Goal: Task Accomplishment & Management: Use online tool/utility

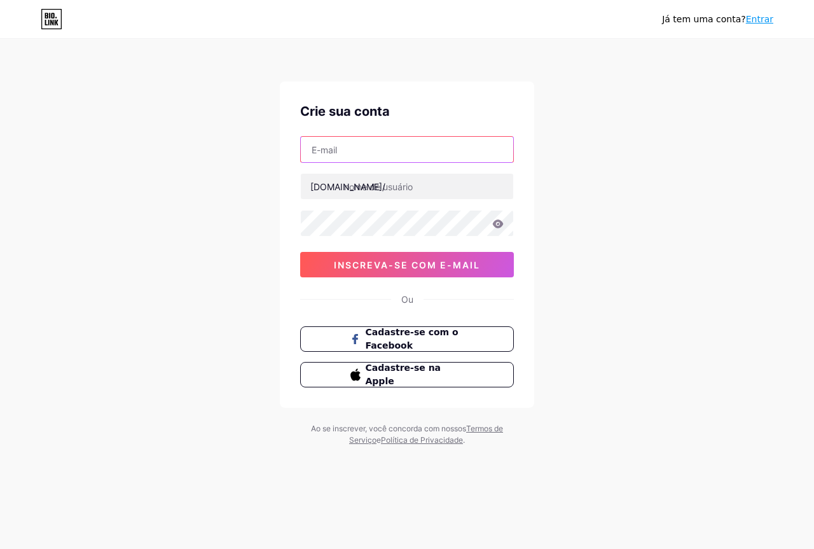
click at [469, 154] on input "text" at bounding box center [407, 149] width 212 height 25
type input "[EMAIL_ADDRESS][DOMAIN_NAME]"
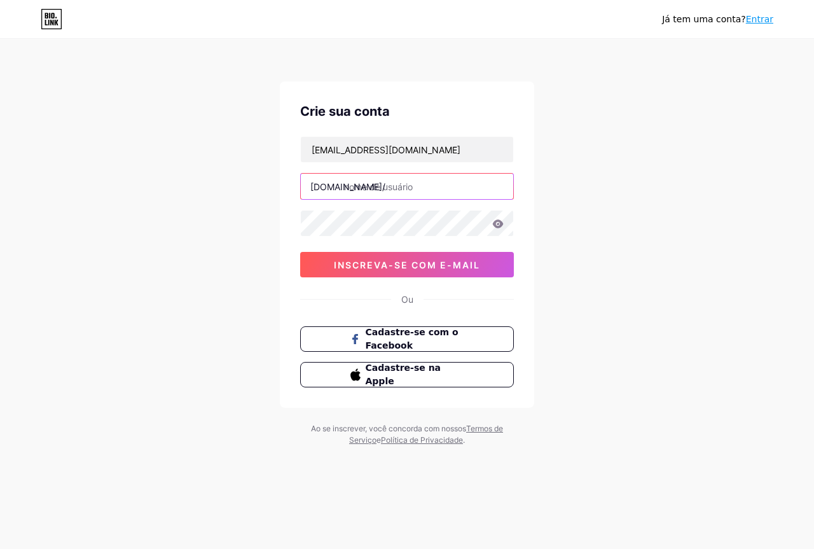
click at [436, 186] on input "text" at bounding box center [407, 186] width 212 height 25
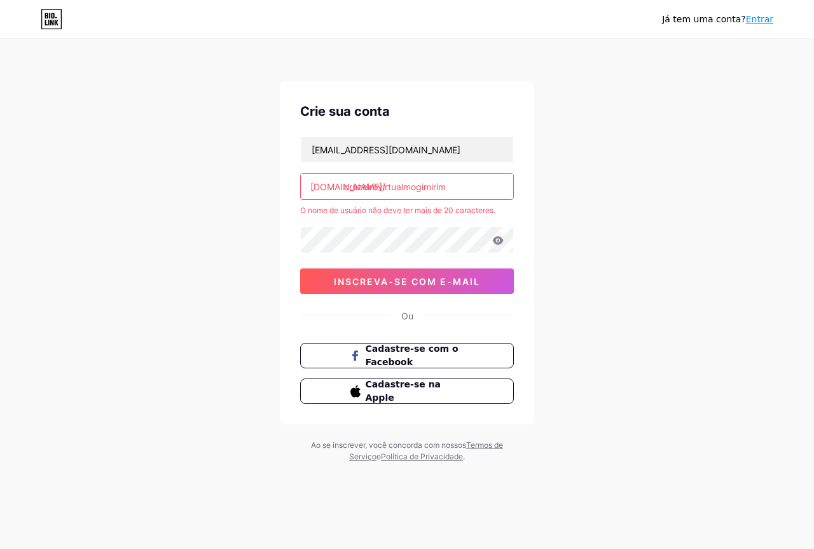
click at [469, 191] on input "cruzeirovirtualmogimirim" at bounding box center [407, 186] width 212 height 25
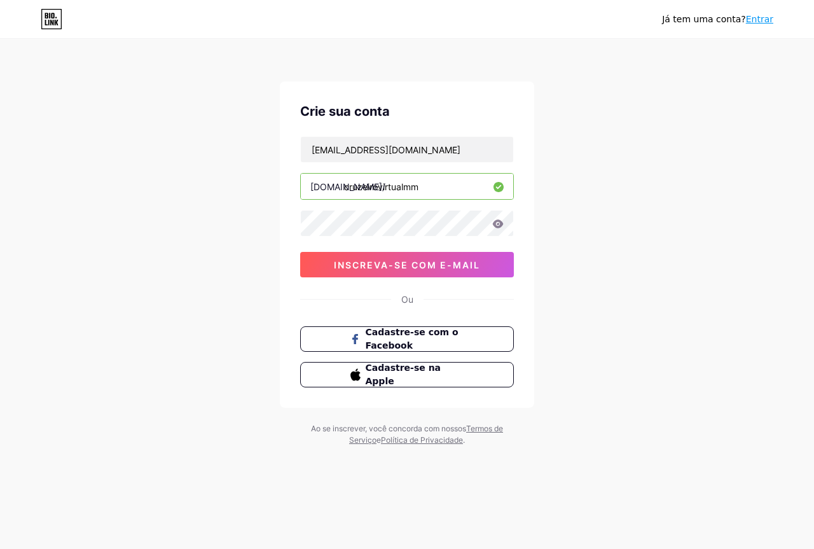
type input "cruzeirovirtualmm"
click at [431, 257] on button "inscreva-se com e-mail" at bounding box center [407, 264] width 214 height 25
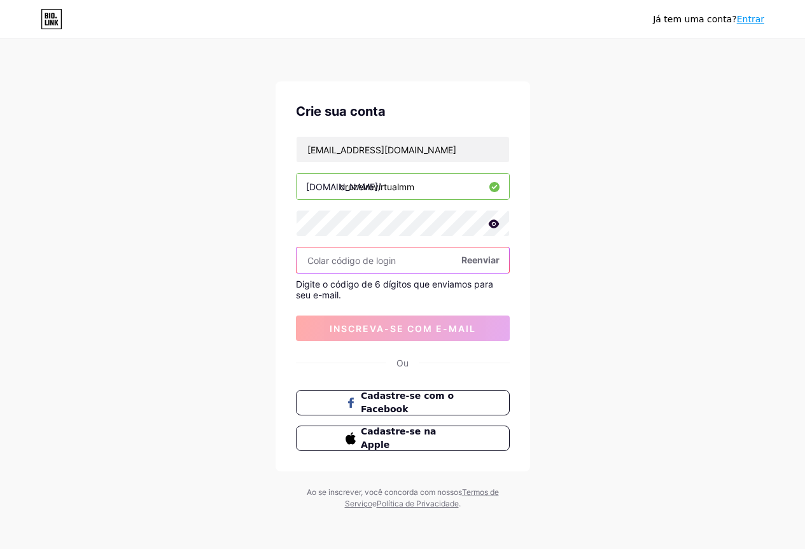
paste input "617471"
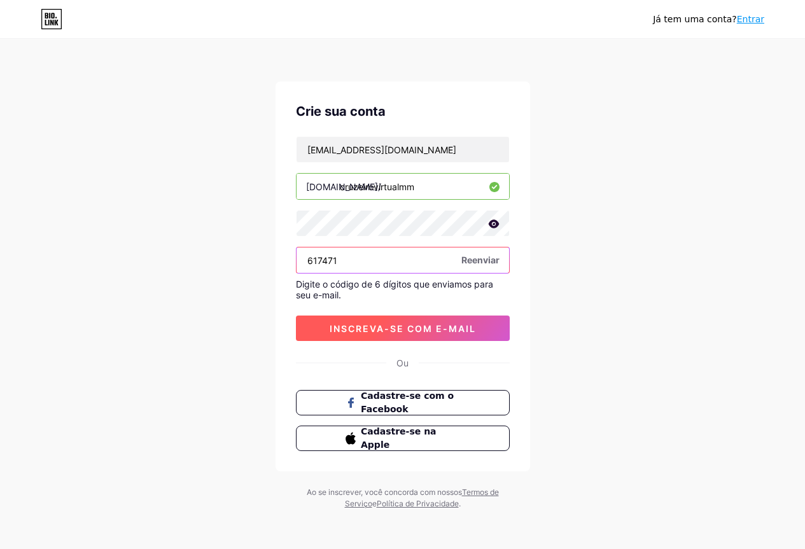
type input "617471"
click at [413, 324] on font "inscreva-se com e-mail" at bounding box center [403, 328] width 146 height 11
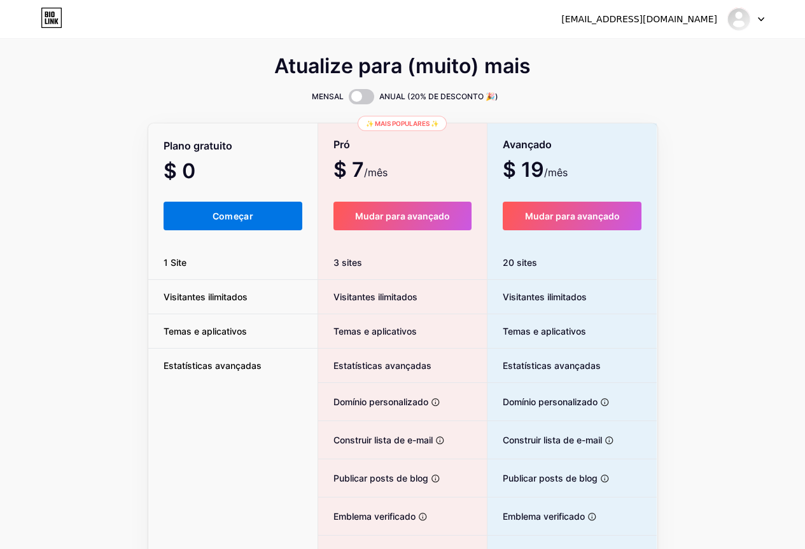
click at [216, 211] on font "Começar" at bounding box center [232, 216] width 41 height 11
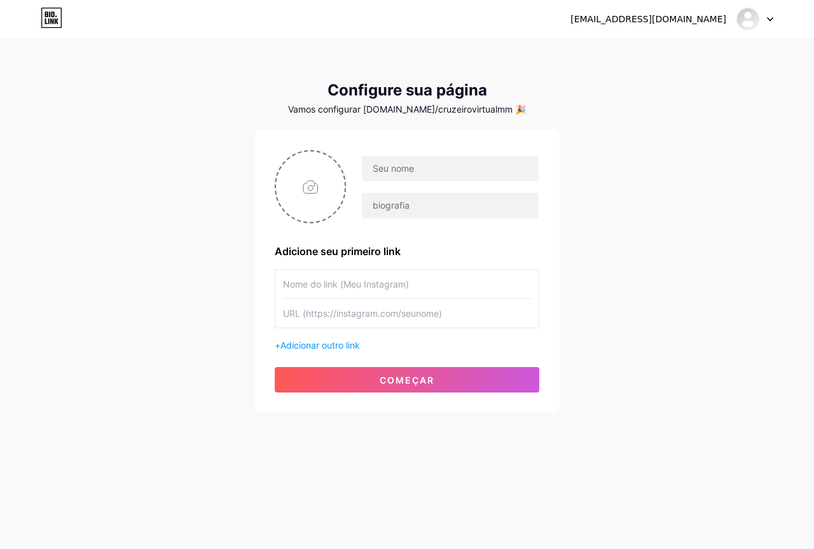
click at [404, 282] on input "text" at bounding box center [407, 284] width 248 height 29
click at [405, 321] on input "text" at bounding box center [407, 313] width 248 height 29
drag, startPoint x: 331, startPoint y: 356, endPoint x: 341, endPoint y: 346, distance: 13.5
click at [331, 355] on div "Adicione seu primeiro link + Adicionar outro link começar" at bounding box center [407, 271] width 265 height 242
click at [342, 346] on font "Adicionar outro link" at bounding box center [321, 345] width 80 height 11
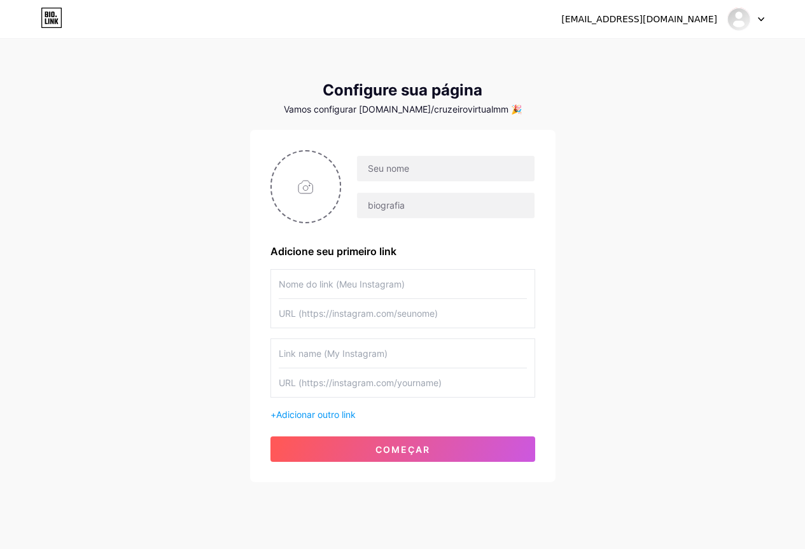
click at [329, 408] on div "+ Adicionar outro link" at bounding box center [402, 414] width 265 height 13
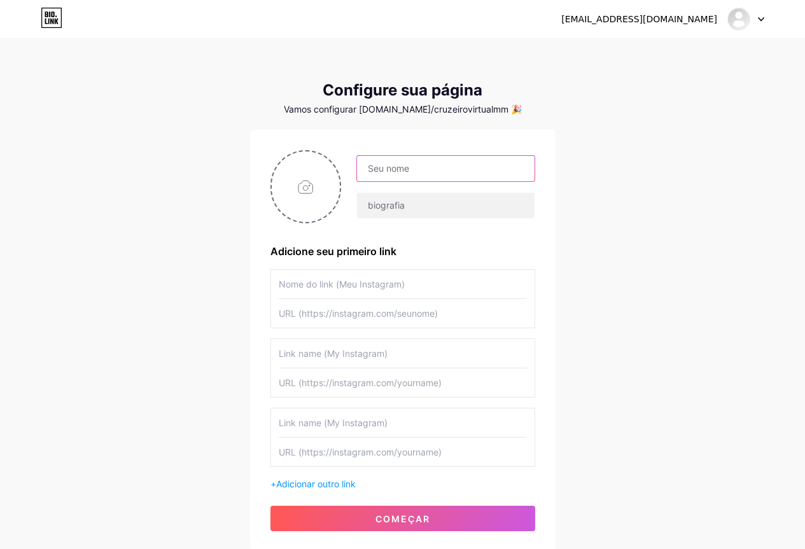
click at [408, 176] on input "text" at bounding box center [445, 168] width 177 height 25
type input "Cruzeiro do Sul Mogi Mirim"
click at [424, 294] on input "text" at bounding box center [403, 284] width 248 height 29
click at [380, 289] on input "text" at bounding box center [403, 284] width 248 height 29
click at [379, 309] on input "text" at bounding box center [403, 313] width 248 height 29
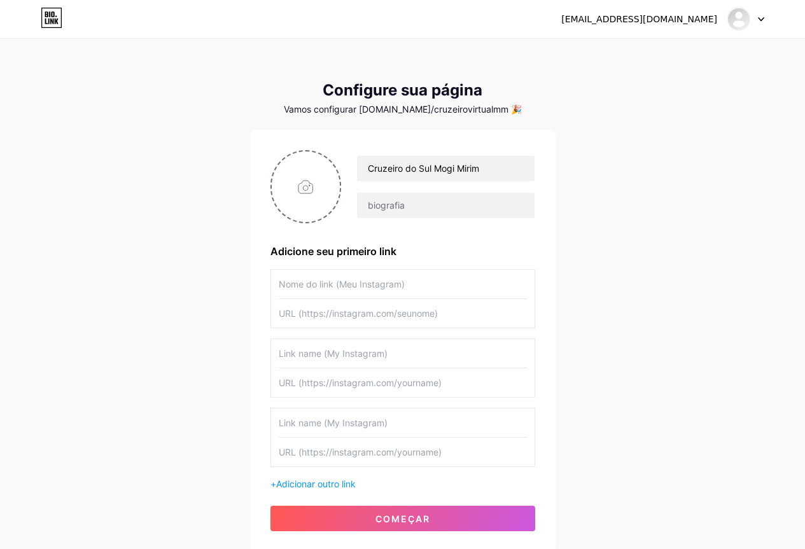
click at [387, 288] on input "text" at bounding box center [403, 284] width 248 height 29
type input "Instagram"
click at [408, 323] on input "text" at bounding box center [403, 313] width 248 height 29
paste input "[URL][DOMAIN_NAME]"
type input "[URL][DOMAIN_NAME]"
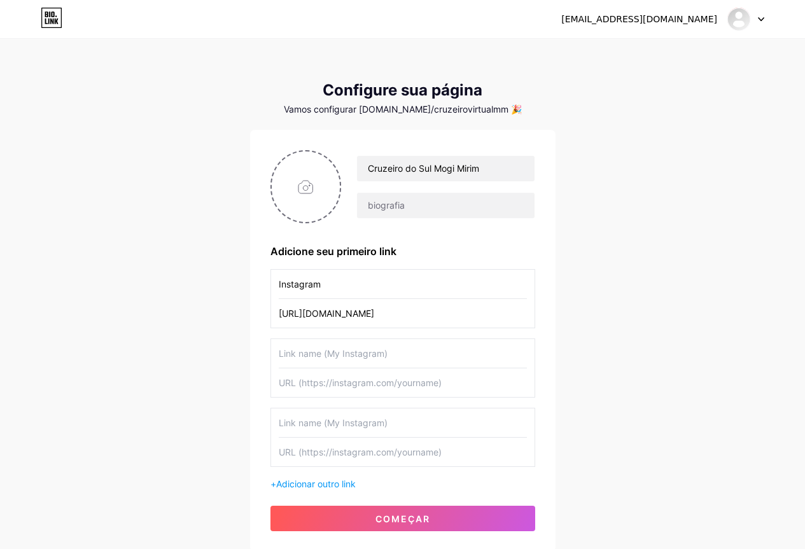
click at [354, 349] on input "text" at bounding box center [403, 353] width 248 height 29
click at [284, 352] on input "facebook" at bounding box center [403, 353] width 248 height 29
type input "Facebook"
click at [344, 387] on input "text" at bounding box center [403, 382] width 248 height 29
click at [352, 421] on input "text" at bounding box center [403, 422] width 248 height 29
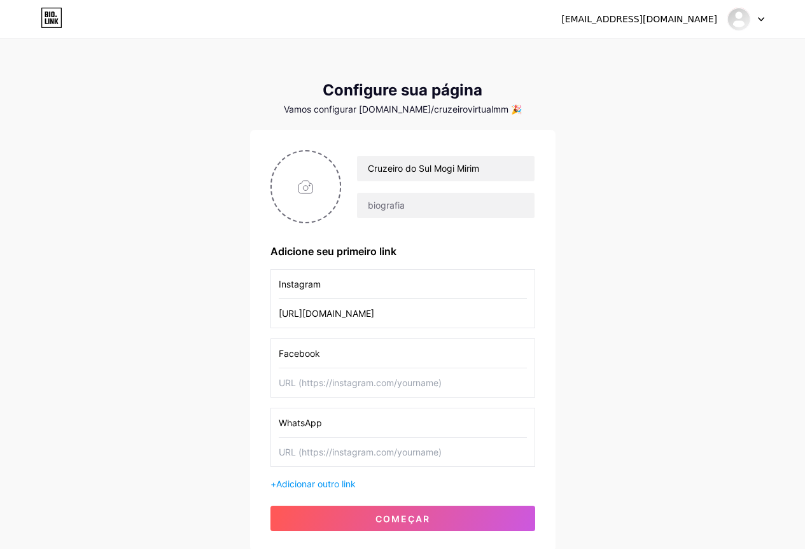
type input "WhatsApp"
click at [381, 394] on input "text" at bounding box center [403, 382] width 248 height 29
paste input "[URL][DOMAIN_NAME]"
type input "[URL][DOMAIN_NAME]"
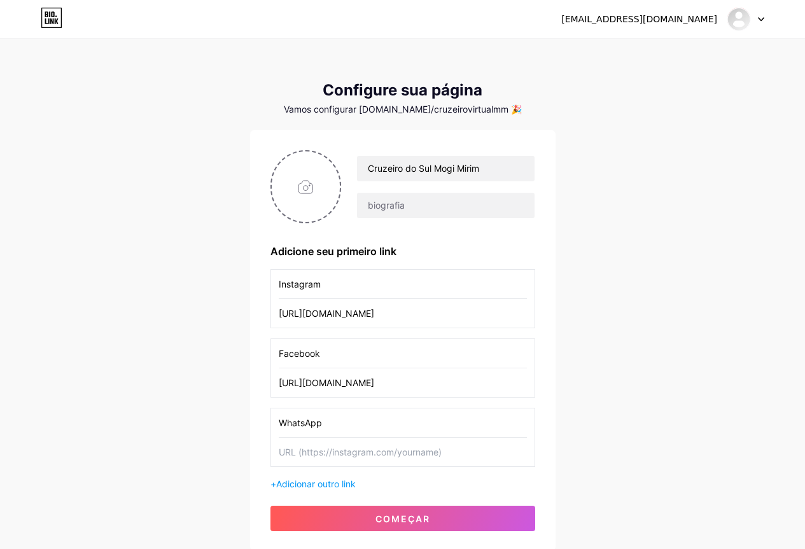
scroll to position [0, 0]
click at [382, 454] on input "text" at bounding box center [403, 452] width 248 height 29
paste input "[URL][DOMAIN_NAME]"
drag, startPoint x: 400, startPoint y: 453, endPoint x: 359, endPoint y: 454, distance: 41.4
click at [359, 454] on input "[URL][DOMAIN_NAME]" at bounding box center [403, 452] width 248 height 29
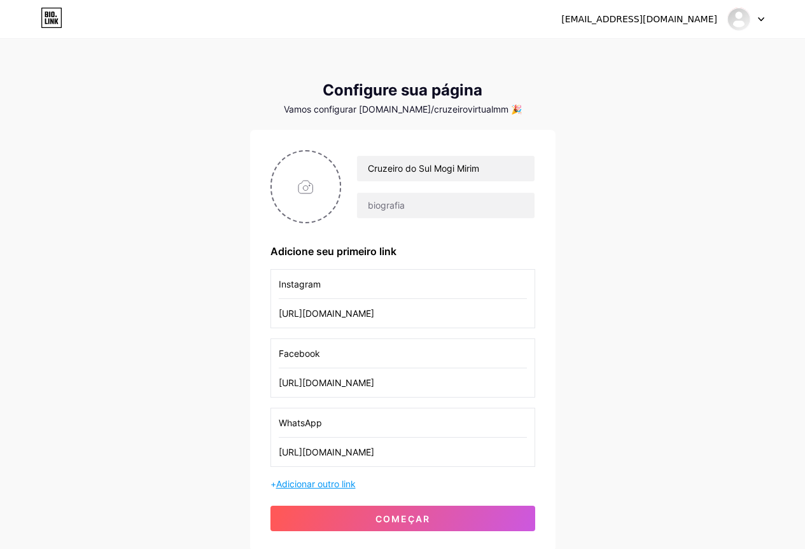
type input "[URL][DOMAIN_NAME]"
click at [343, 480] on font "Adicionar outro link" at bounding box center [316, 483] width 80 height 11
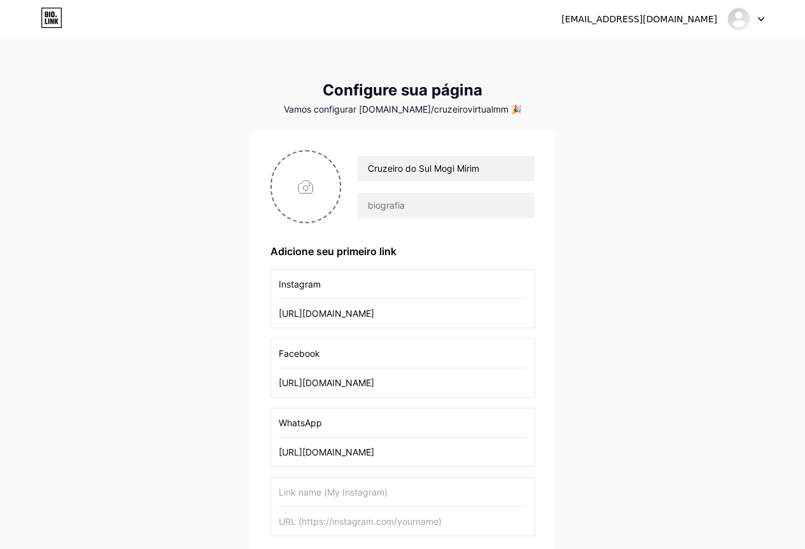
click at [361, 492] on input "text" at bounding box center [403, 492] width 248 height 29
type input "C"
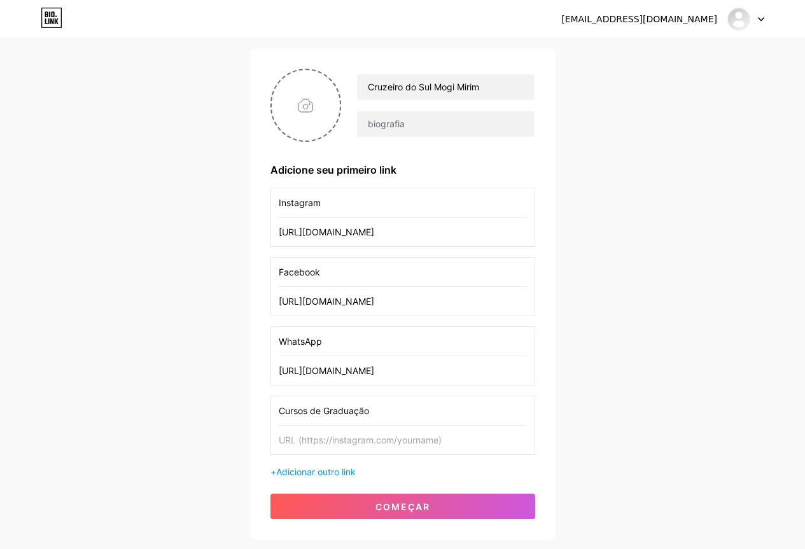
scroll to position [163, 0]
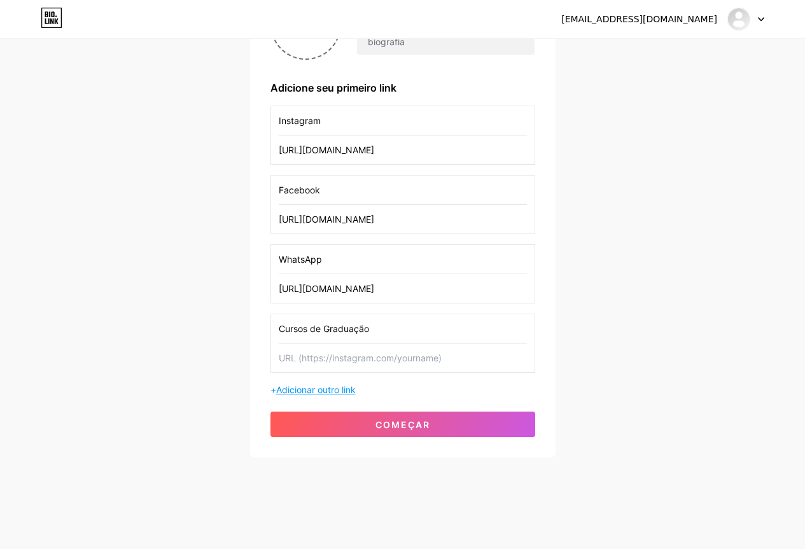
type input "Cursos de Graduação"
click at [331, 391] on font "Adicionar outro link" at bounding box center [316, 389] width 80 height 11
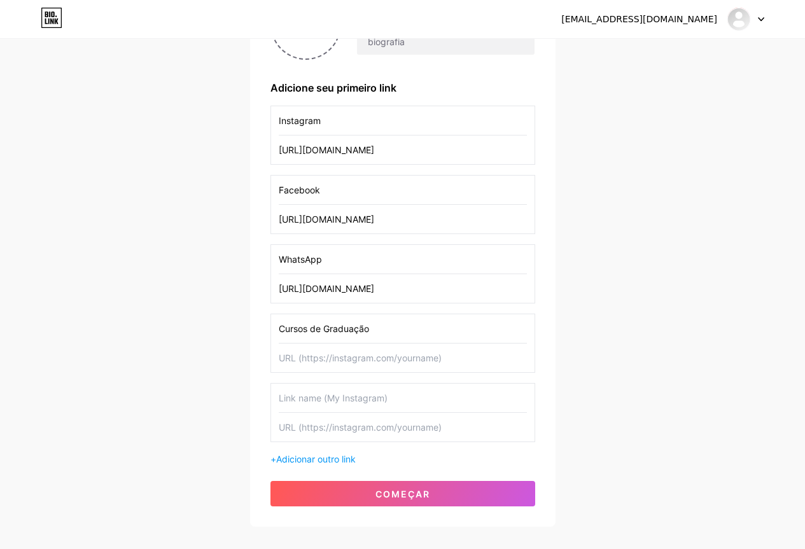
click at [358, 359] on input "text" at bounding box center [403, 358] width 248 height 29
paste input "[URL][DOMAIN_NAME]"
type input "[URL][DOMAIN_NAME]"
click at [341, 405] on input "text" at bounding box center [403, 398] width 248 height 29
type input "Cursos de Pós Graduação"
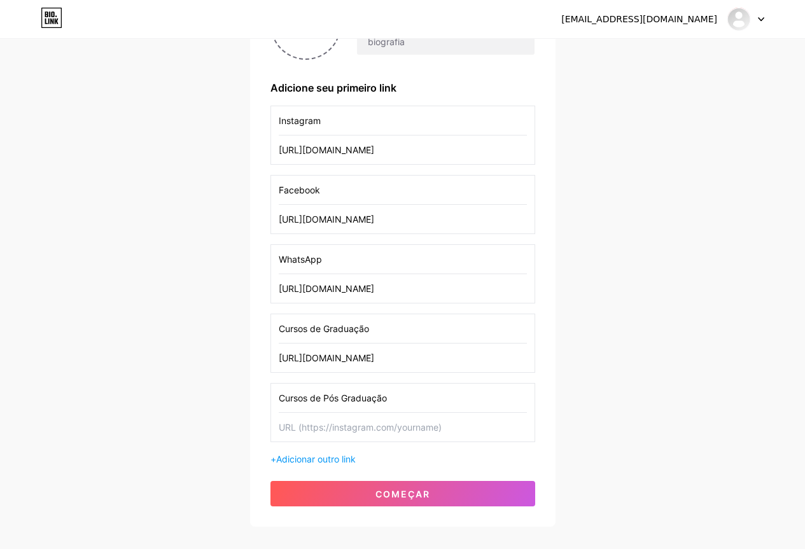
click at [375, 417] on input "text" at bounding box center [403, 427] width 248 height 29
paste input "[URL][DOMAIN_NAME]"
type input "[URL][DOMAIN_NAME]"
click at [345, 456] on font "Adicionar outro link" at bounding box center [316, 459] width 80 height 11
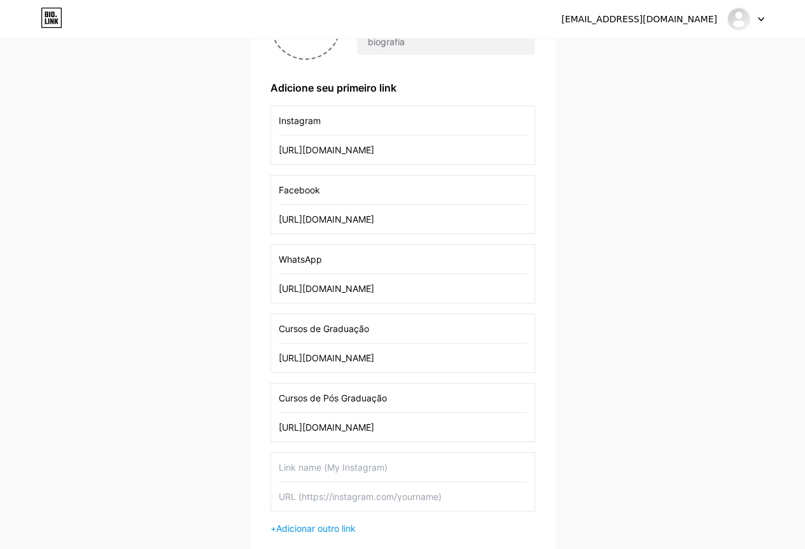
scroll to position [227, 0]
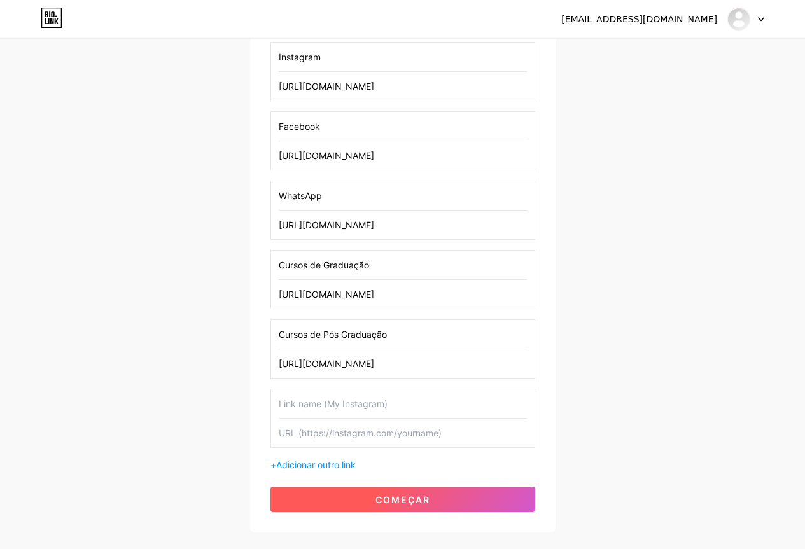
click at [390, 498] on font "começar" at bounding box center [402, 499] width 55 height 11
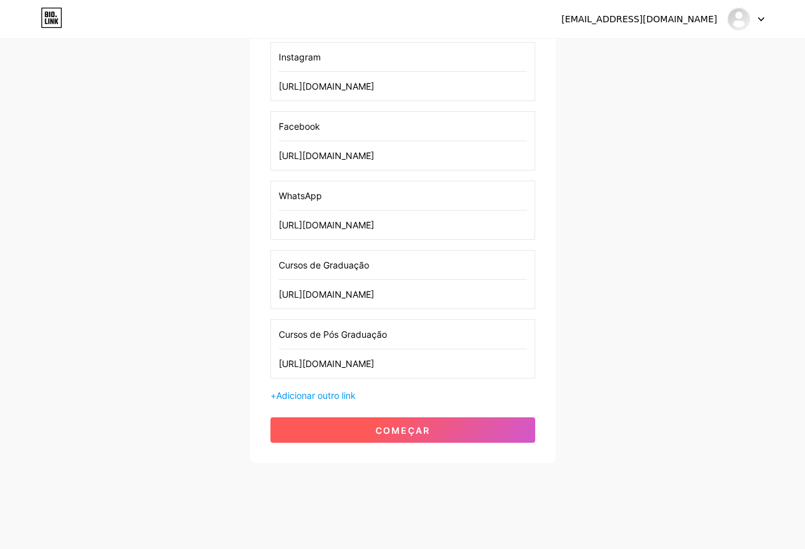
click at [388, 428] on font "começar" at bounding box center [402, 430] width 55 height 11
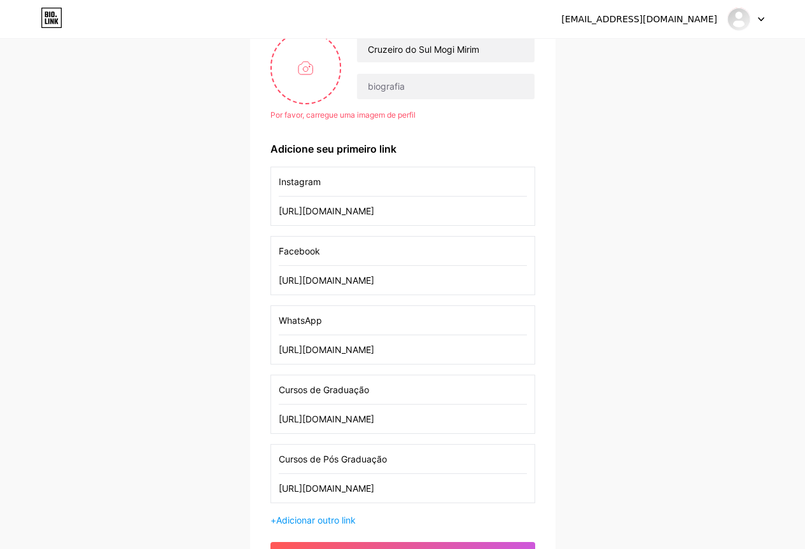
scroll to position [0, 0]
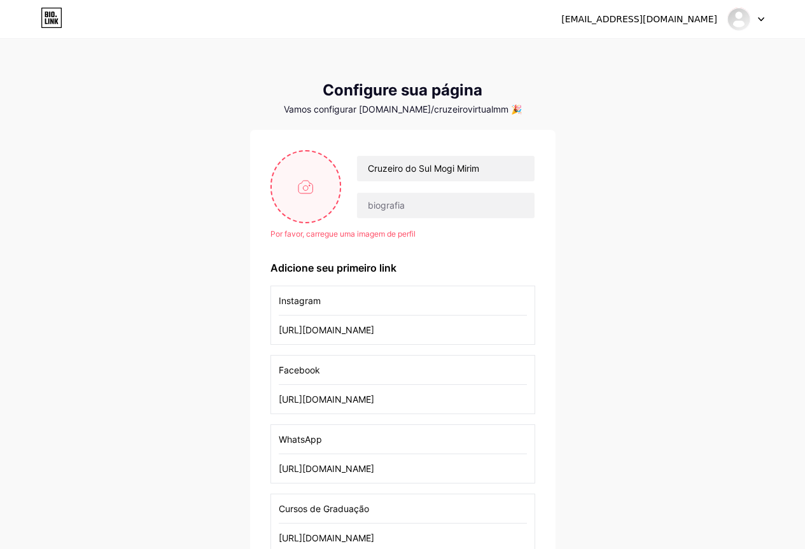
click at [306, 191] on input "file" at bounding box center [306, 186] width 69 height 71
type input "C:\fakepath\images.png"
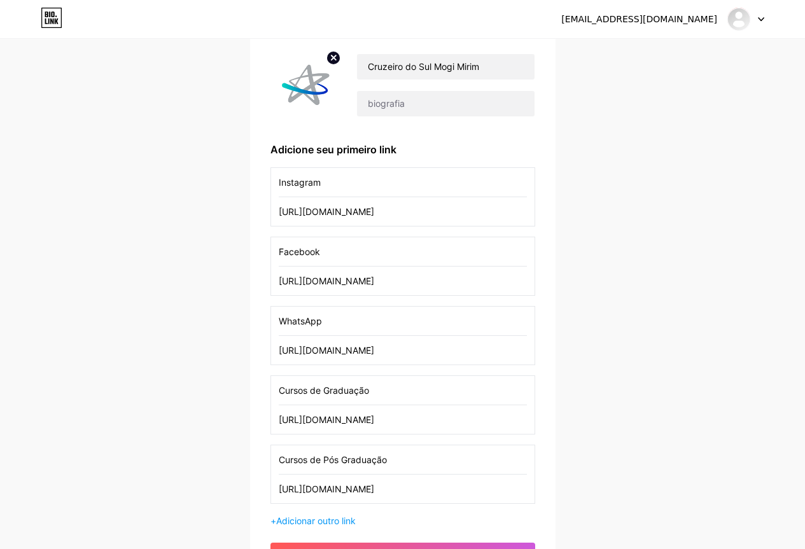
scroll to position [233, 0]
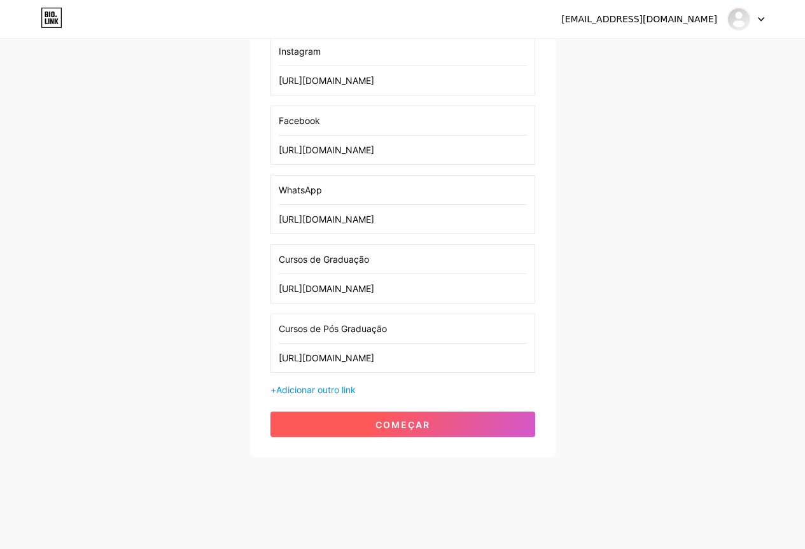
click at [431, 424] on button "começar" at bounding box center [402, 424] width 265 height 25
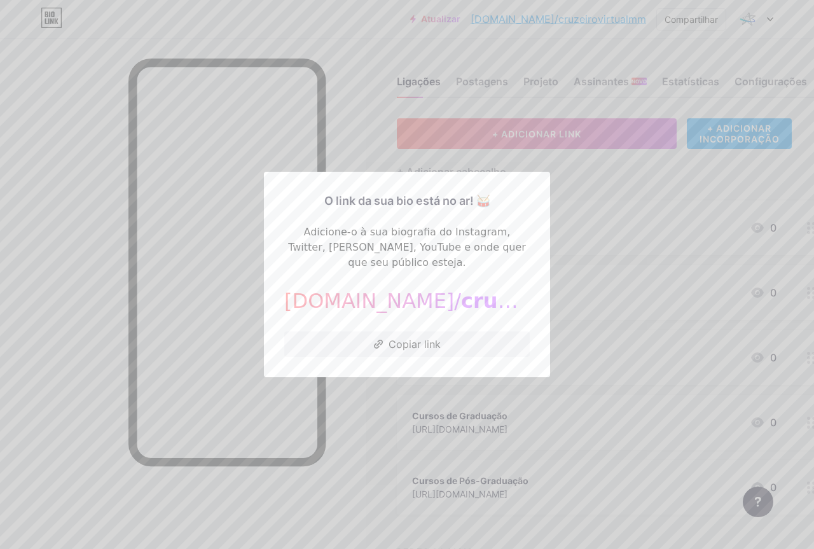
click at [361, 129] on div at bounding box center [407, 274] width 814 height 549
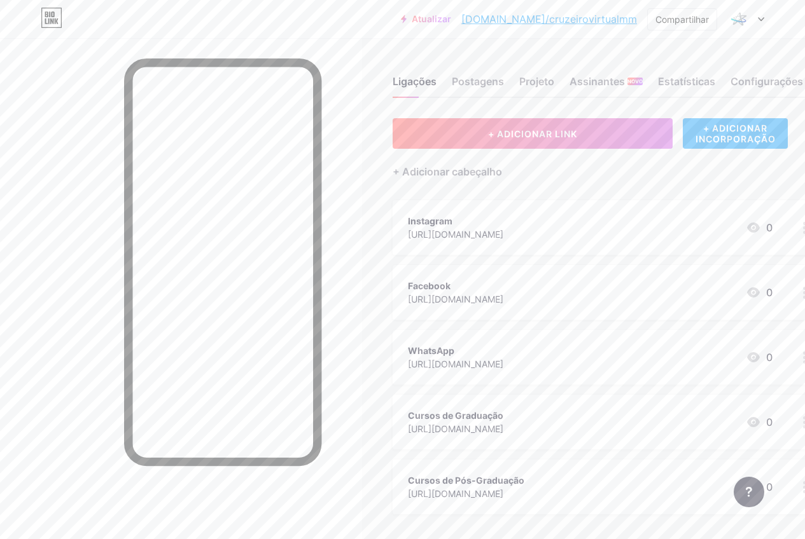
drag, startPoint x: 511, startPoint y: 424, endPoint x: 505, endPoint y: 306, distance: 118.5
click at [511, 272] on span "Instagram [URL][DOMAIN_NAME] 0 Facebook [URL][DOMAIN_NAME] 0 WhatsApp [URL][DOM…" at bounding box center [606, 357] width 426 height 314
click at [379, 411] on div "Ligações Postagens Projeto Assinantes NOVO Estatísticas Configurações + ADICION…" at bounding box center [436, 350] width 872 height 625
drag, startPoint x: 759, startPoint y: 423, endPoint x: 758, endPoint y: 405, distance: 17.8
click at [758, 405] on div "Cursos de Graduação [URL][DOMAIN_NAME] 0" at bounding box center [606, 422] width 426 height 55
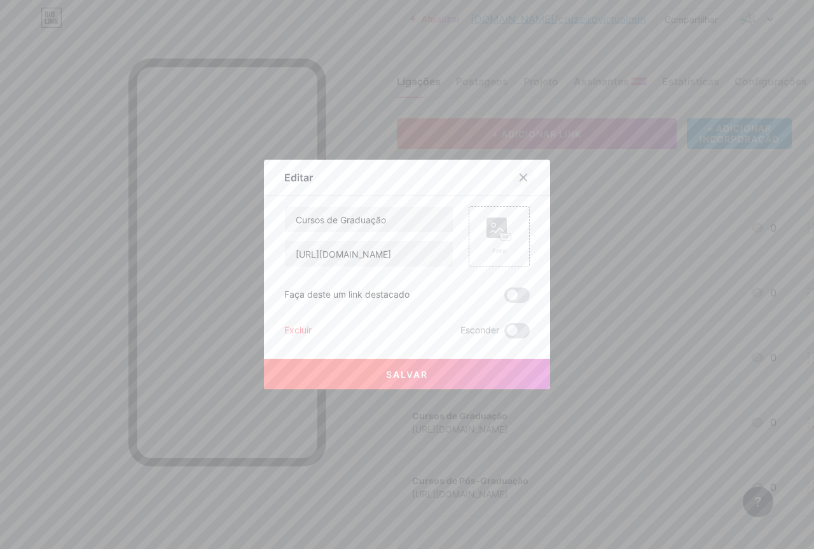
click at [523, 179] on icon at bounding box center [523, 177] width 10 height 10
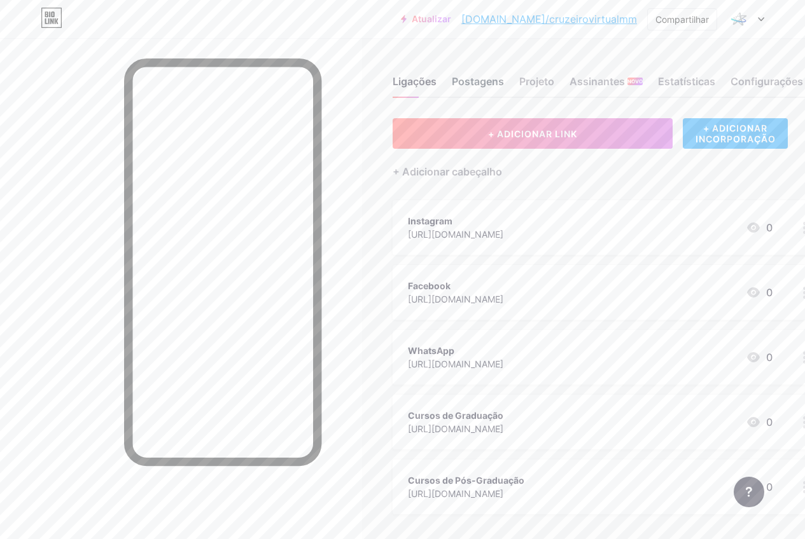
click at [471, 81] on font "Postagens" at bounding box center [478, 81] width 52 height 13
click at [529, 80] on font "Projeto" at bounding box center [536, 81] width 35 height 13
click at [483, 80] on font "Postagens" at bounding box center [478, 81] width 52 height 13
click at [714, 89] on div "Estatísticas" at bounding box center [686, 85] width 57 height 23
click at [752, 81] on font "Configurações" at bounding box center [766, 81] width 73 height 13
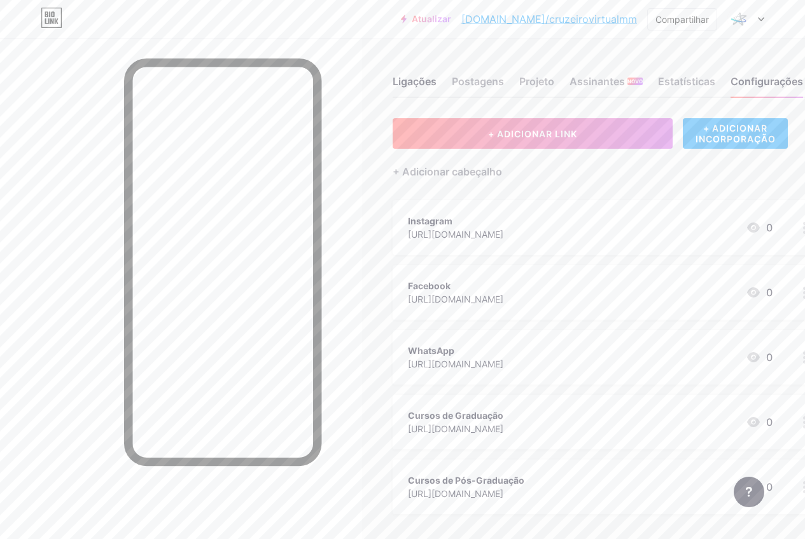
click at [662, 240] on div "Instagram [URL][DOMAIN_NAME] 0" at bounding box center [590, 227] width 365 height 29
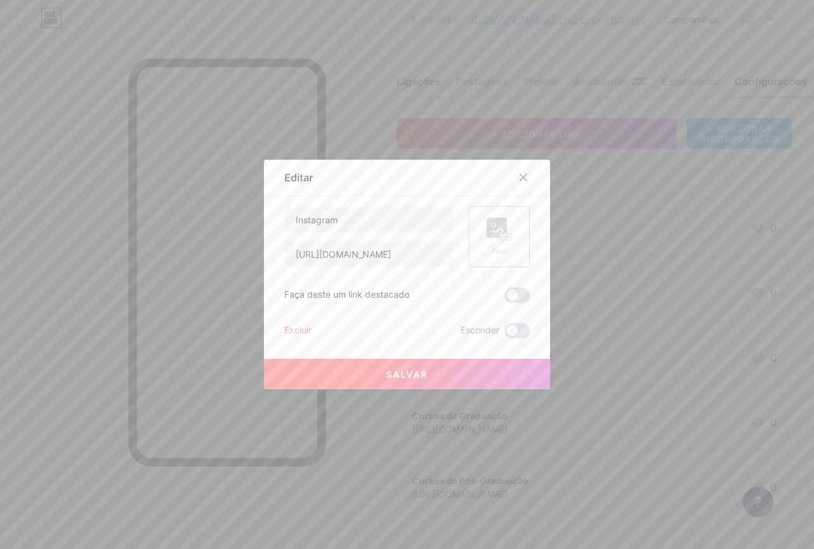
click at [514, 225] on div "Foto" at bounding box center [499, 236] width 61 height 61
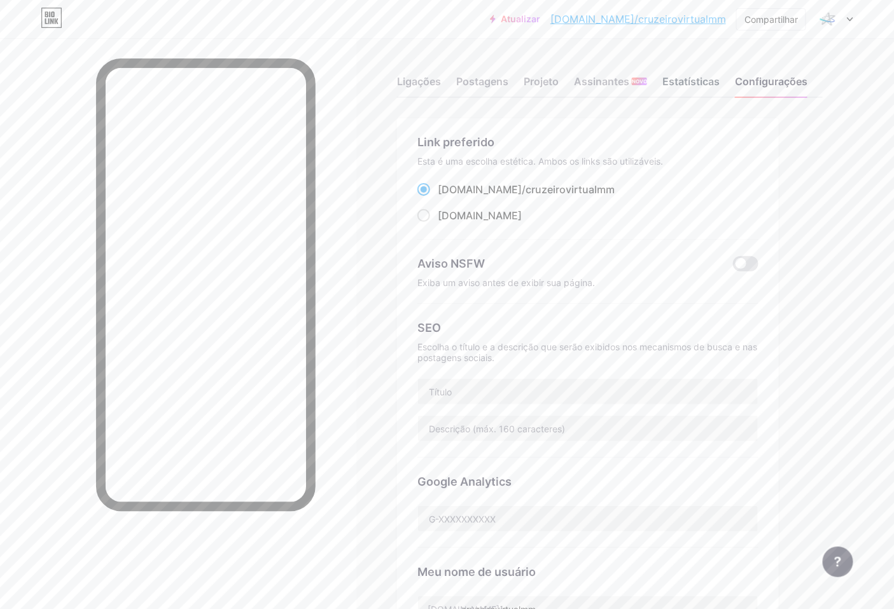
click at [690, 75] on font "Estatísticas" at bounding box center [690, 81] width 57 height 13
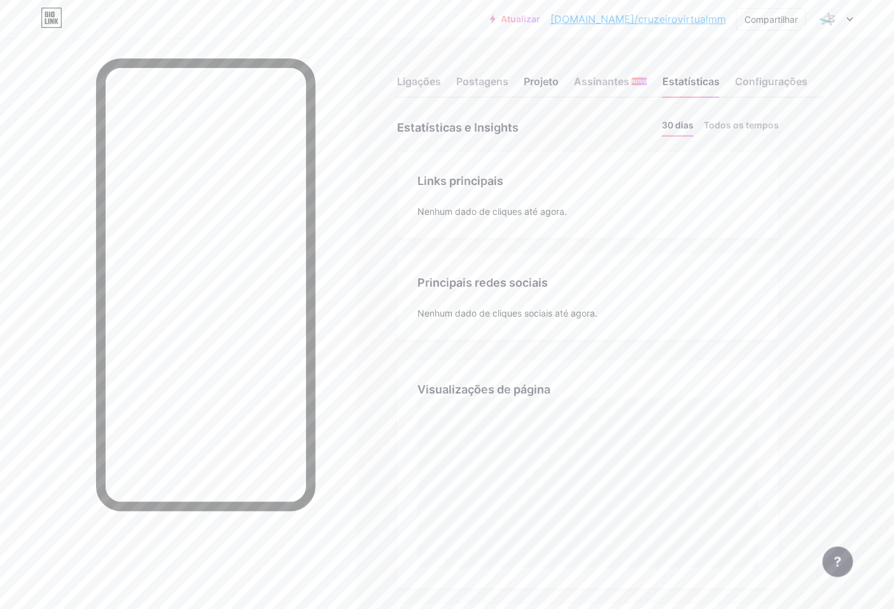
scroll to position [609, 894]
click at [525, 83] on font "Projeto" at bounding box center [541, 81] width 35 height 13
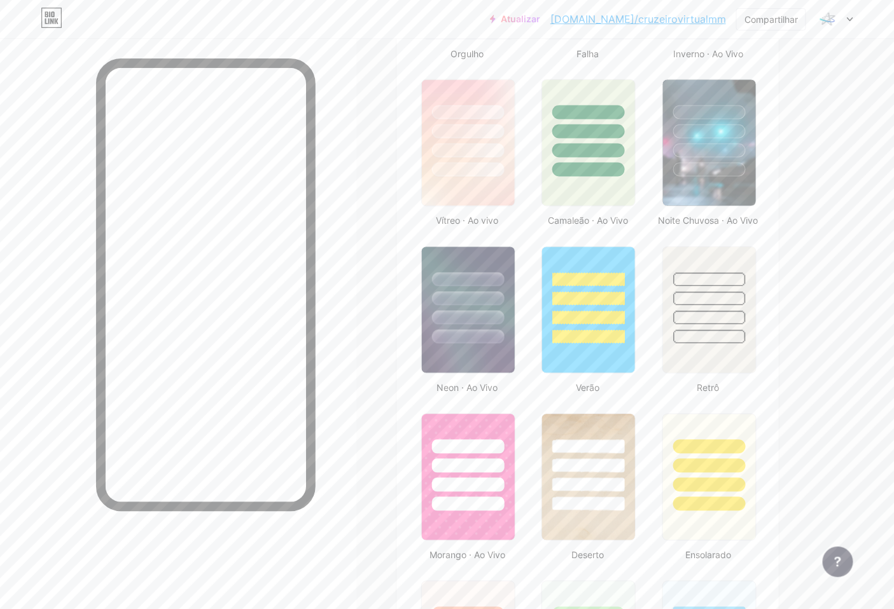
scroll to position [636, 0]
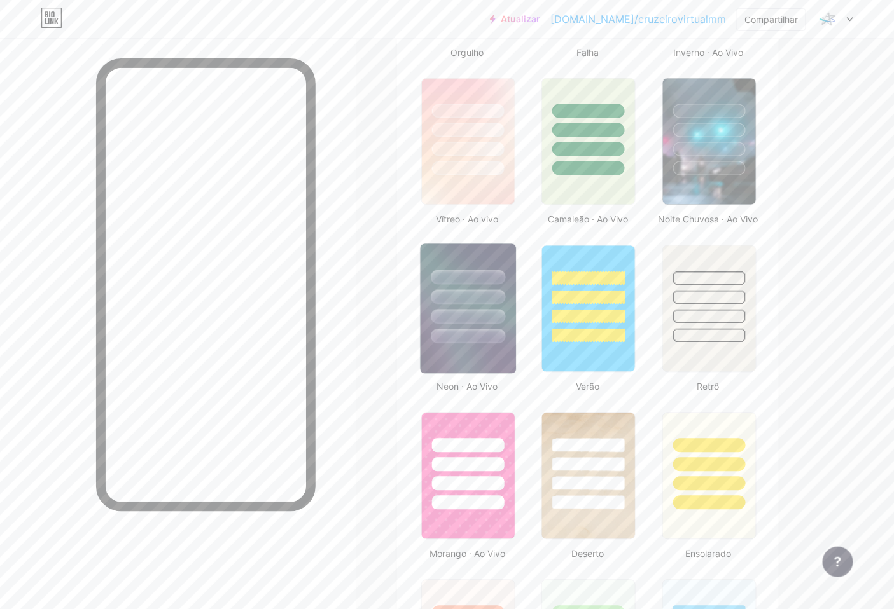
click at [459, 324] on div at bounding box center [468, 317] width 74 height 15
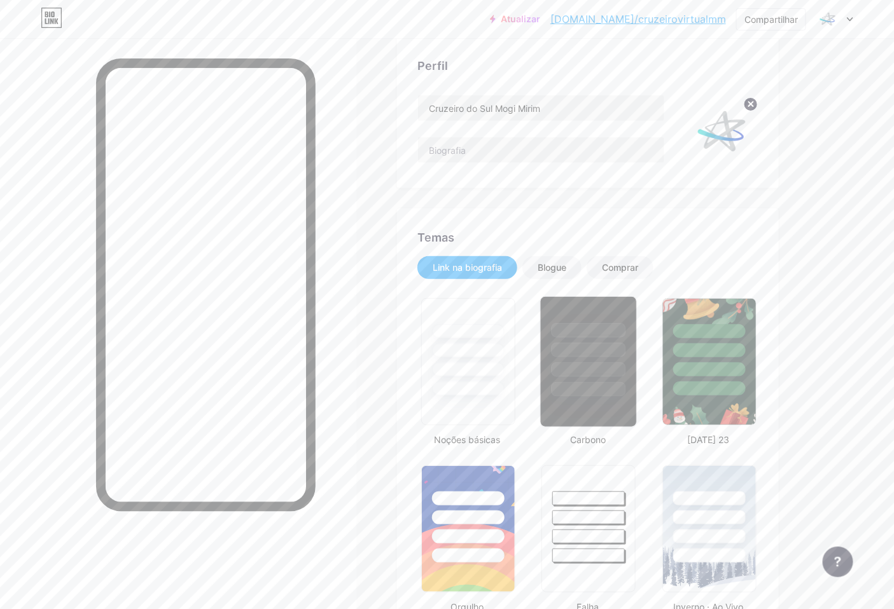
scroll to position [71, 0]
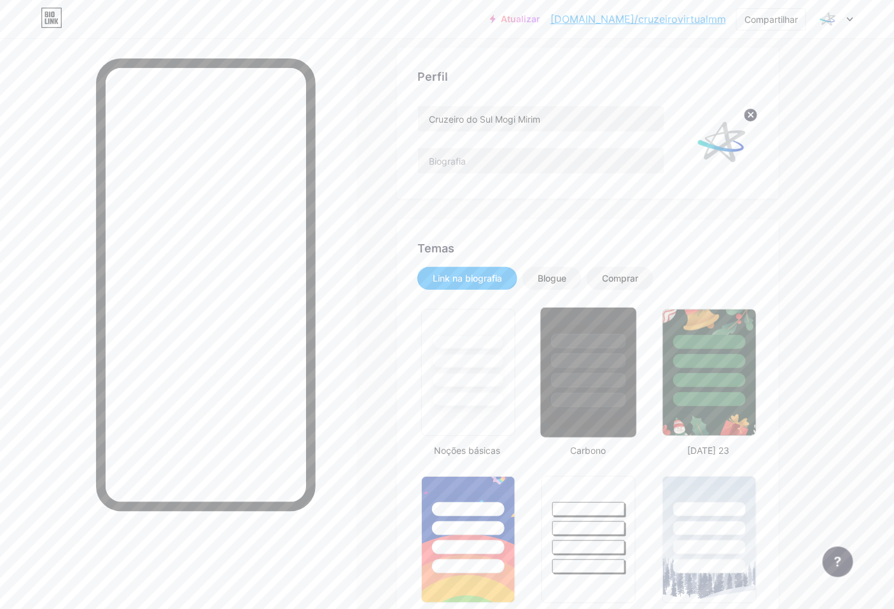
click at [602, 382] on div at bounding box center [589, 380] width 74 height 15
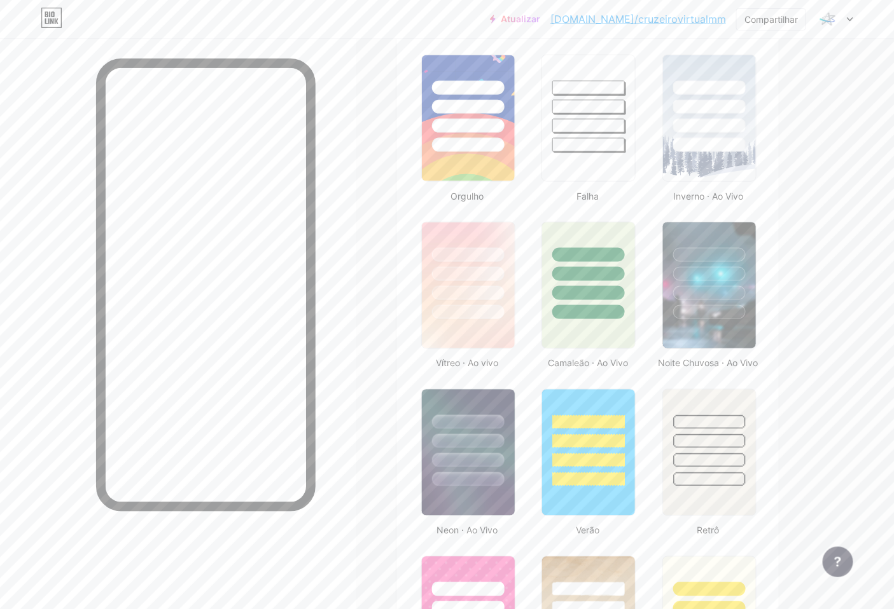
scroll to position [494, 0]
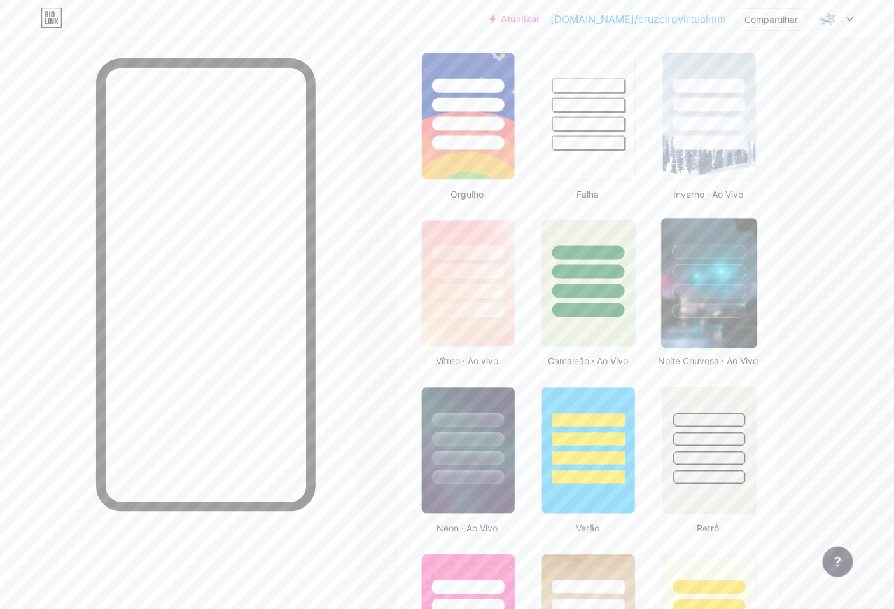
click at [694, 309] on div at bounding box center [709, 311] width 74 height 15
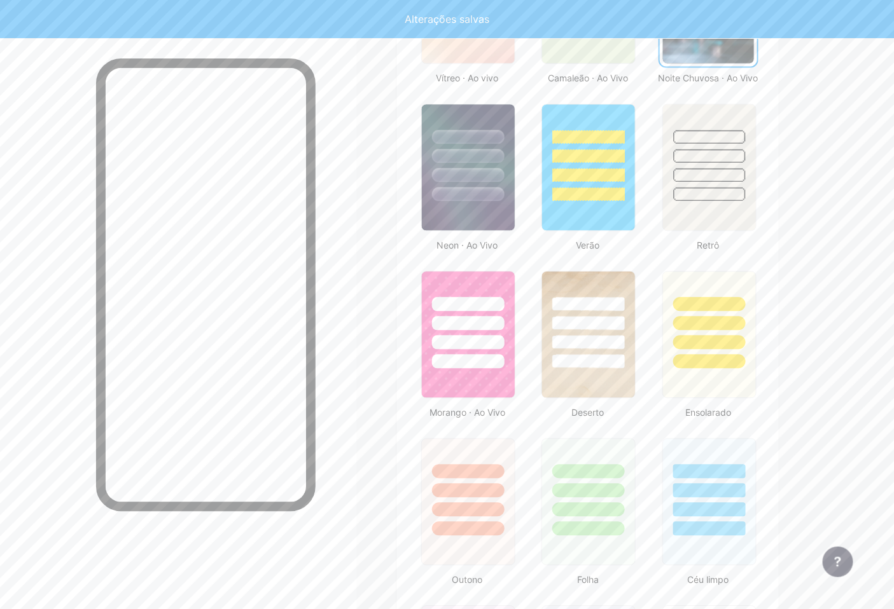
scroll to position [848, 0]
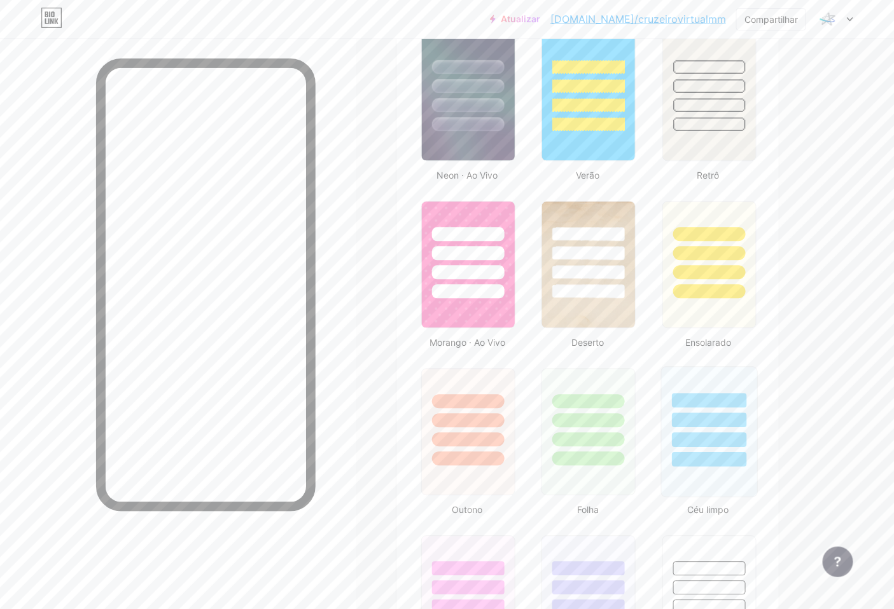
click at [720, 443] on div at bounding box center [709, 440] width 74 height 15
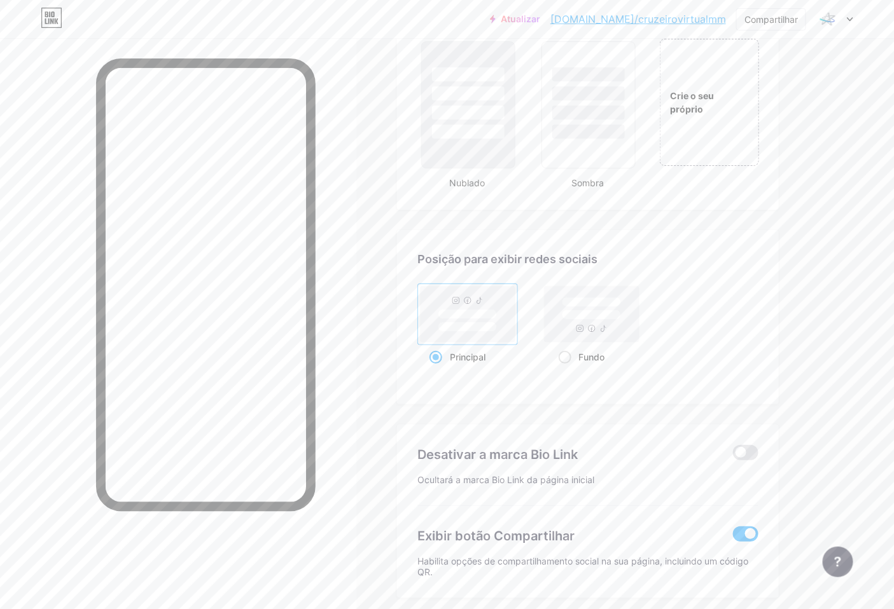
scroll to position [1484, 0]
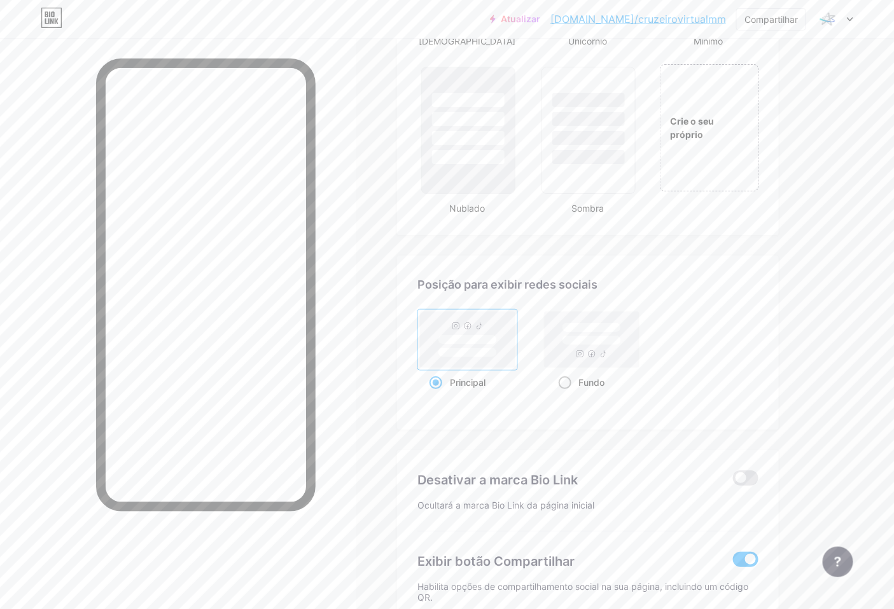
click at [592, 351] on rect at bounding box center [592, 340] width 95 height 56
click at [567, 394] on input "Fundo" at bounding box center [563, 398] width 8 height 8
radio input "true"
click at [493, 345] on rect at bounding box center [467, 340] width 59 height 10
click at [438, 394] on input "Principal" at bounding box center [433, 398] width 8 height 8
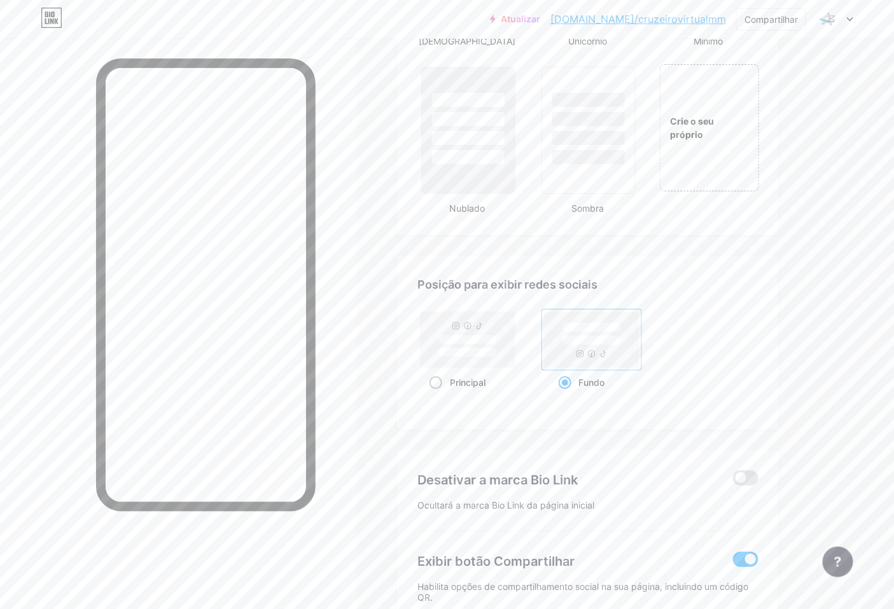
radio input "true"
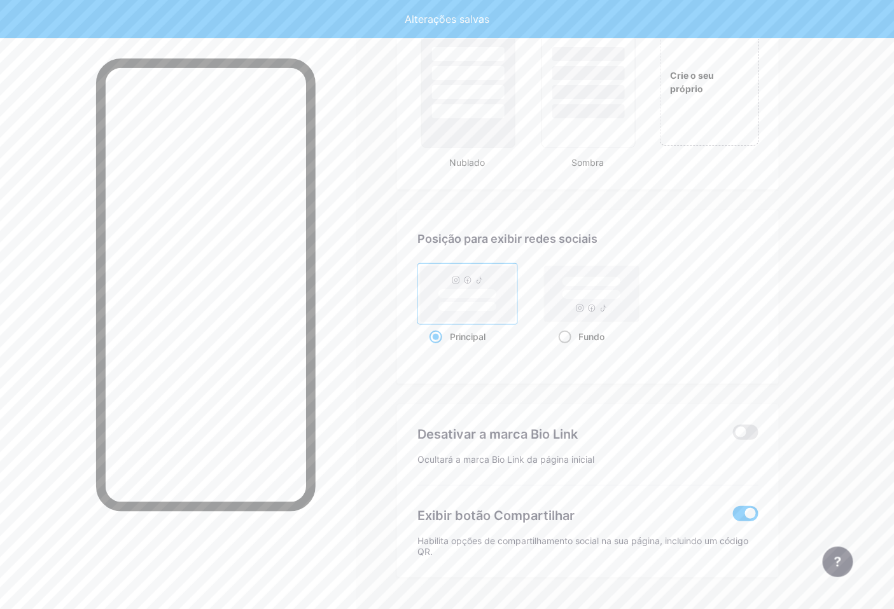
scroll to position [1566, 0]
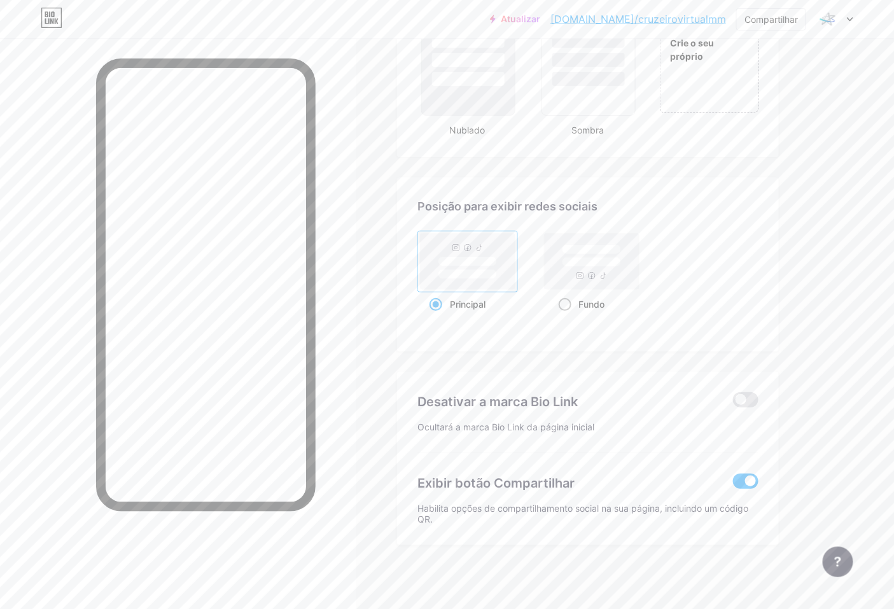
click at [573, 275] on rect at bounding box center [592, 261] width 95 height 56
click at [567, 316] on input "Fundo" at bounding box center [563, 320] width 8 height 8
radio input "true"
click at [492, 267] on rect at bounding box center [468, 261] width 95 height 56
click at [438, 316] on input "Principal" at bounding box center [433, 320] width 8 height 8
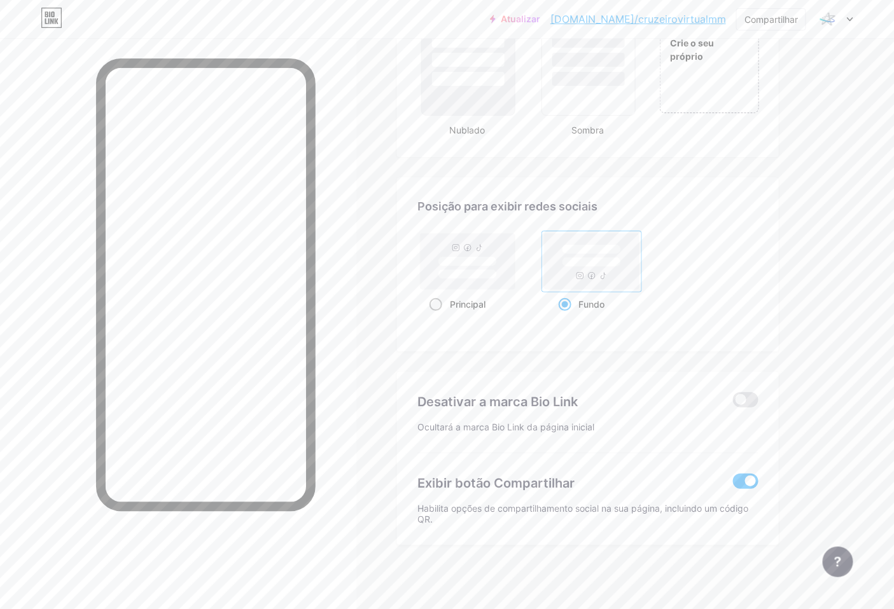
radio input "true"
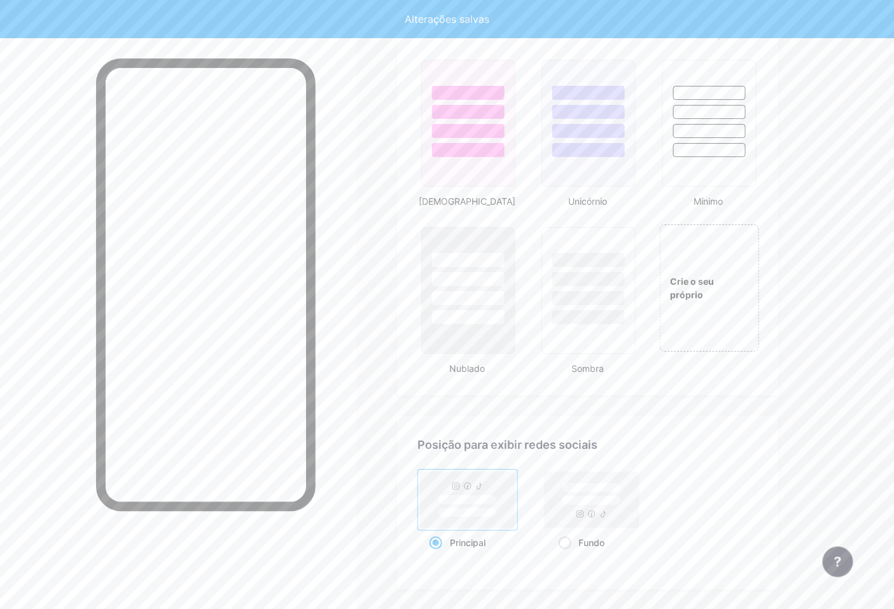
scroll to position [1283, 0]
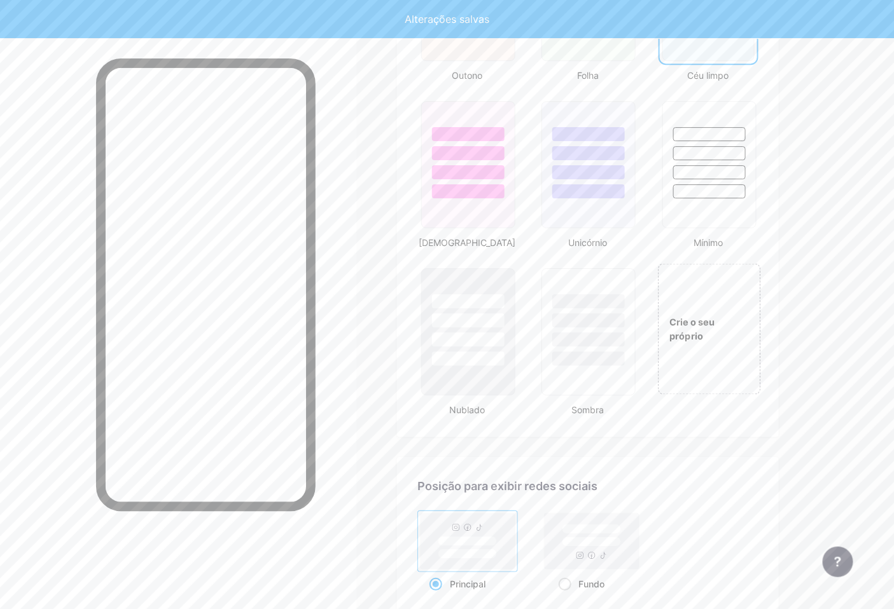
click at [711, 354] on div "Crie o seu próprio" at bounding box center [709, 328] width 102 height 131
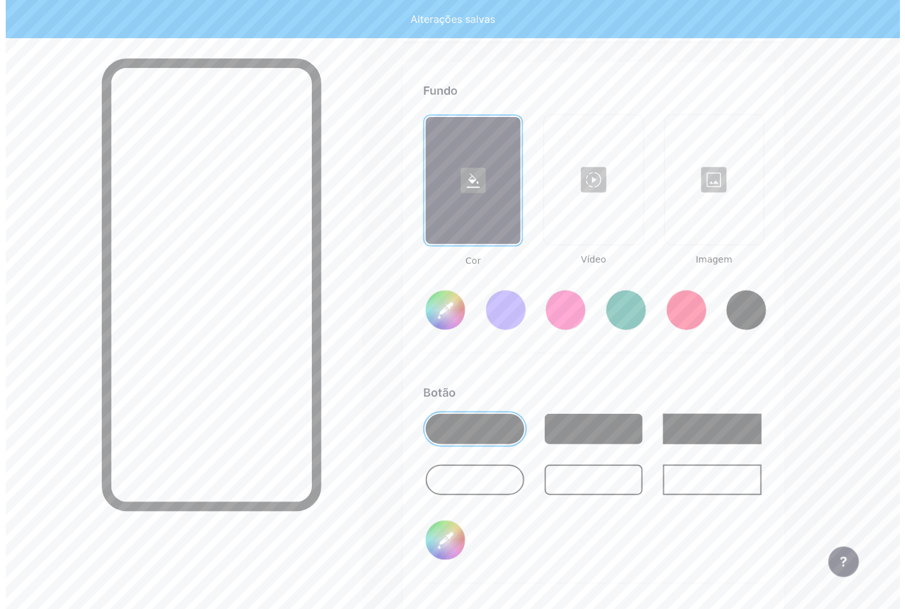
scroll to position [1692, 0]
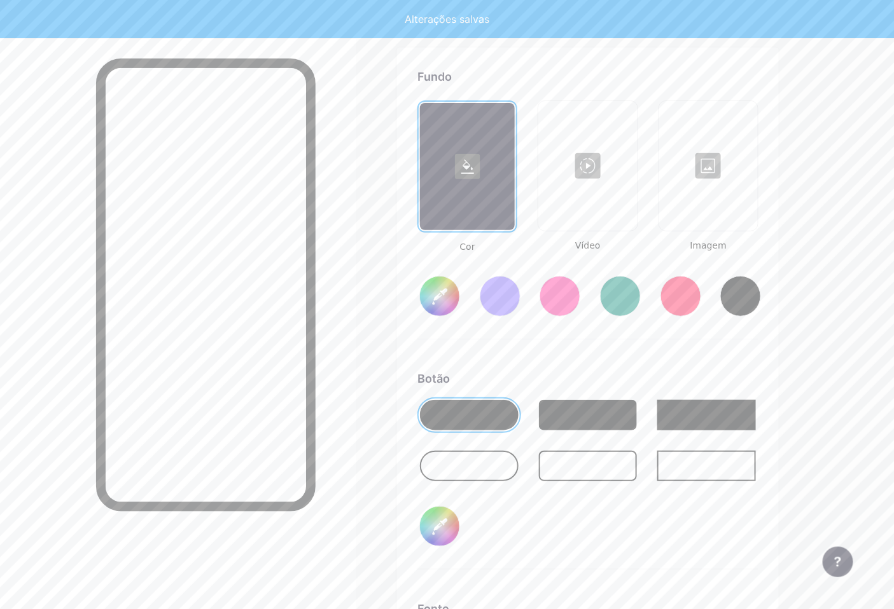
type input "#ffffff"
type input "#000000"
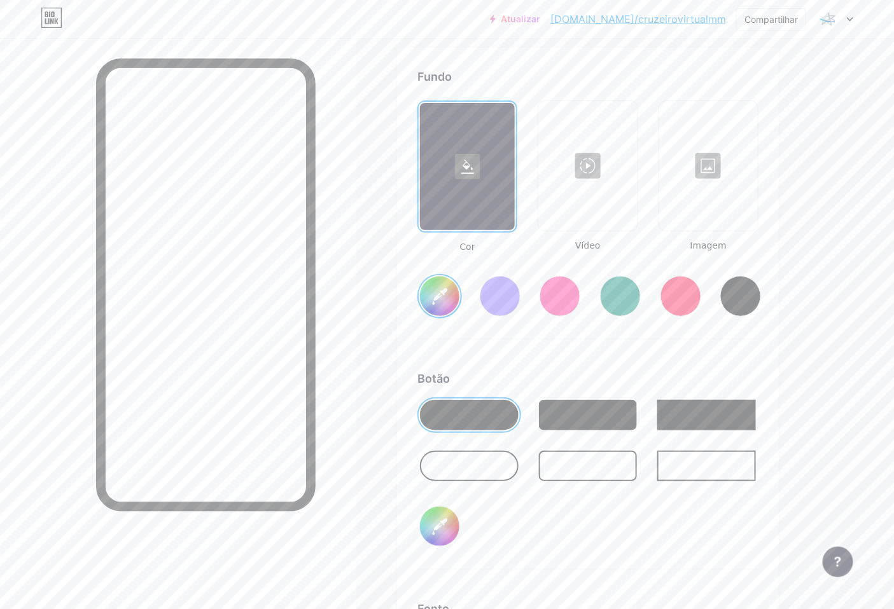
click at [682, 306] on div at bounding box center [680, 296] width 41 height 41
click at [613, 296] on div at bounding box center [620, 296] width 41 height 41
click at [447, 290] on input "#008873" at bounding box center [439, 296] width 39 height 39
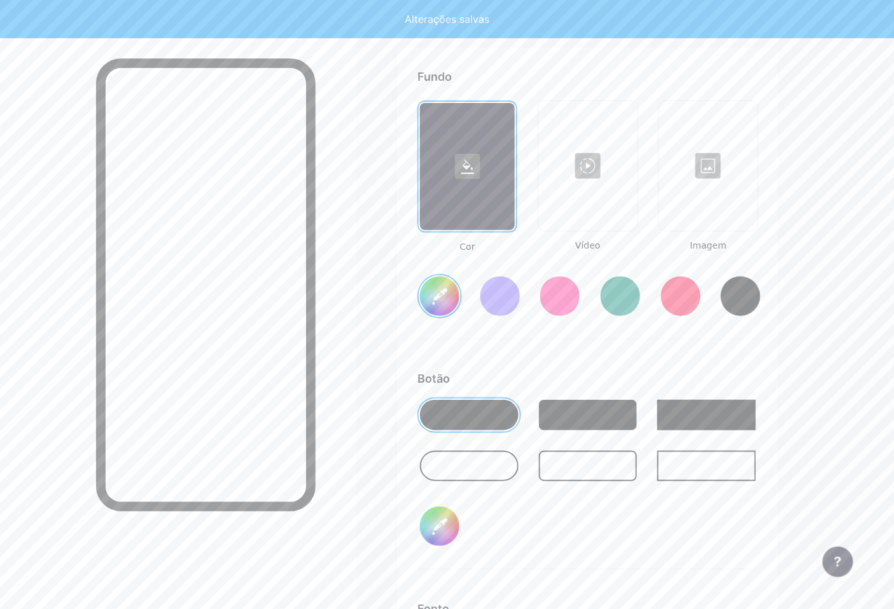
type input "#003f87"
click at [594, 214] on div at bounding box center [587, 165] width 96 height 127
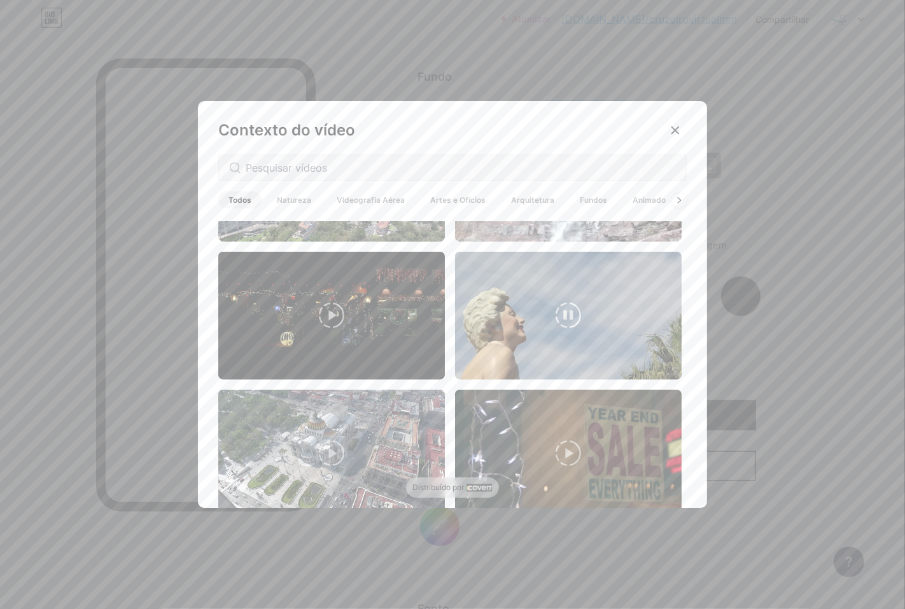
scroll to position [0, 0]
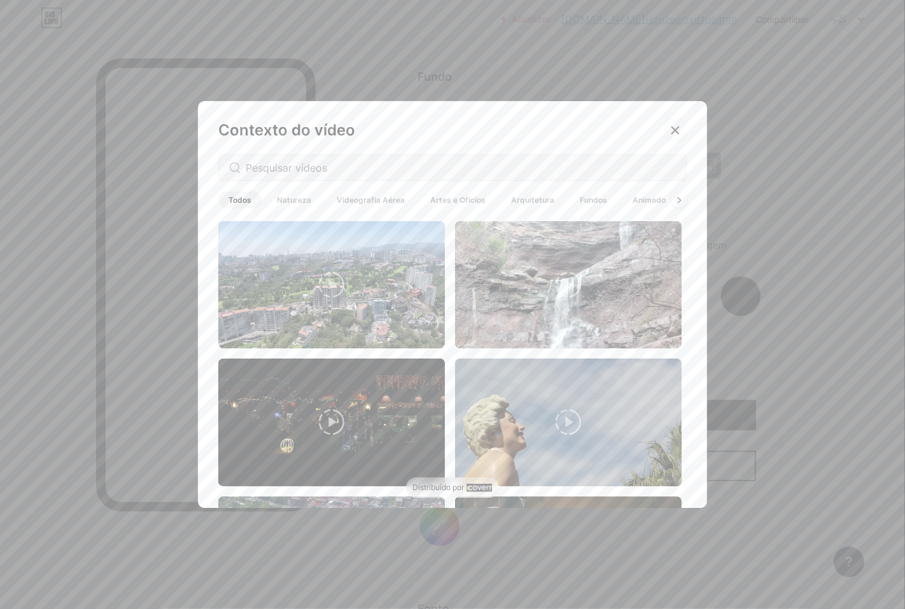
click at [671, 134] on icon at bounding box center [675, 130] width 10 height 10
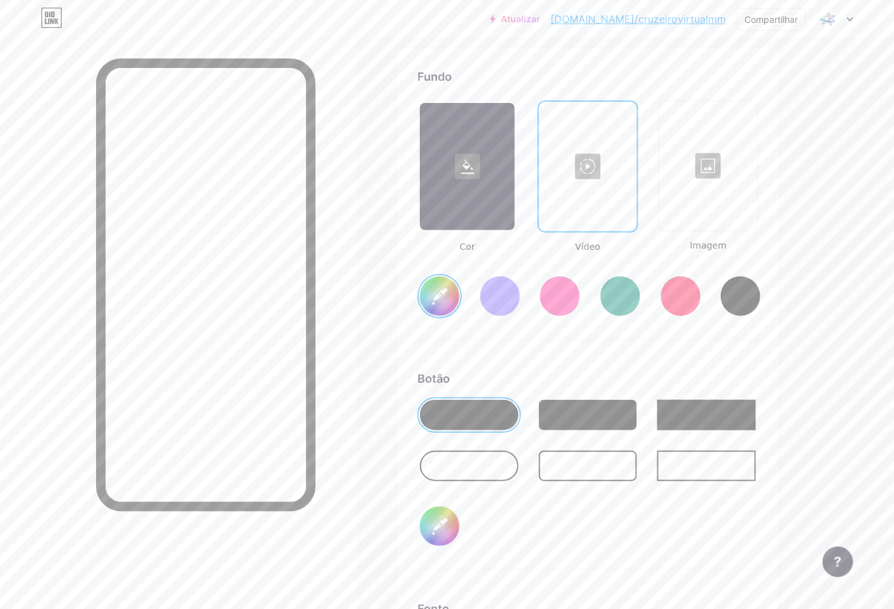
click at [705, 208] on div at bounding box center [708, 165] width 96 height 127
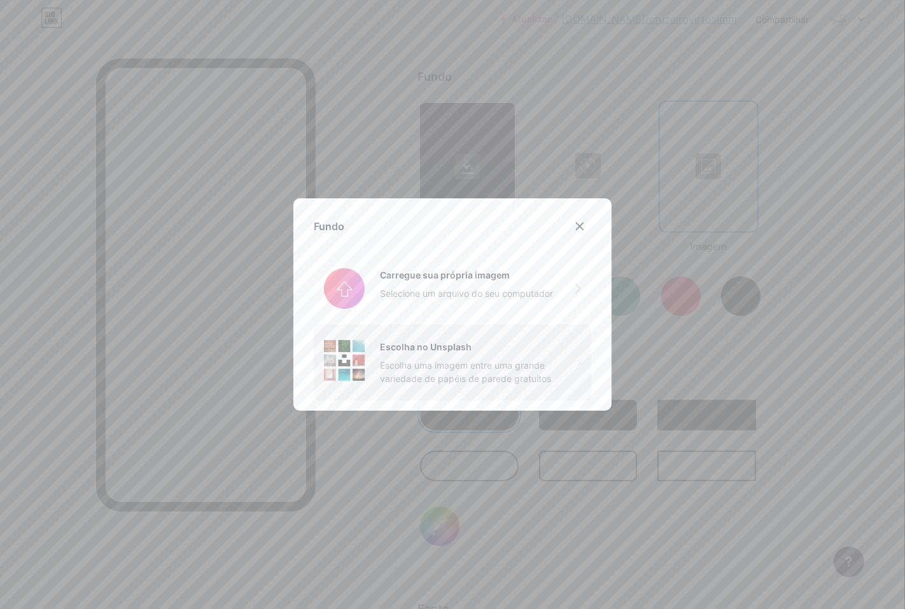
click at [557, 359] on div "Escolha uma imagem entre uma grande variedade de papéis de parede gratuitos" at bounding box center [478, 372] width 197 height 27
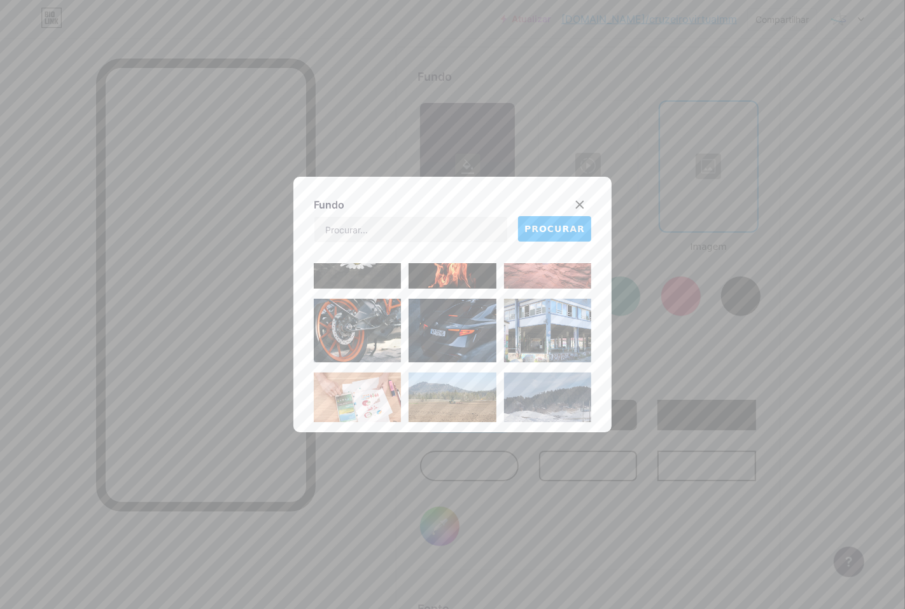
scroll to position [565, 0]
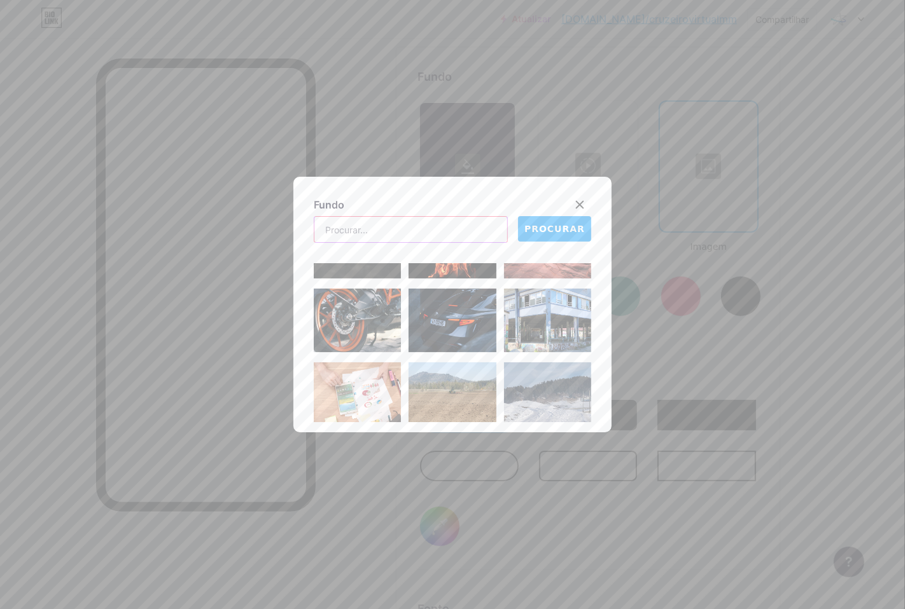
click at [436, 230] on input "text" at bounding box center [410, 229] width 193 height 25
click at [545, 237] on button "PROCURAR" at bounding box center [554, 228] width 73 height 25
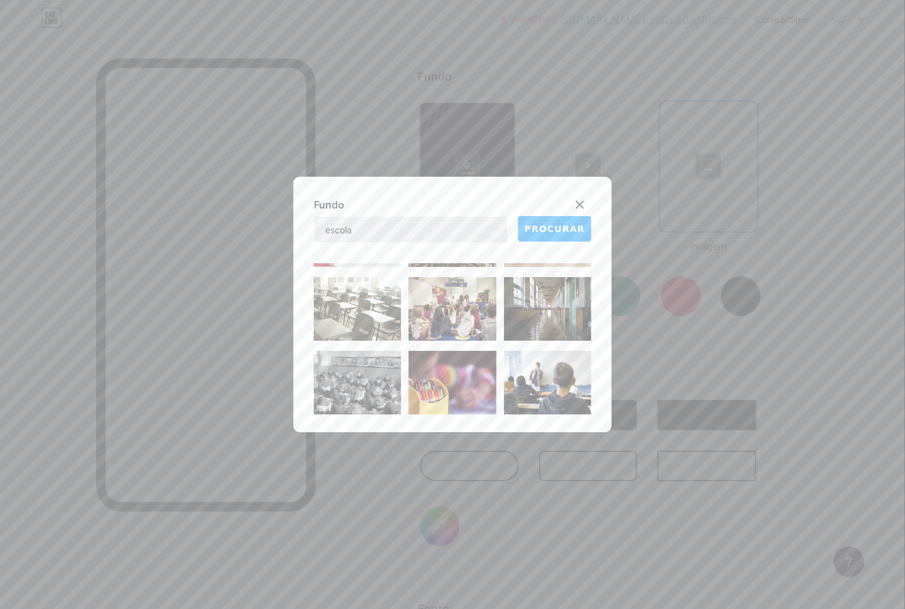
scroll to position [71, 0]
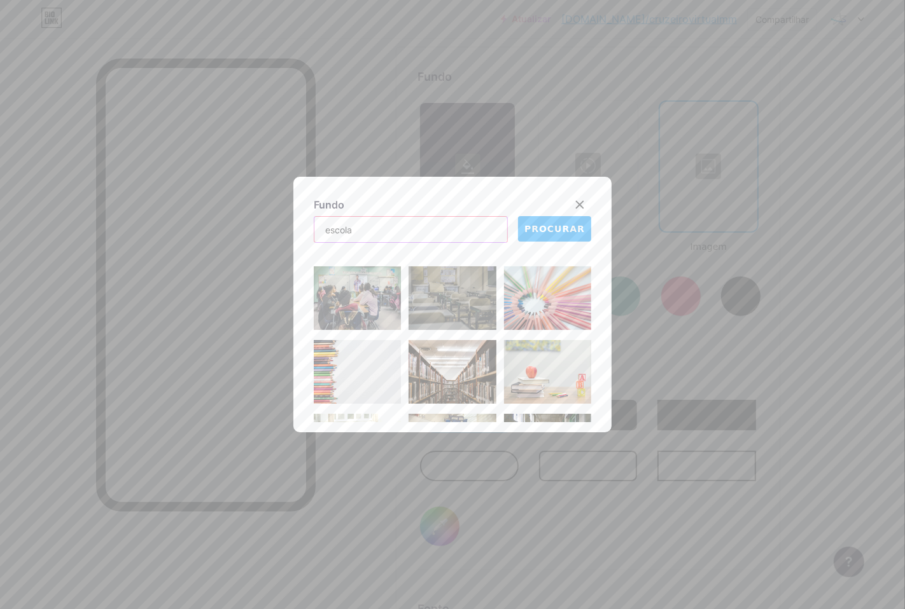
drag, startPoint x: 380, startPoint y: 235, endPoint x: 287, endPoint y: 229, distance: 93.1
click at [285, 230] on div "Fundo escola PROCURAR" at bounding box center [452, 304] width 905 height 609
type input "faculdade"
click at [558, 239] on button "PROCURAR" at bounding box center [554, 228] width 73 height 25
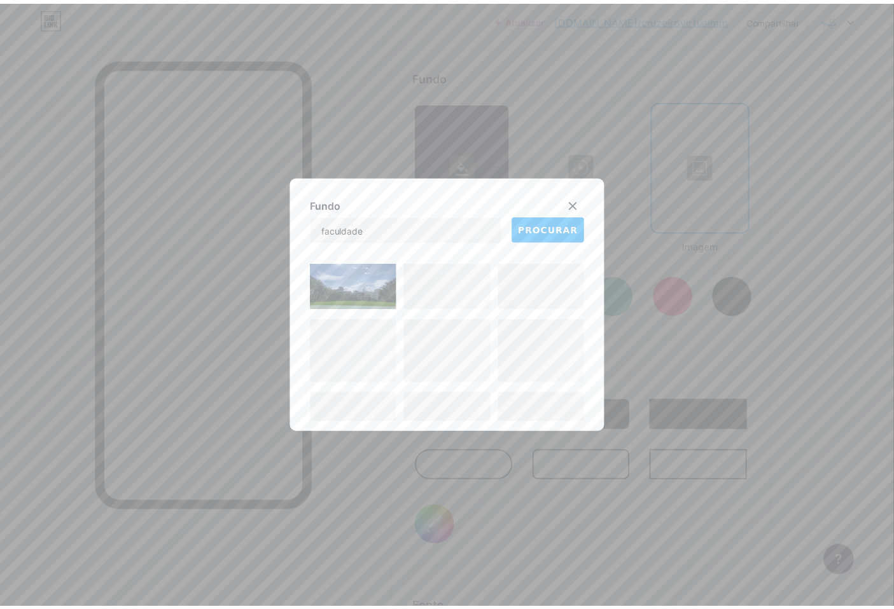
scroll to position [989, 0]
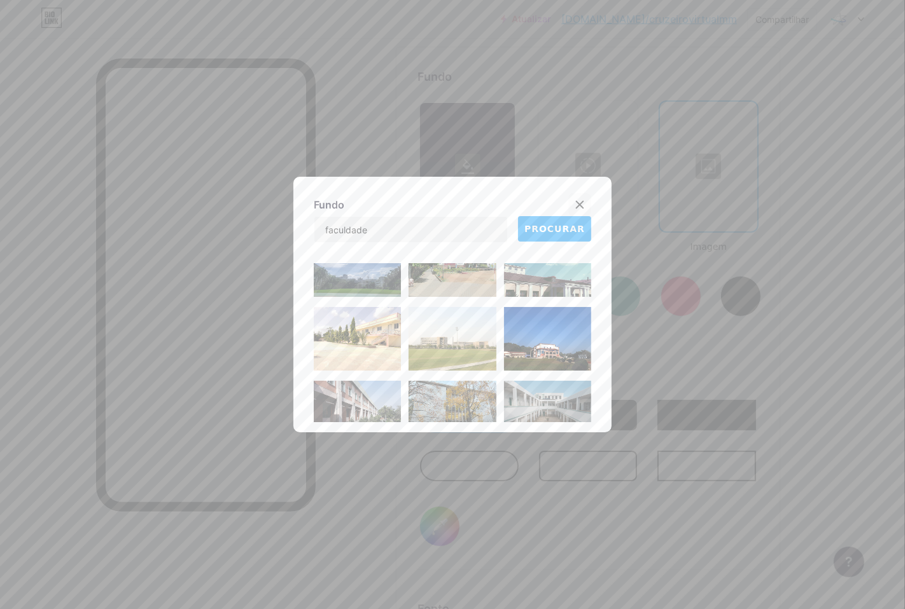
click at [574, 205] on icon at bounding box center [579, 205] width 10 height 10
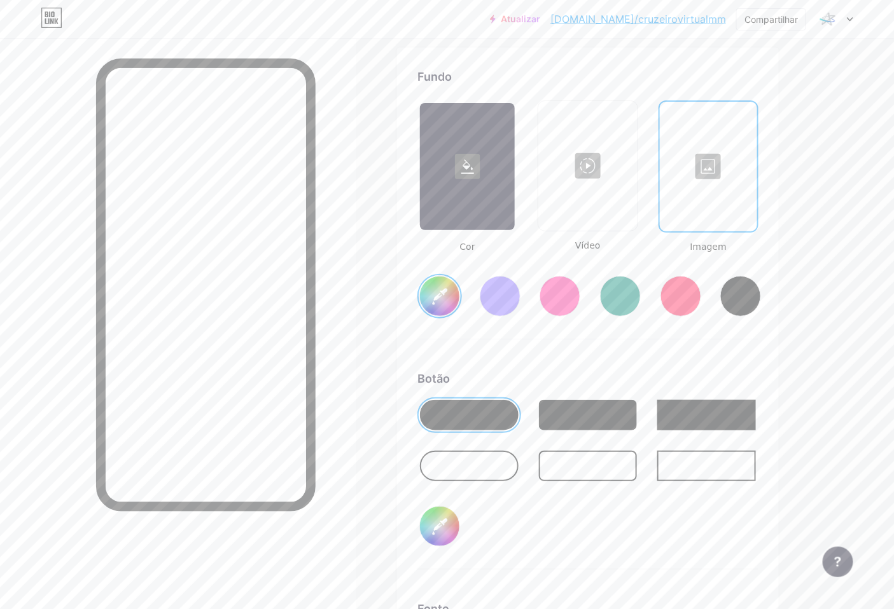
click at [487, 210] on div at bounding box center [467, 166] width 95 height 127
click at [467, 161] on rect at bounding box center [467, 166] width 25 height 25
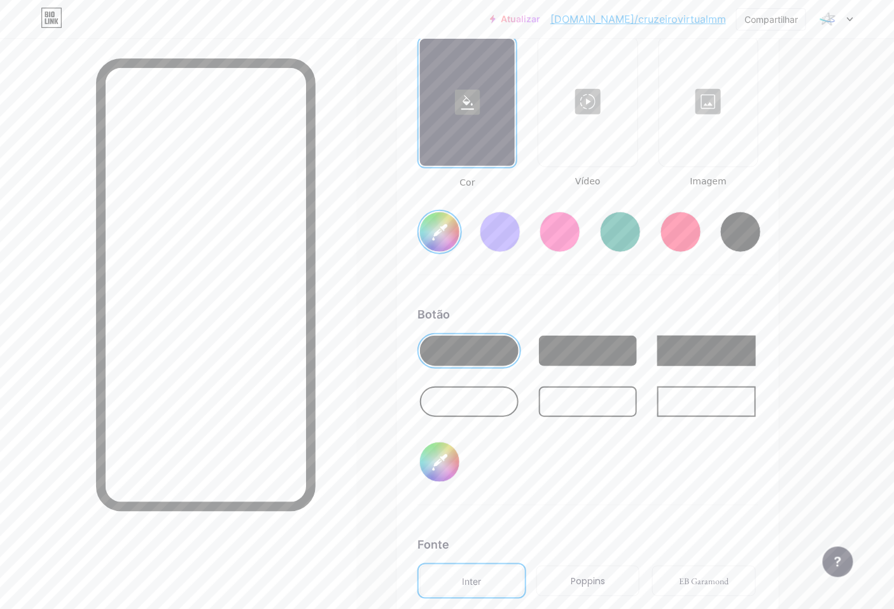
scroll to position [1833, 0]
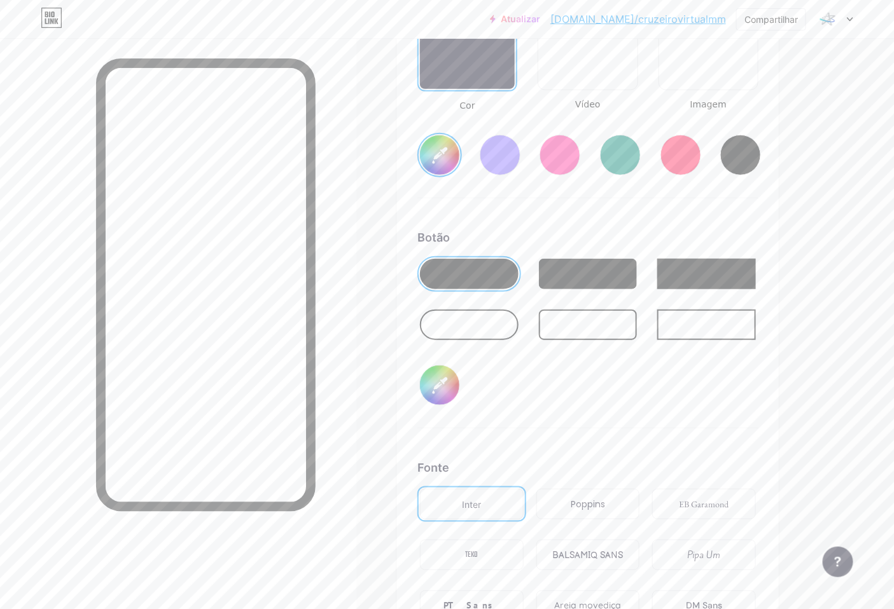
click at [582, 284] on div at bounding box center [588, 274] width 99 height 31
click at [505, 324] on div at bounding box center [469, 325] width 99 height 31
click at [445, 393] on input "#000000" at bounding box center [439, 385] width 39 height 39
type input "#003f87"
type input "#000100"
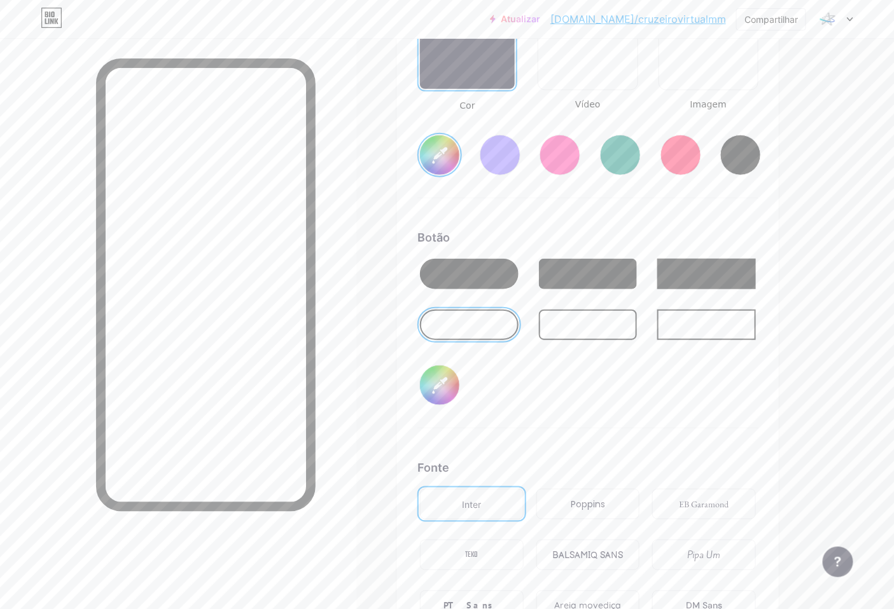
type input "#003f87"
type input "#000b00"
type input "#003f87"
type input "#007200"
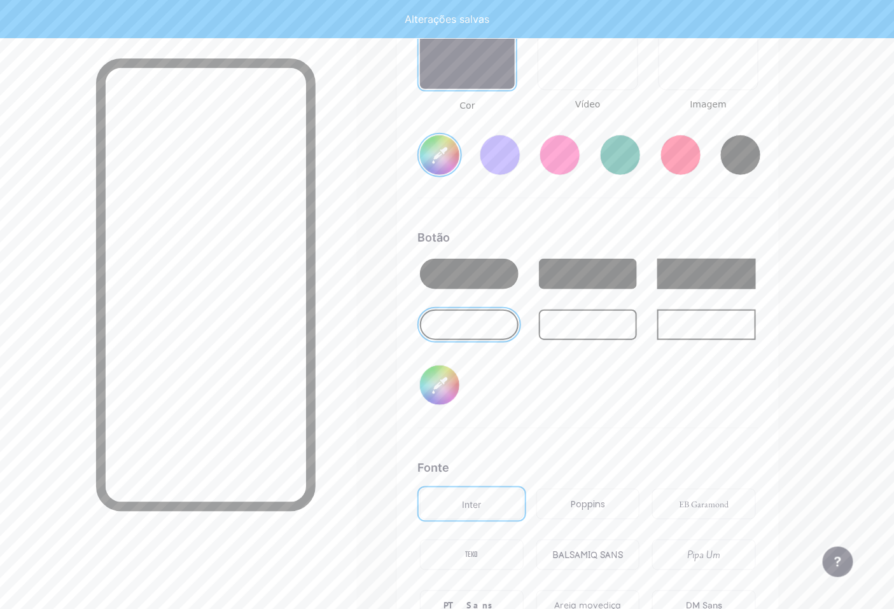
type input "#003f87"
type input "#007202"
type input "#003f87"
type input "#007214"
type input "#003f87"
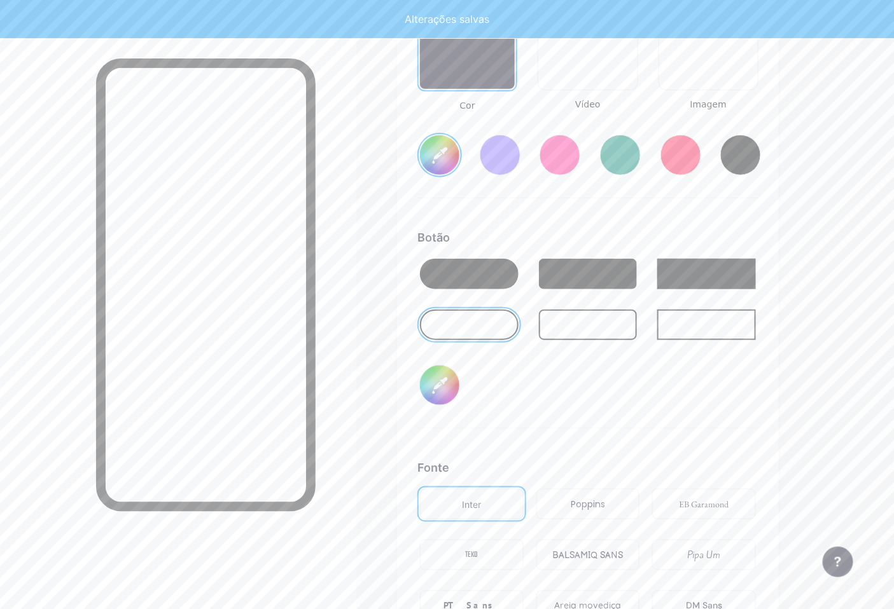
type input "#[DATE]"
type input "#003f87"
type input "#0f0f10"
type input "#003f87"
type input "#0d0d0d"
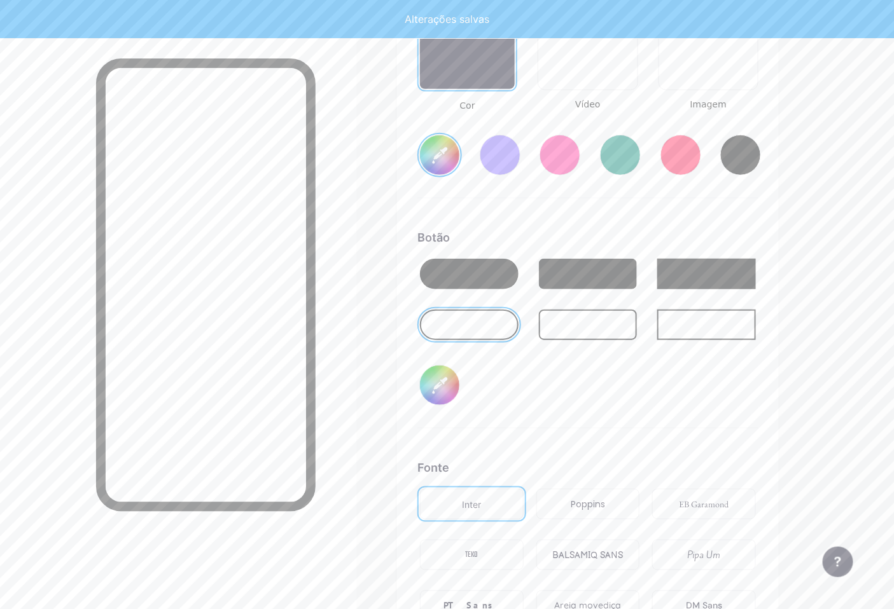
type input "#003f87"
type input "#0c0d0d"
type input "#003f87"
type input "#0a0a0a"
type input "#003f87"
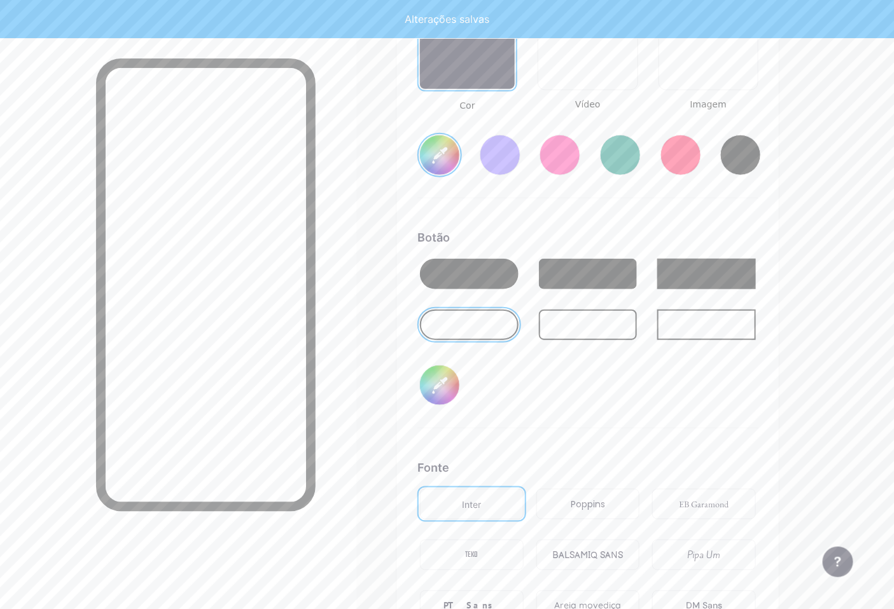
type input "#080808"
type input "#003f87"
type input "#050505"
type input "#003f87"
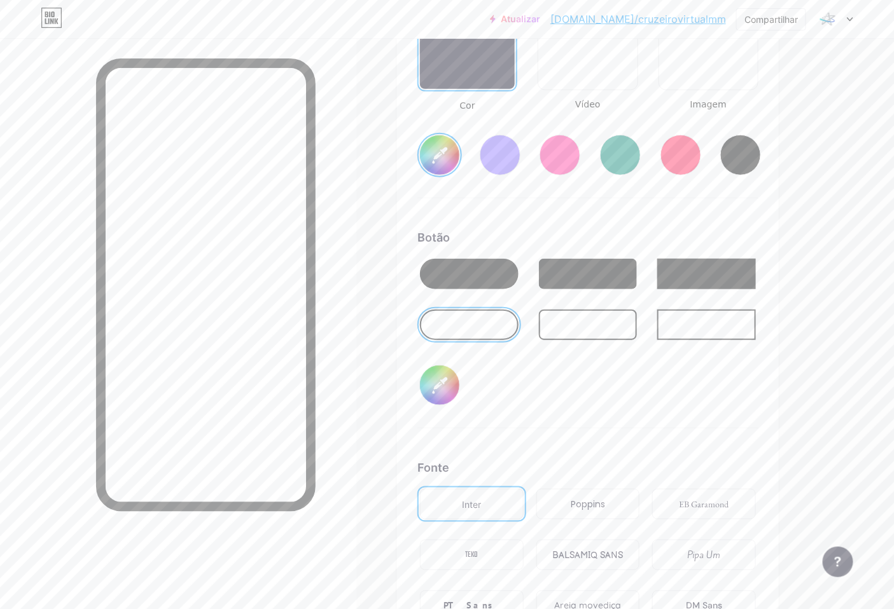
type input "#050505"
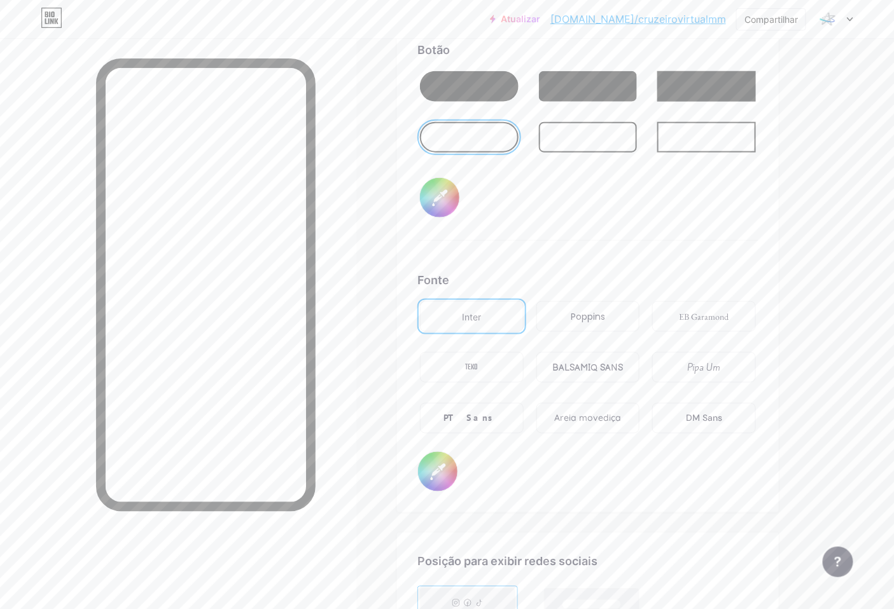
scroll to position [2045, 0]
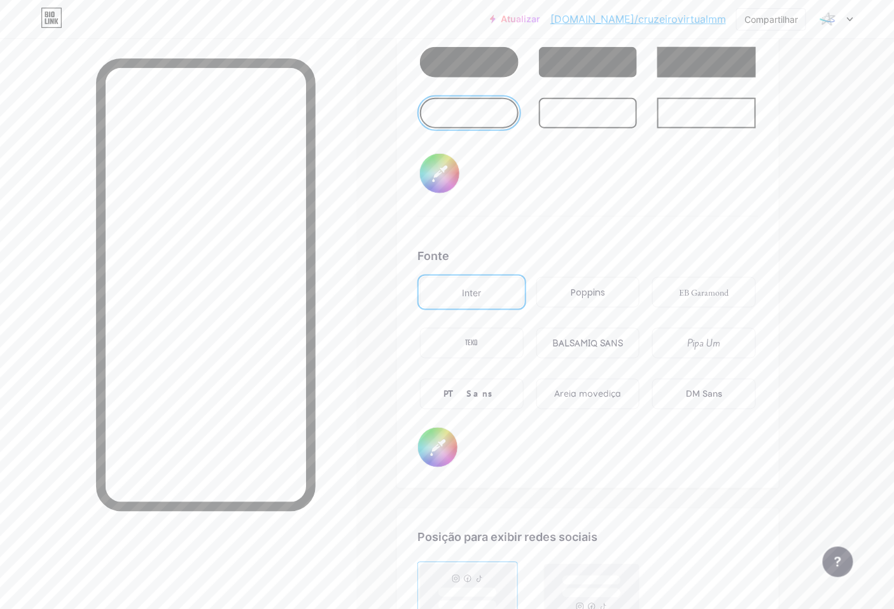
click at [709, 349] on font "Pipa Um" at bounding box center [704, 343] width 33 height 13
click at [575, 345] on font "BALSAMIQ SANS" at bounding box center [587, 343] width 71 height 11
click at [576, 389] on div "Areia movediça" at bounding box center [588, 394] width 104 height 31
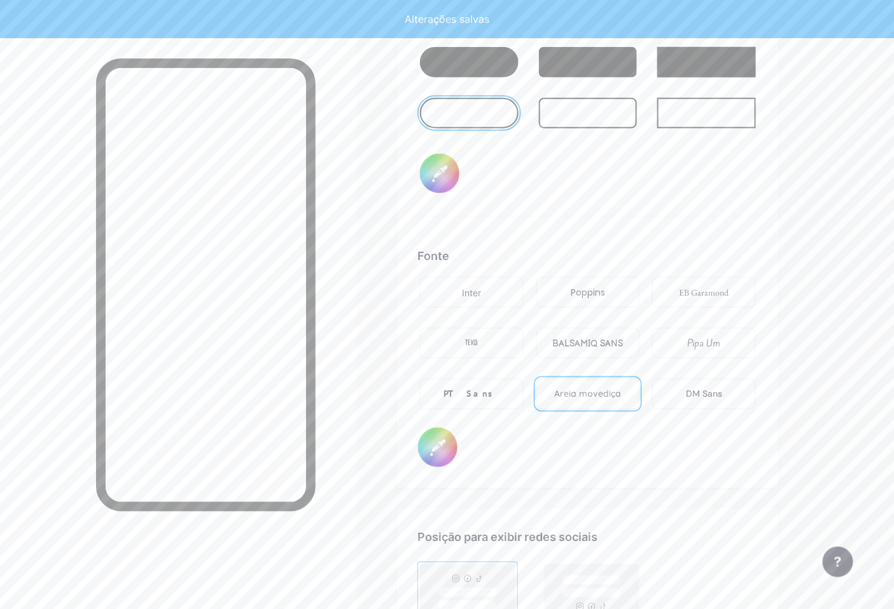
type input "#003f87"
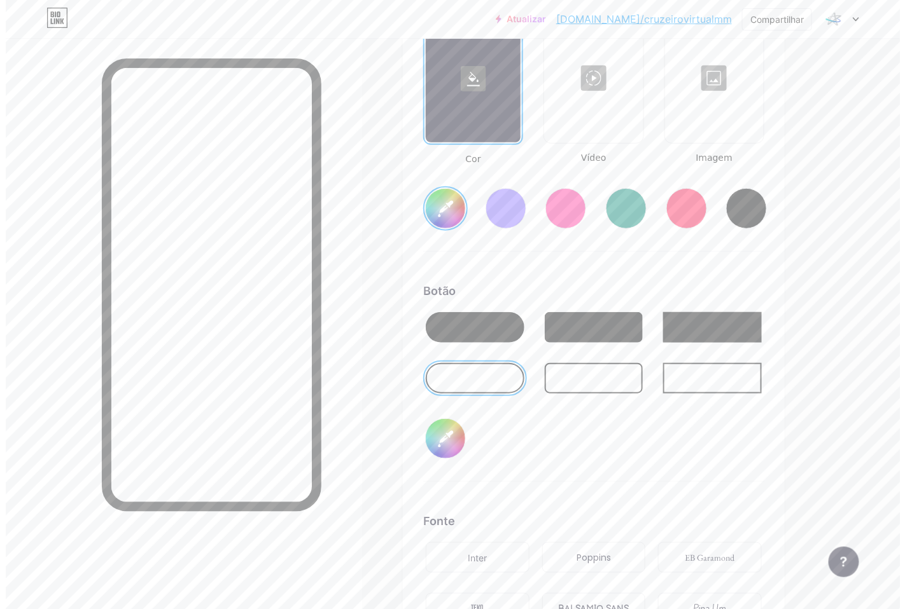
scroll to position [1742, 0]
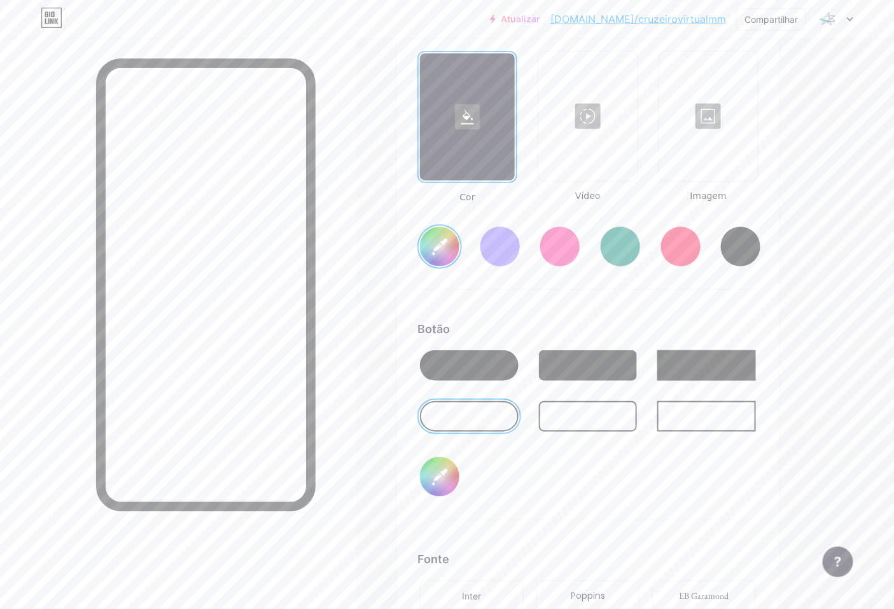
click at [709, 162] on div at bounding box center [708, 116] width 96 height 127
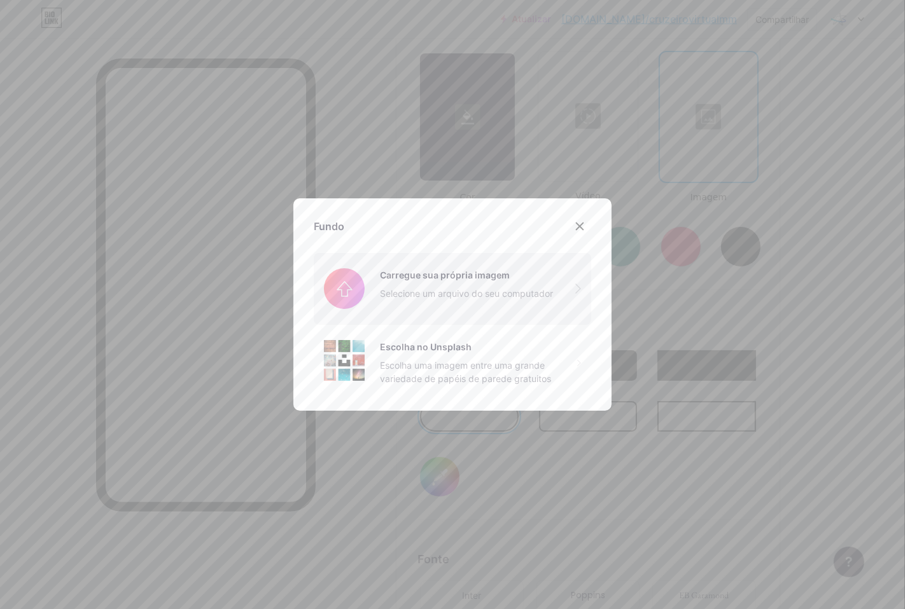
click at [520, 302] on input "file" at bounding box center [452, 288] width 277 height 71
click at [457, 344] on font "Escolha no Unsplash" at bounding box center [426, 347] width 92 height 11
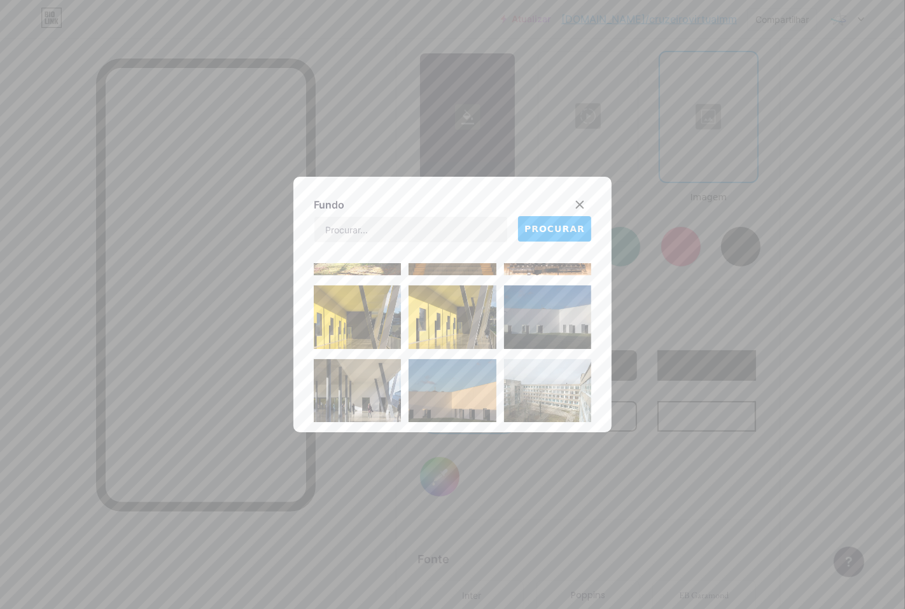
scroll to position [0, 0]
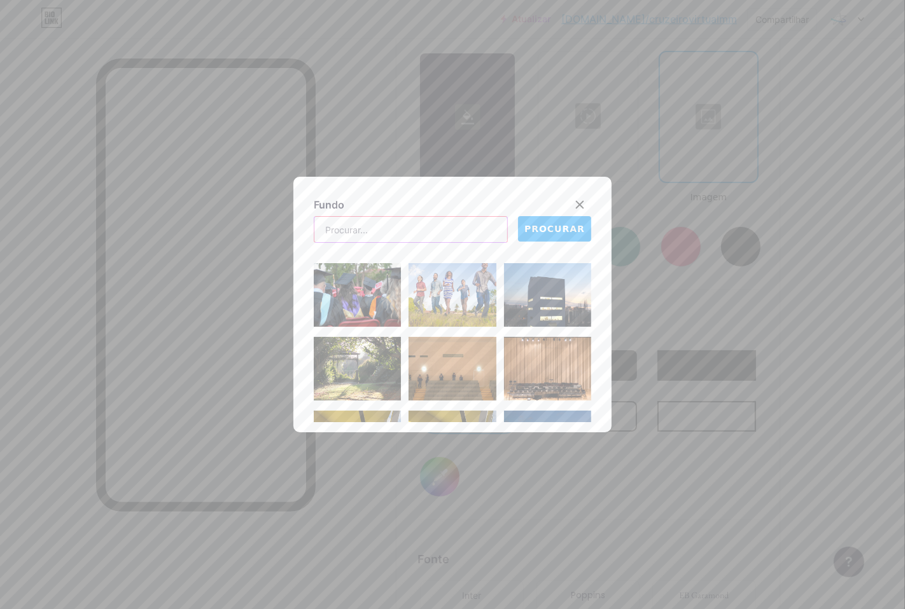
click at [415, 232] on input "text" at bounding box center [410, 229] width 193 height 25
click at [551, 229] on font "PROCURAR" at bounding box center [554, 229] width 60 height 10
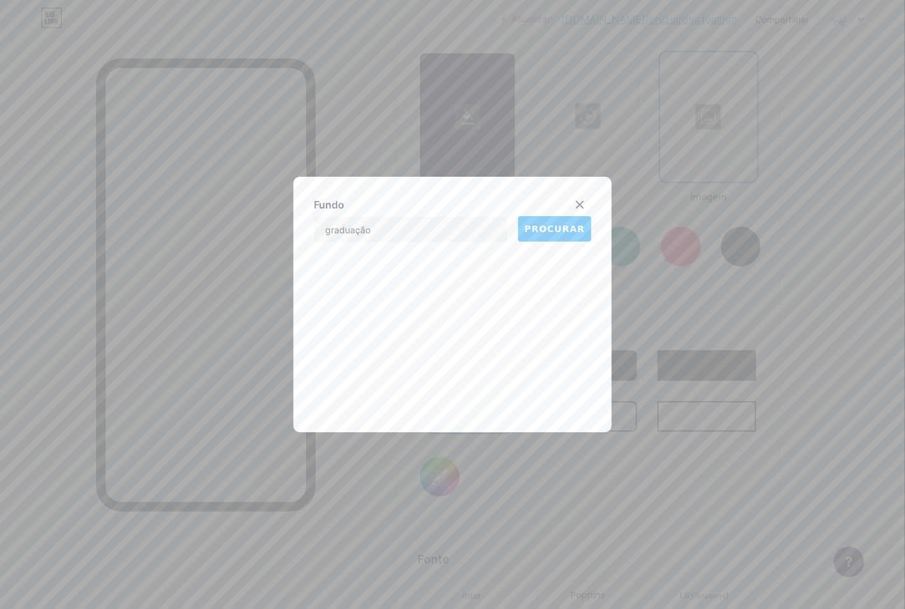
scroll to position [1741, 0]
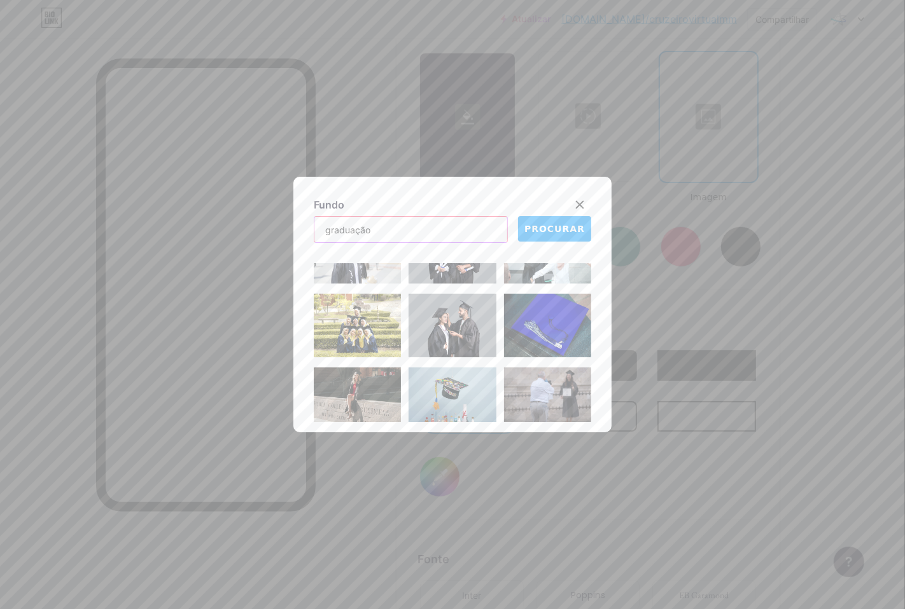
drag, startPoint x: 423, startPoint y: 219, endPoint x: 125, endPoint y: 225, distance: 298.4
click at [125, 225] on div "Fundo graduação PROCURAR" at bounding box center [452, 304] width 905 height 609
click at [527, 233] on font "PROCURAR" at bounding box center [554, 229] width 60 height 10
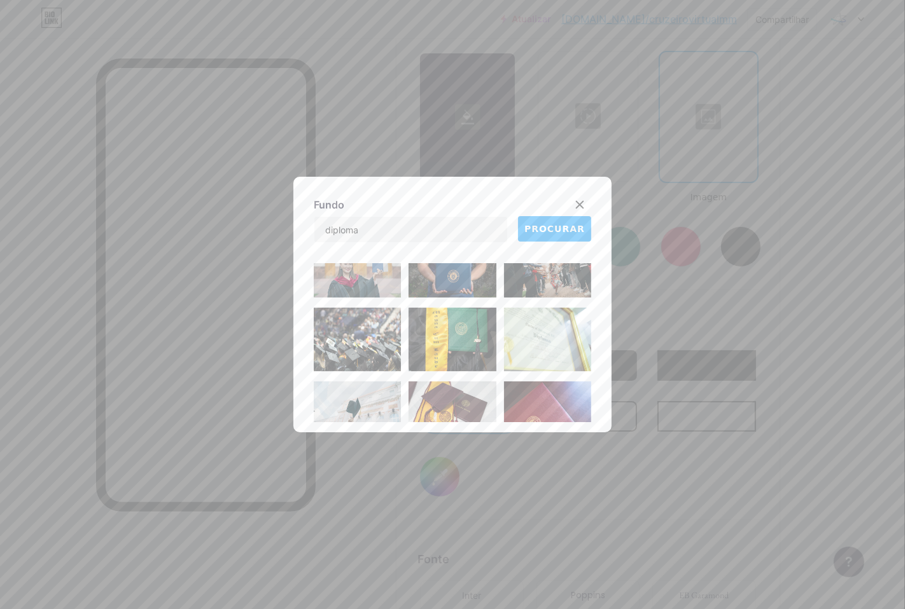
scroll to position [424, 0]
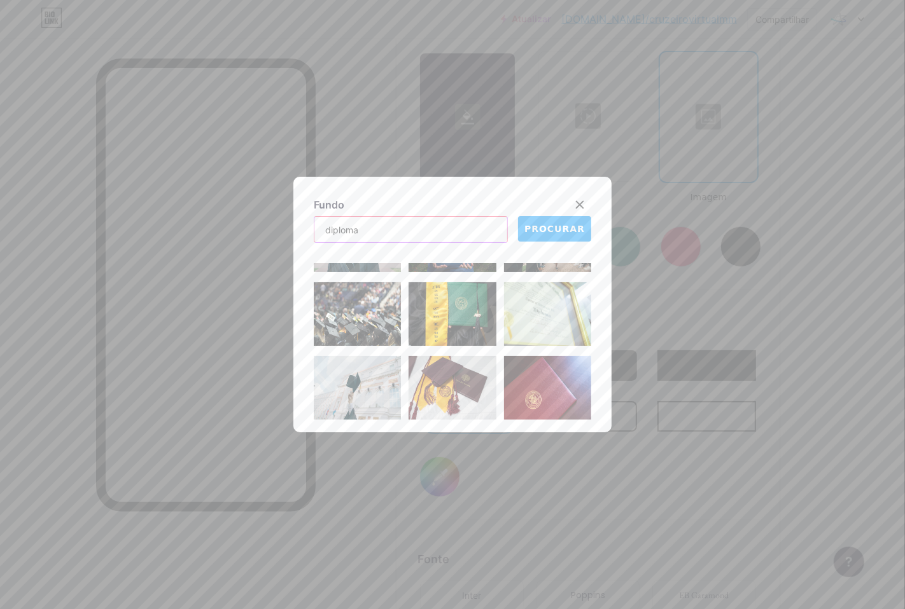
drag, startPoint x: 189, startPoint y: 205, endPoint x: 170, endPoint y: 200, distance: 19.1
click at [170, 200] on div "Fundo diploma PROCURAR" at bounding box center [452, 304] width 905 height 609
type input "cursos ead"
click at [558, 232] on font "PROCURAR" at bounding box center [554, 229] width 60 height 10
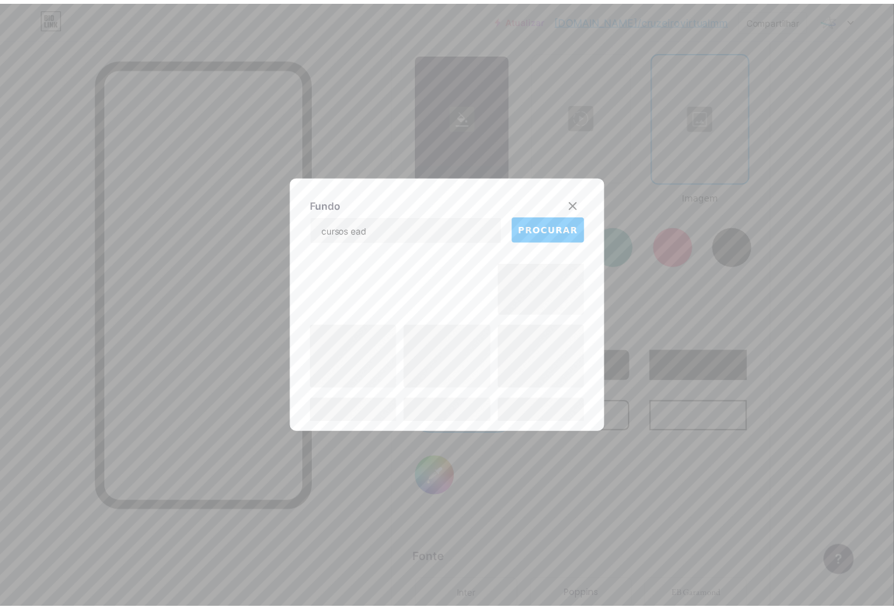
scroll to position [1953, 0]
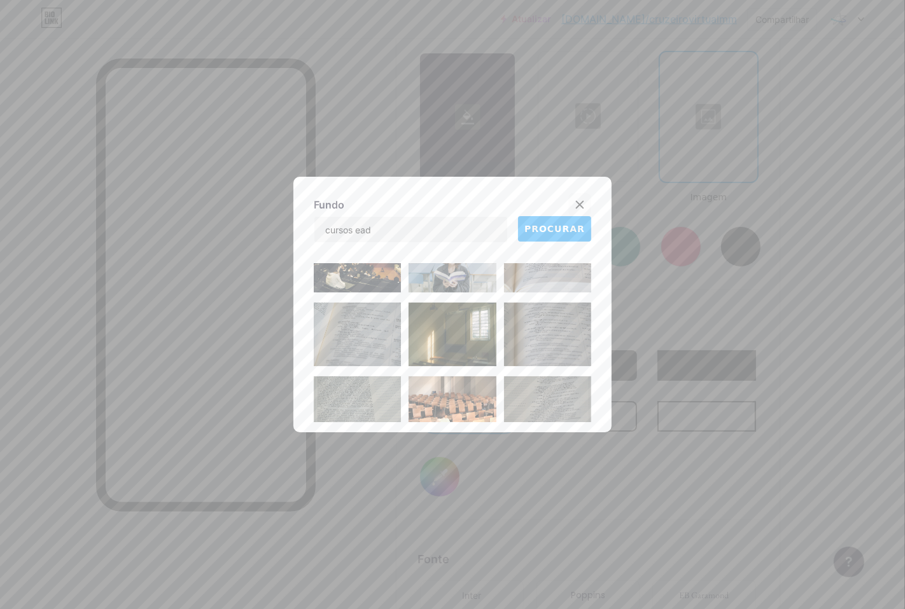
click at [574, 205] on icon at bounding box center [579, 205] width 10 height 10
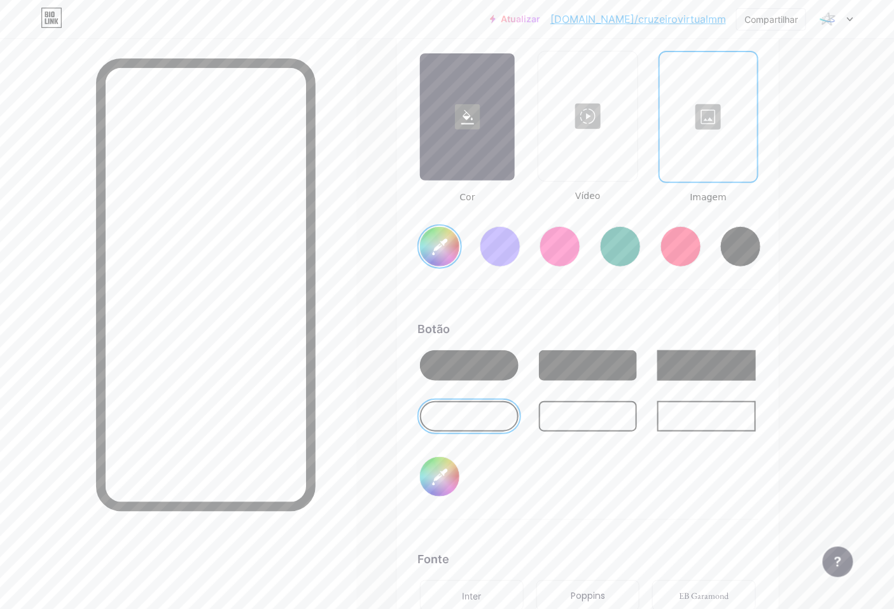
click at [732, 125] on div at bounding box center [708, 116] width 95 height 127
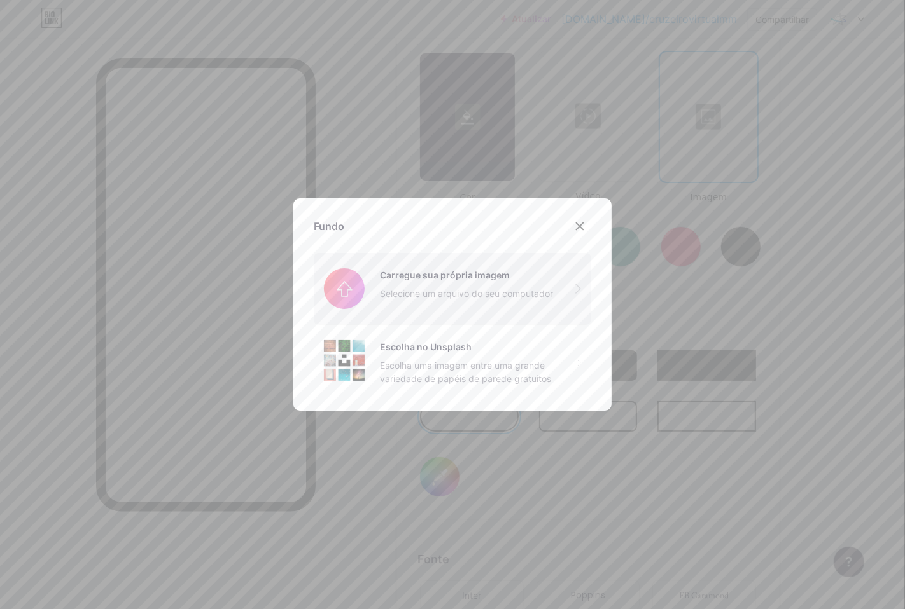
click at [560, 300] on input "file" at bounding box center [452, 288] width 277 height 71
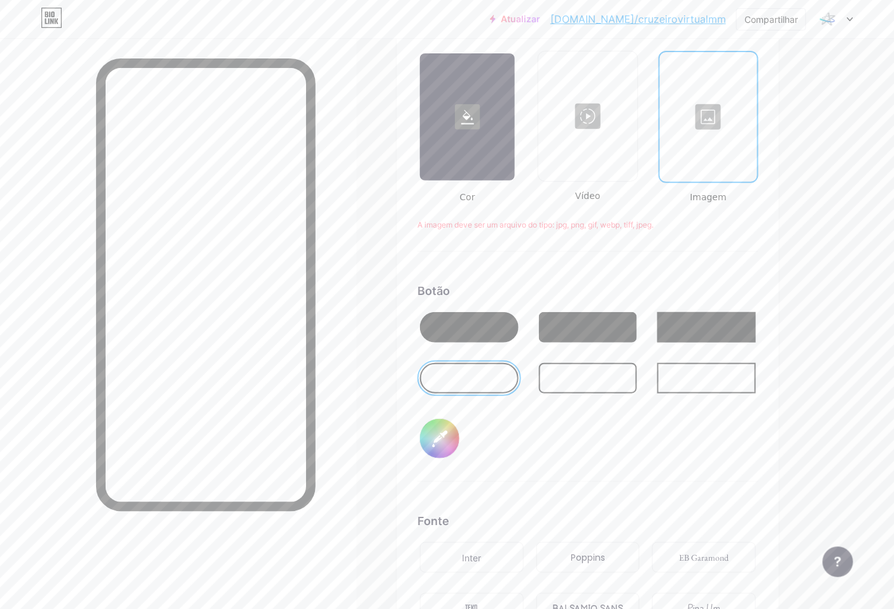
click at [679, 137] on div at bounding box center [708, 116] width 95 height 127
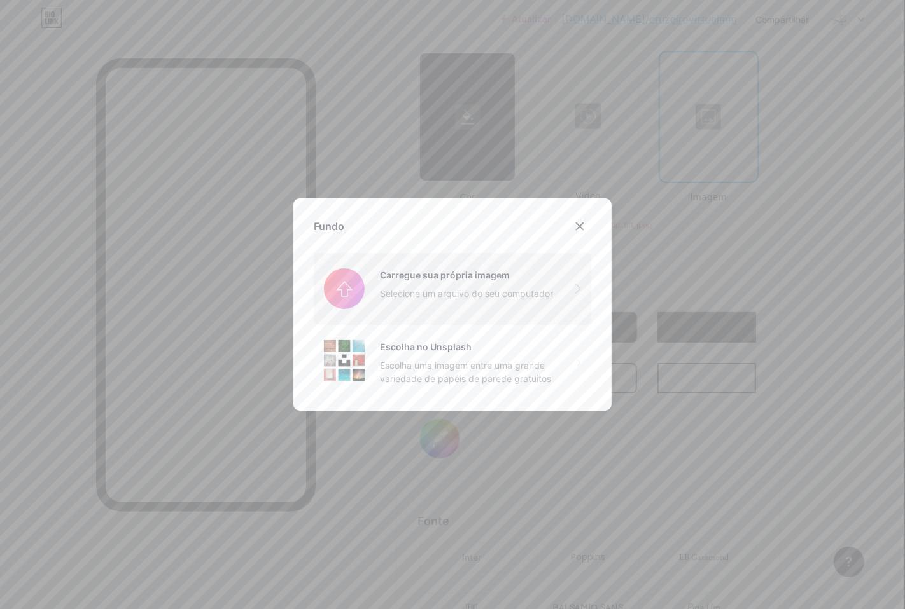
click at [506, 303] on input "file" at bounding box center [452, 288] width 277 height 71
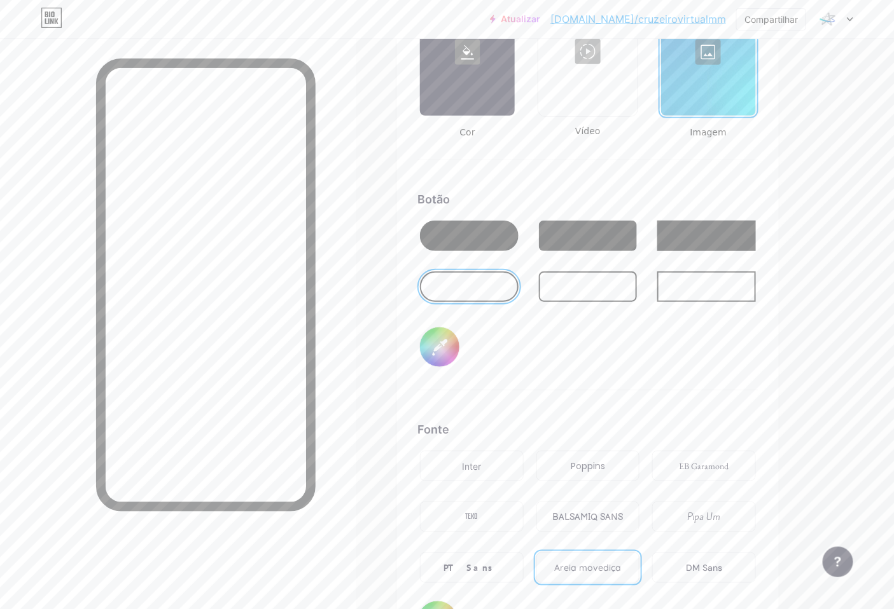
scroll to position [1884, 0]
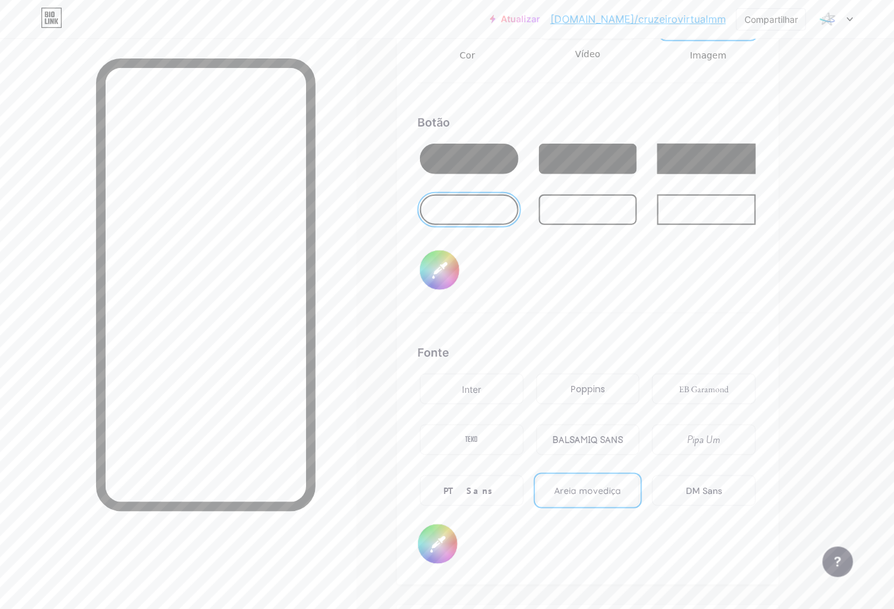
click at [441, 547] on input "#000000" at bounding box center [437, 544] width 39 height 39
type input "#ffffff"
click at [433, 548] on input "#ffffff" at bounding box center [437, 544] width 39 height 39
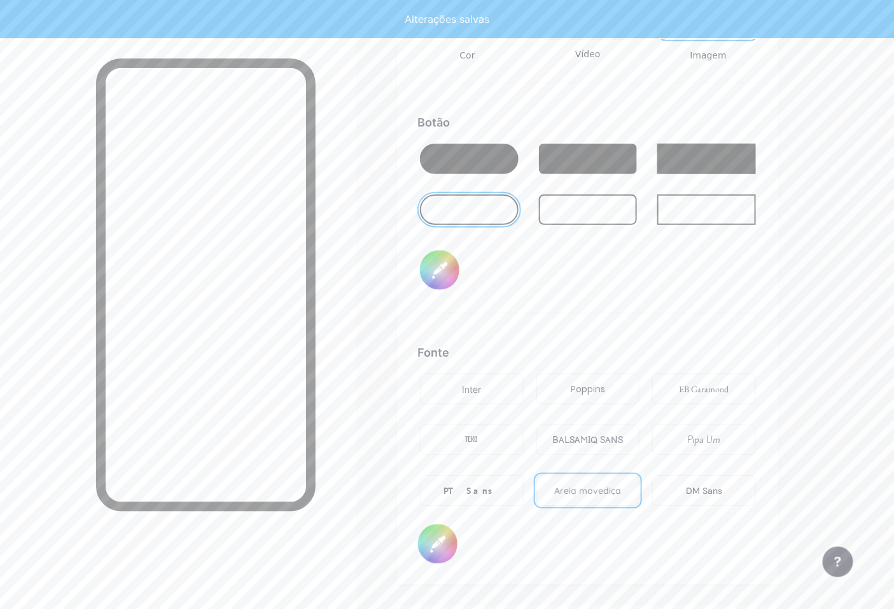
click at [517, 548] on div "Fonte Inter Poppins EB Garamond TEKO BALSAMIQ SANS Pipa Um PT Sans Areia movedi…" at bounding box center [587, 454] width 341 height 221
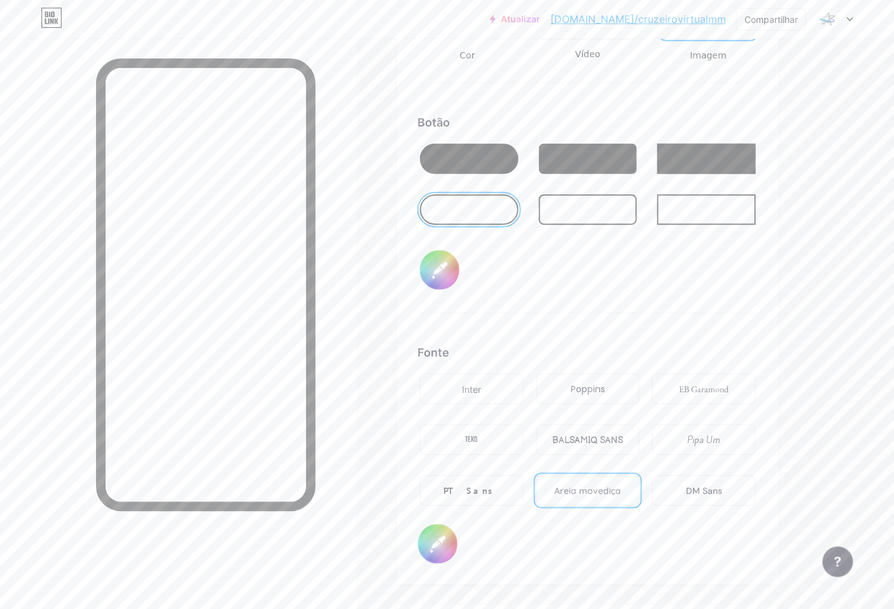
click at [439, 282] on input "#050505" at bounding box center [439, 270] width 39 height 39
drag, startPoint x: 417, startPoint y: 297, endPoint x: 424, endPoint y: 286, distance: 13.2
click at [417, 289] on div "Botão #050505" at bounding box center [587, 214] width 341 height 200
click at [436, 279] on input "#050505" at bounding box center [439, 270] width 39 height 39
type input "#ffffff"
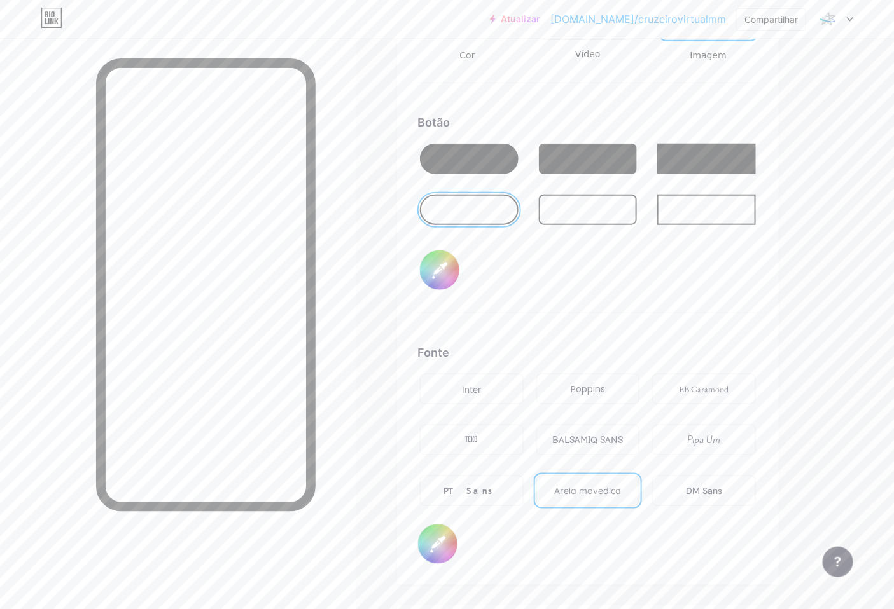
click at [694, 296] on div "Botão #ffffff" at bounding box center [587, 214] width 341 height 200
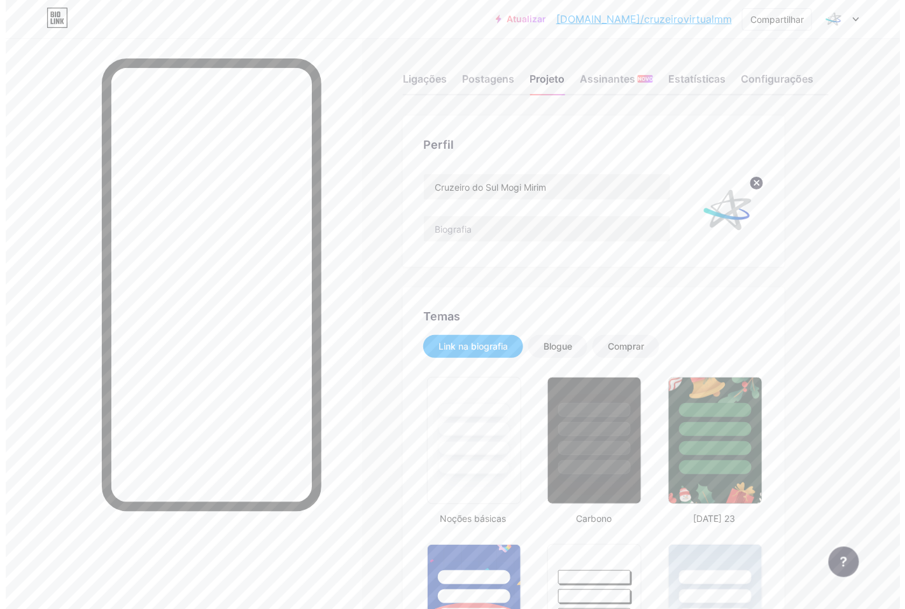
scroll to position [0, 0]
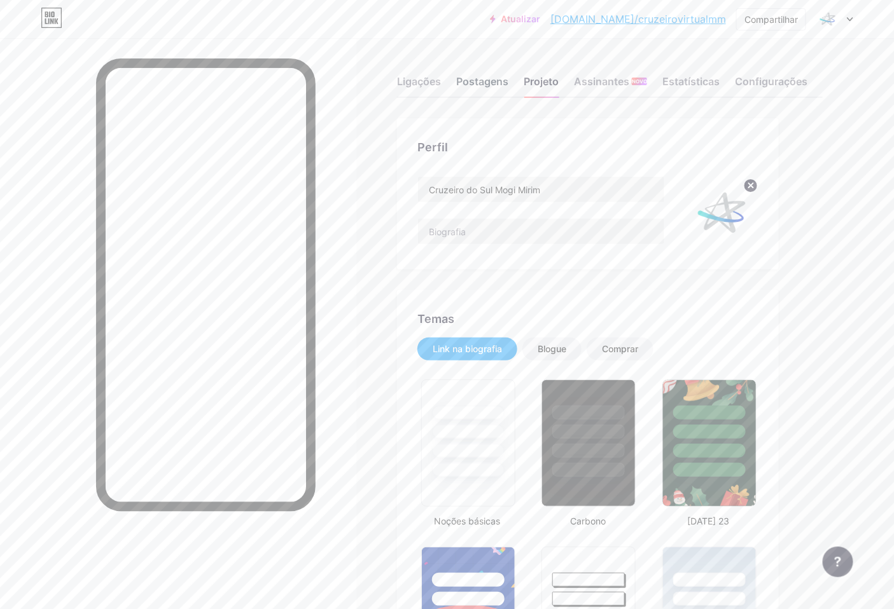
click at [492, 85] on font "Postagens" at bounding box center [482, 81] width 52 height 13
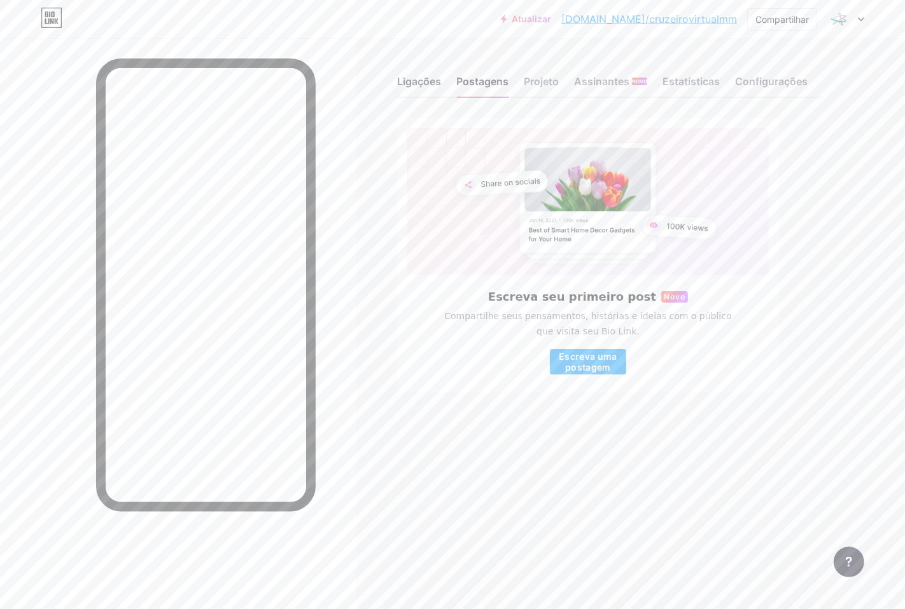
click at [414, 87] on font "Ligações" at bounding box center [419, 81] width 44 height 13
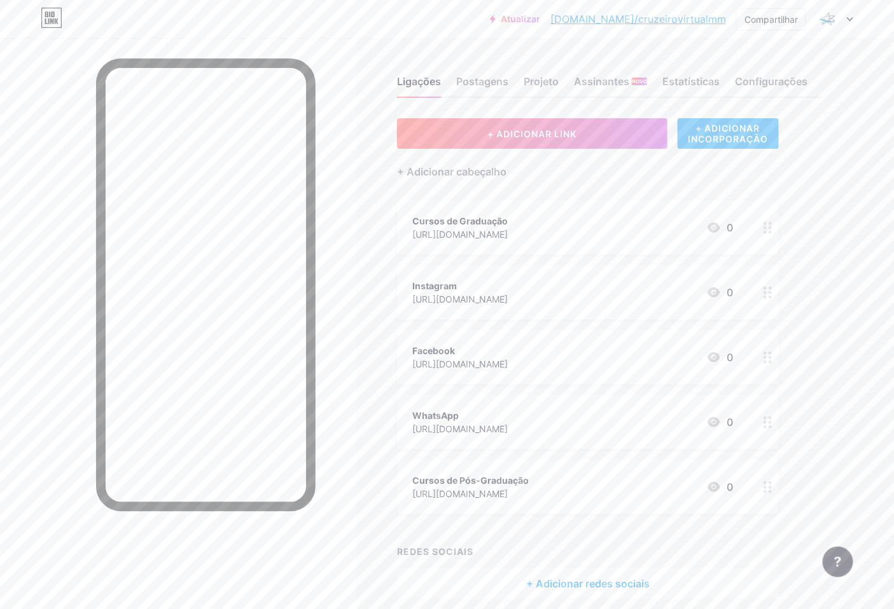
click at [704, 125] on font "+ ADICIONAR INCORPORAÇÃO" at bounding box center [728, 134] width 80 height 22
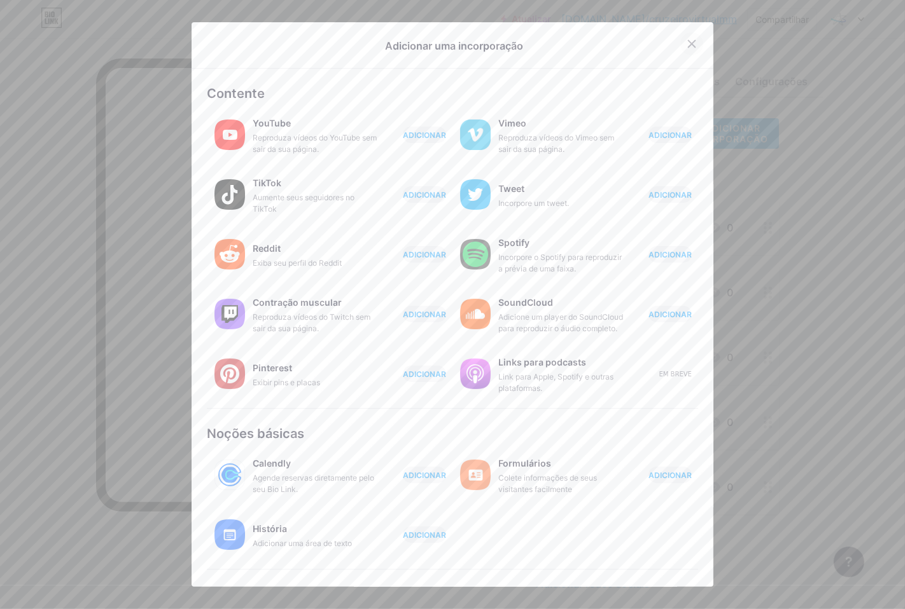
click at [686, 40] on icon at bounding box center [691, 44] width 10 height 10
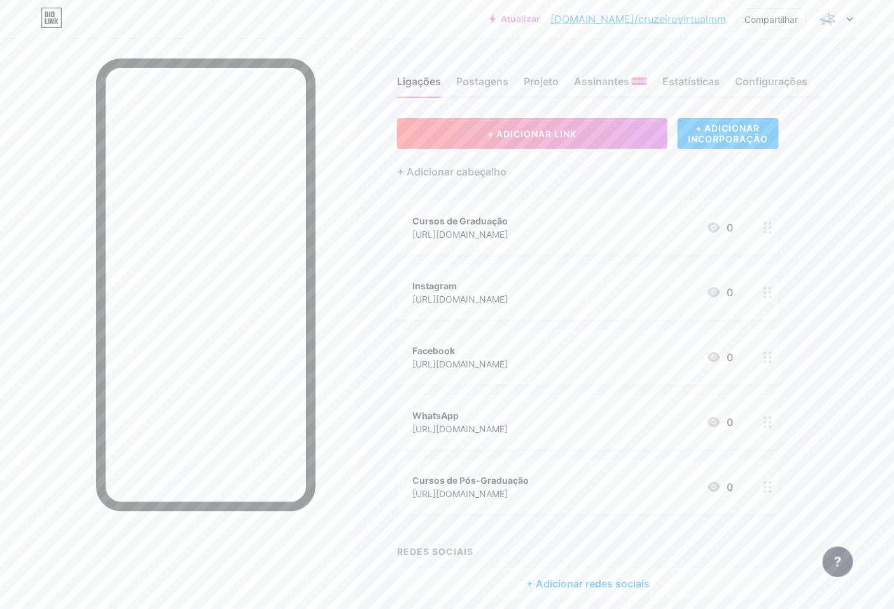
click at [761, 287] on div at bounding box center [768, 292] width 22 height 55
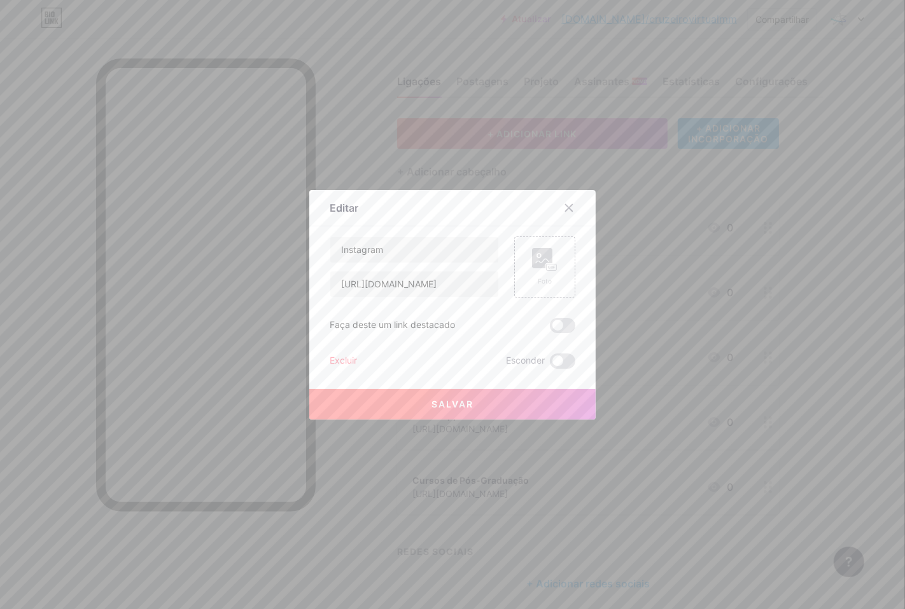
click at [337, 358] on font "Excluir" at bounding box center [343, 360] width 27 height 11
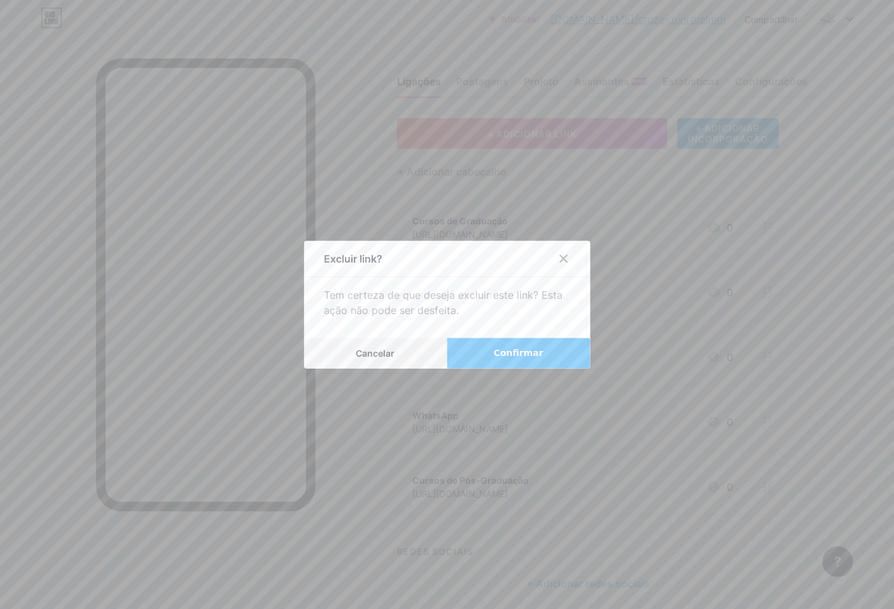
click at [500, 359] on span "Confirmar" at bounding box center [519, 353] width 50 height 13
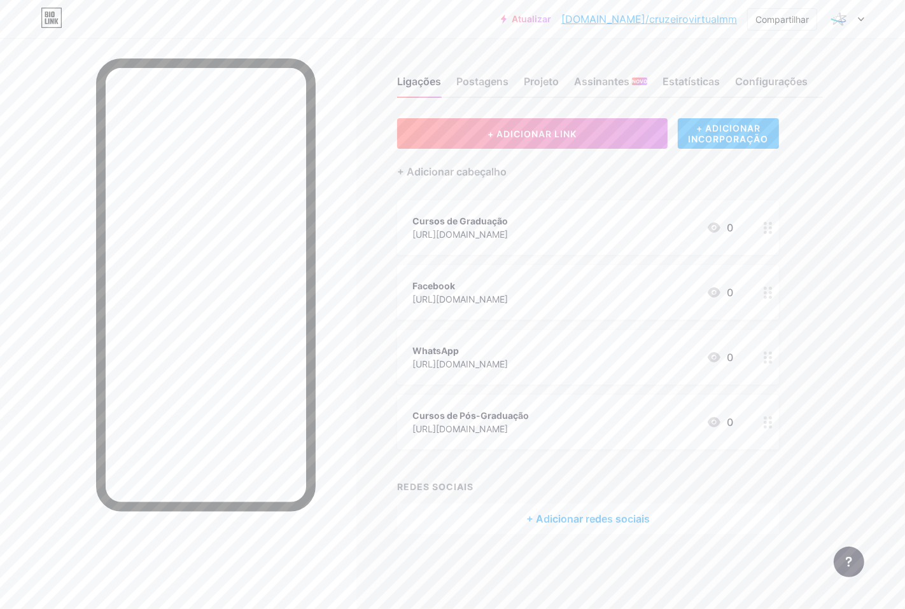
click at [704, 126] on font "+ ADICIONAR INCORPORAÇÃO" at bounding box center [728, 134] width 80 height 22
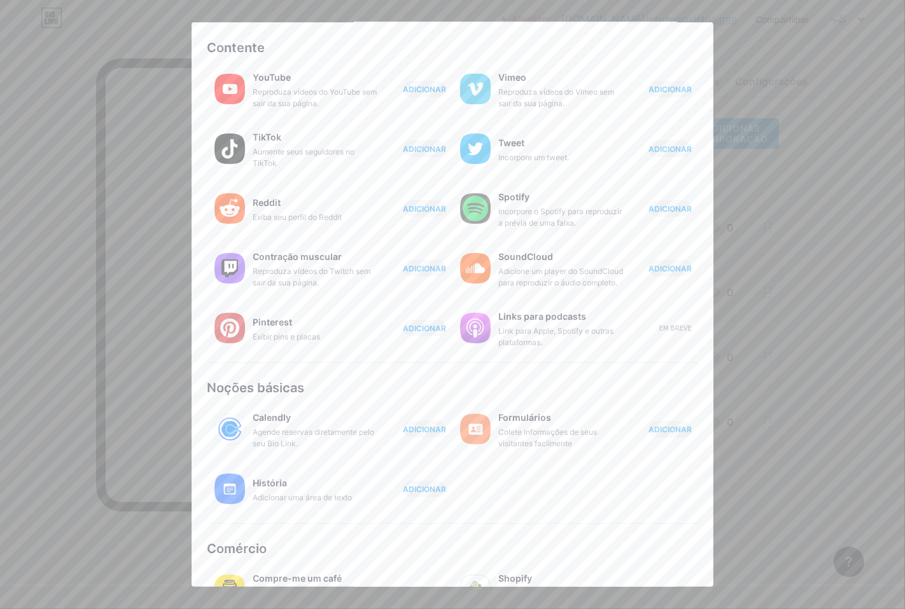
scroll to position [83, 0]
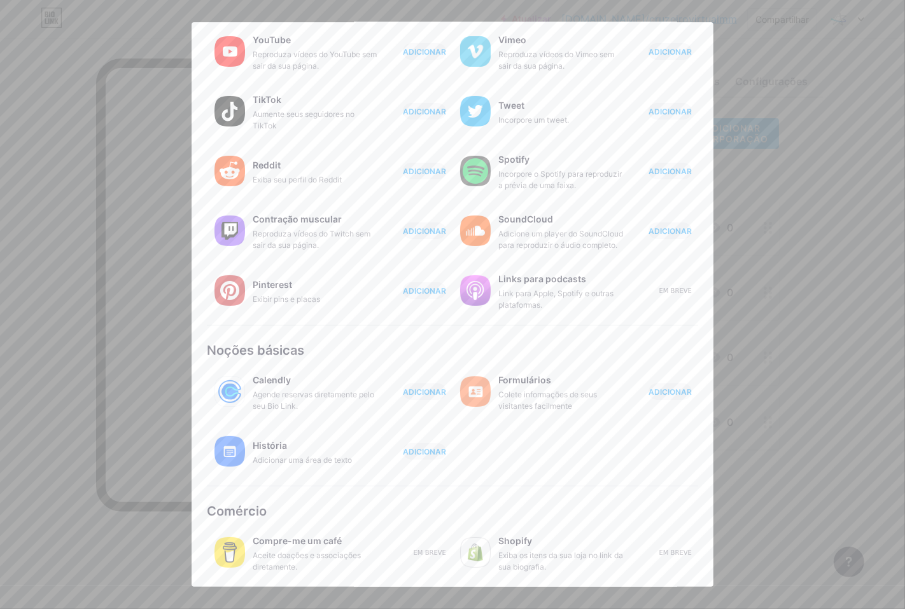
click at [814, 136] on div at bounding box center [452, 304] width 905 height 609
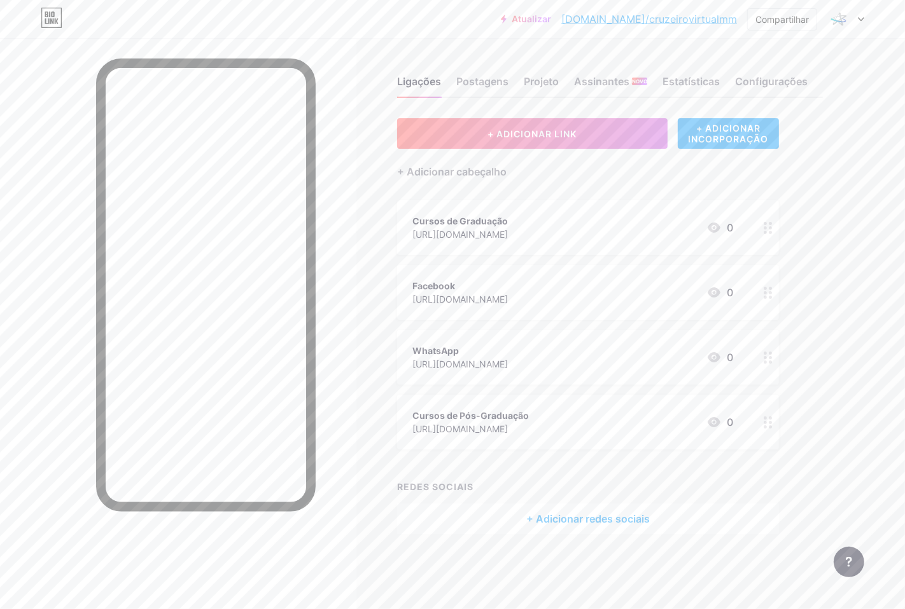
click at [613, 518] on font "+ Adicionar redes sociais" at bounding box center [587, 519] width 123 height 13
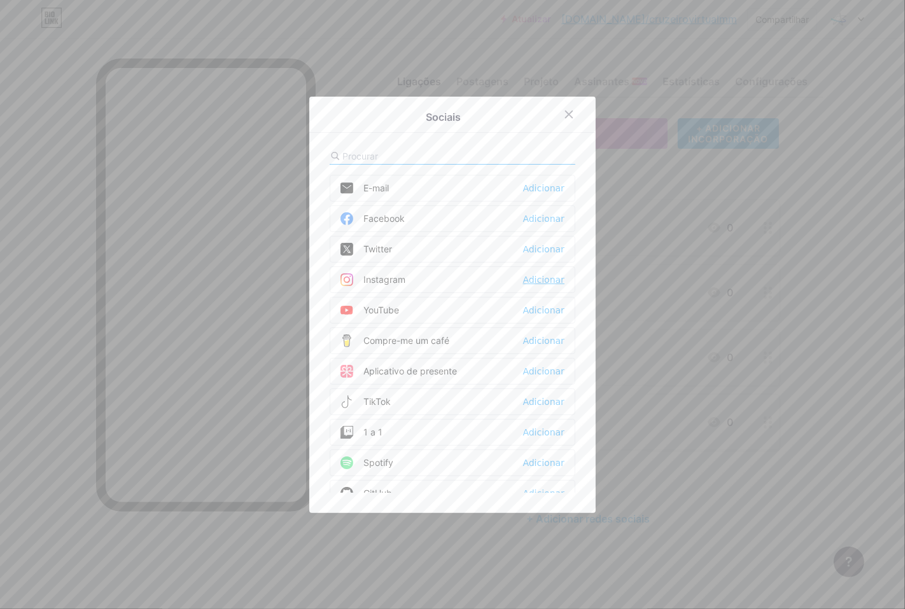
click at [529, 277] on font "Adicionar" at bounding box center [543, 280] width 41 height 10
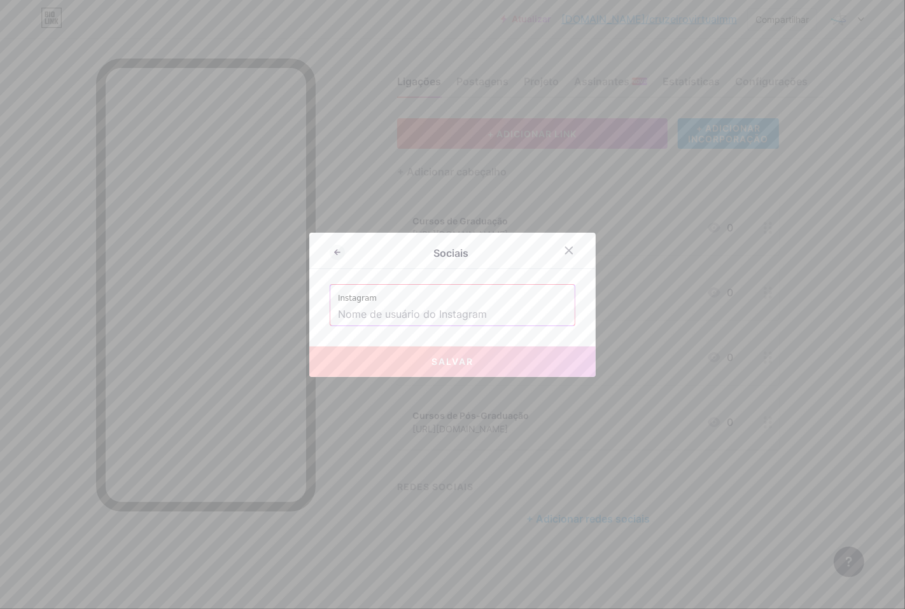
click at [461, 315] on input "text" at bounding box center [452, 315] width 229 height 22
paste input "[URL][DOMAIN_NAME]"
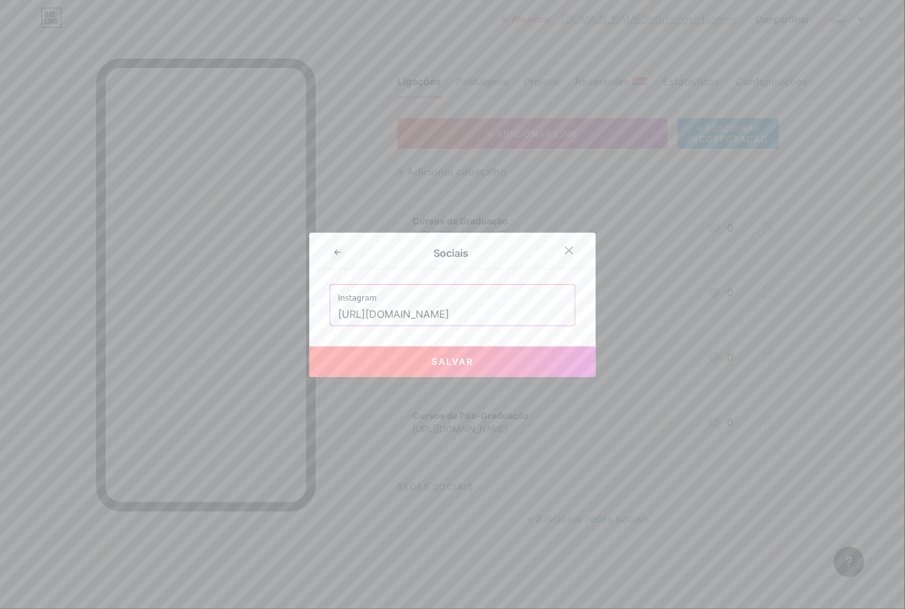
scroll to position [0, 35]
click at [490, 365] on button "Salvar" at bounding box center [452, 362] width 286 height 31
type input "[URL][DOMAIN_NAME][DOMAIN_NAME]"
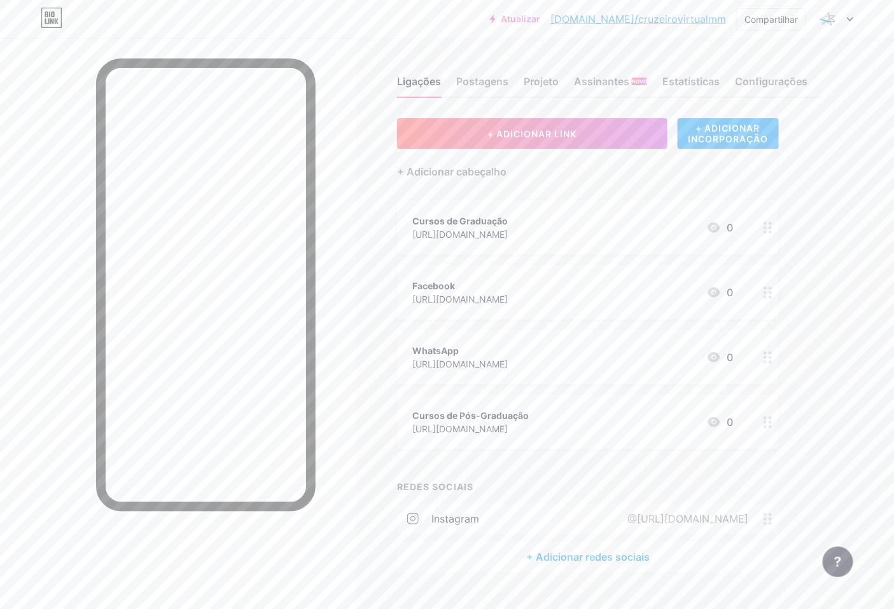
click at [766, 294] on icon at bounding box center [767, 293] width 9 height 12
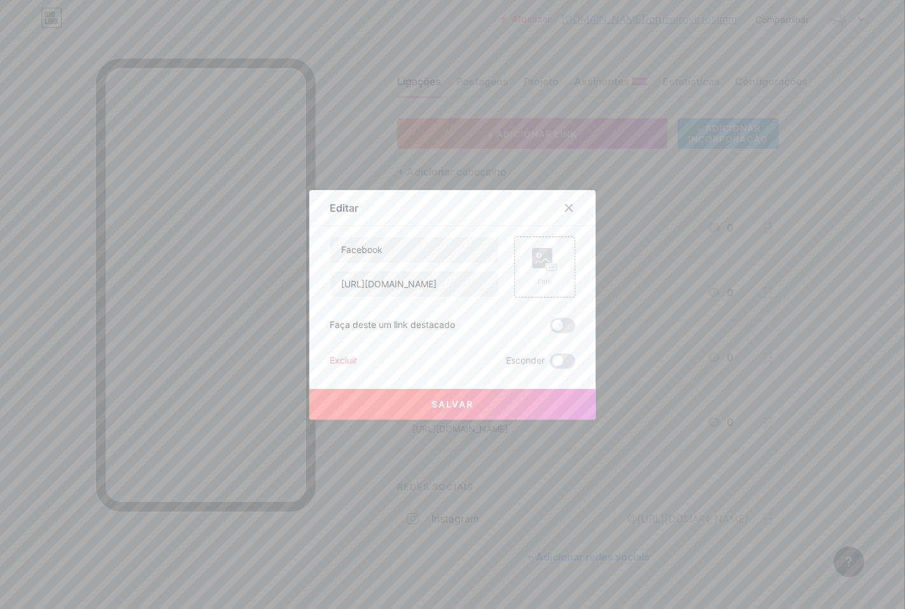
click at [334, 352] on div "Facebook [URL][DOMAIN_NAME] Foto Faça deste um link destacado Excluir Esconder …" at bounding box center [453, 303] width 246 height 132
click at [342, 363] on font "Excluir" at bounding box center [343, 360] width 27 height 11
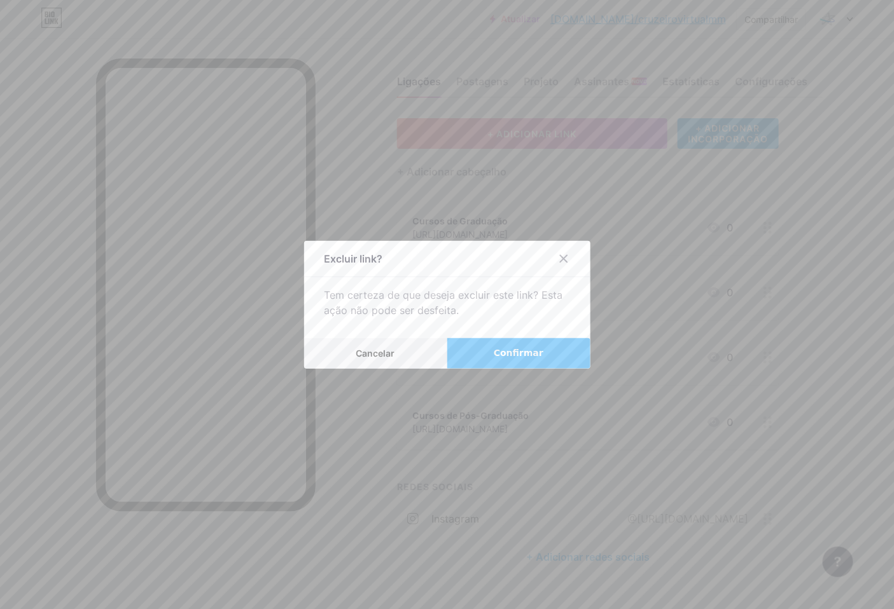
click at [561, 354] on button "Confirmar" at bounding box center [518, 353] width 143 height 31
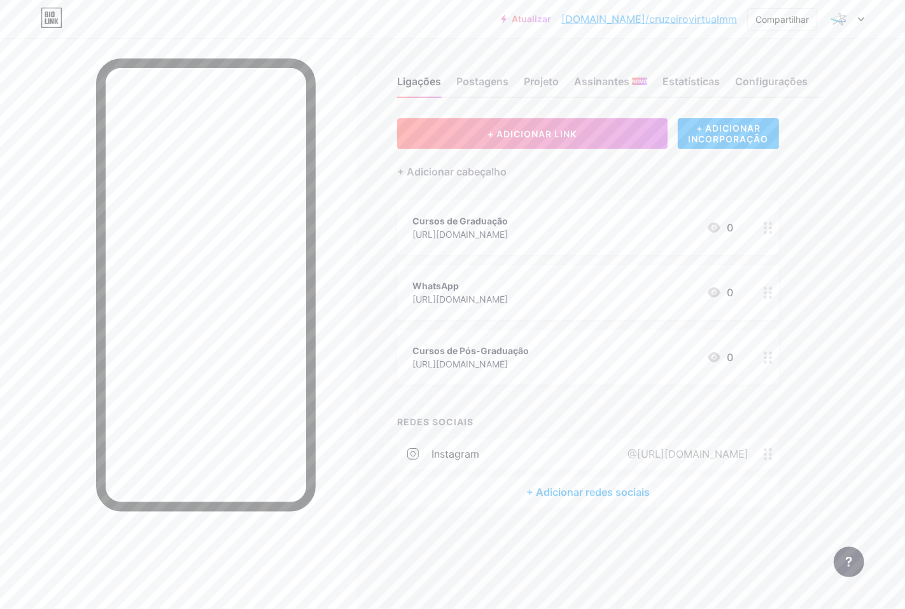
click at [621, 492] on font "+ Adicionar redes sociais" at bounding box center [587, 492] width 123 height 13
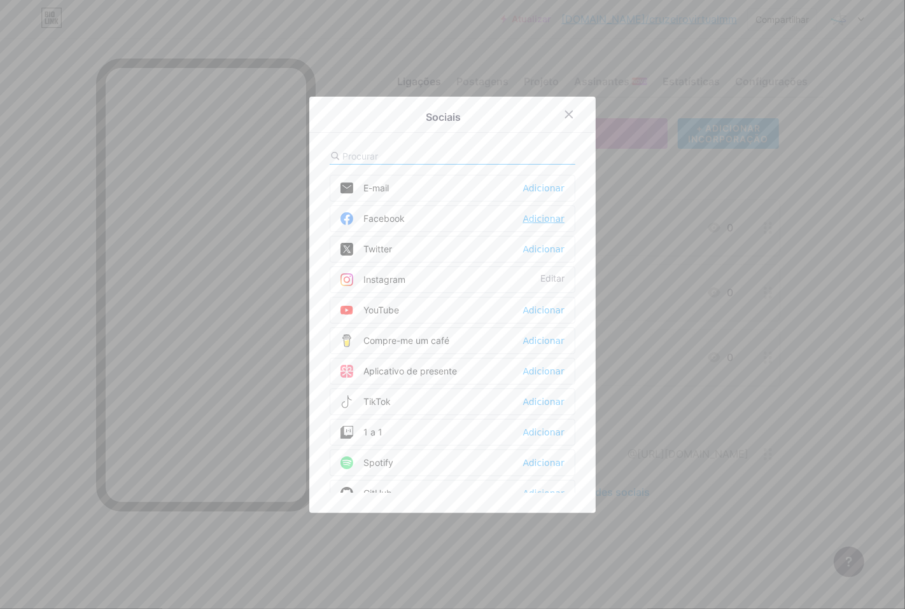
click at [535, 215] on font "Adicionar" at bounding box center [543, 219] width 41 height 10
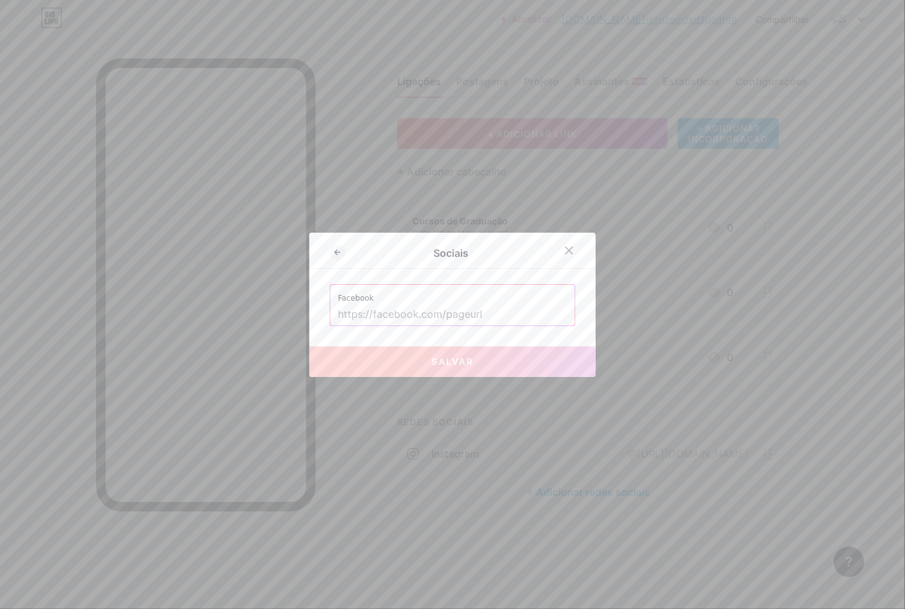
click at [490, 314] on input "text" at bounding box center [452, 315] width 229 height 22
paste input "[URL][DOMAIN_NAME]"
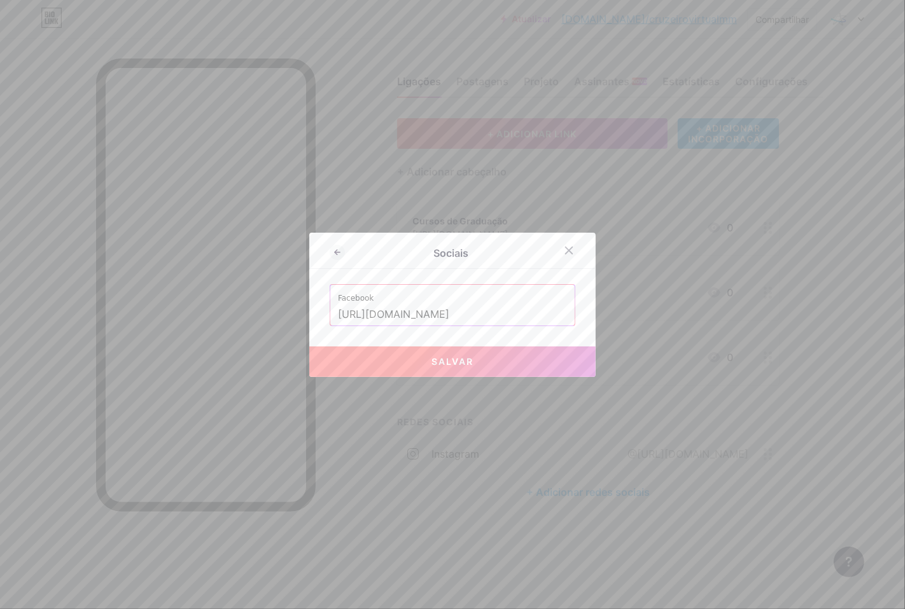
scroll to position [0, 70]
type input "[URL][DOMAIN_NAME]"
click at [485, 358] on button "Salvar" at bounding box center [452, 362] width 286 height 31
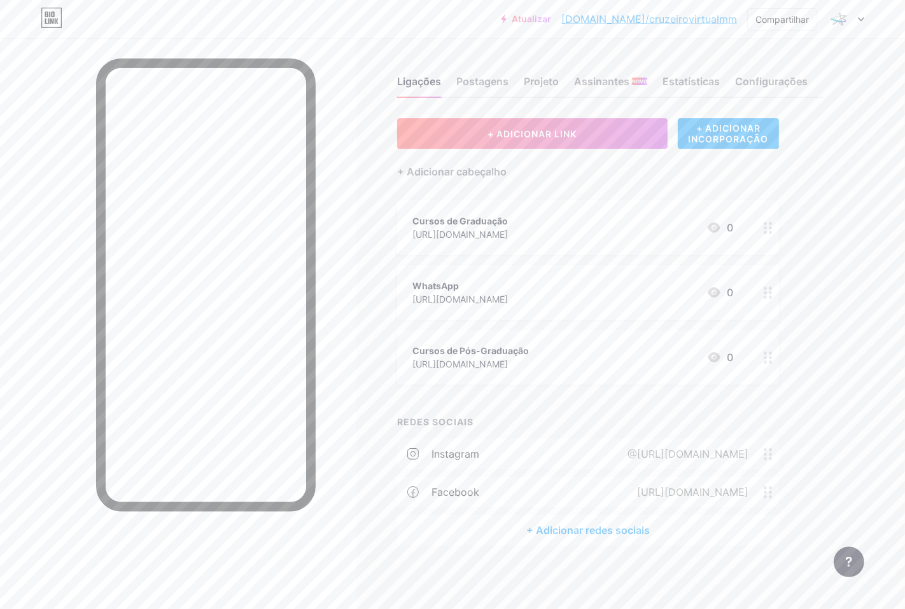
click at [567, 518] on div "+ Adicionar redes sociais" at bounding box center [588, 530] width 382 height 31
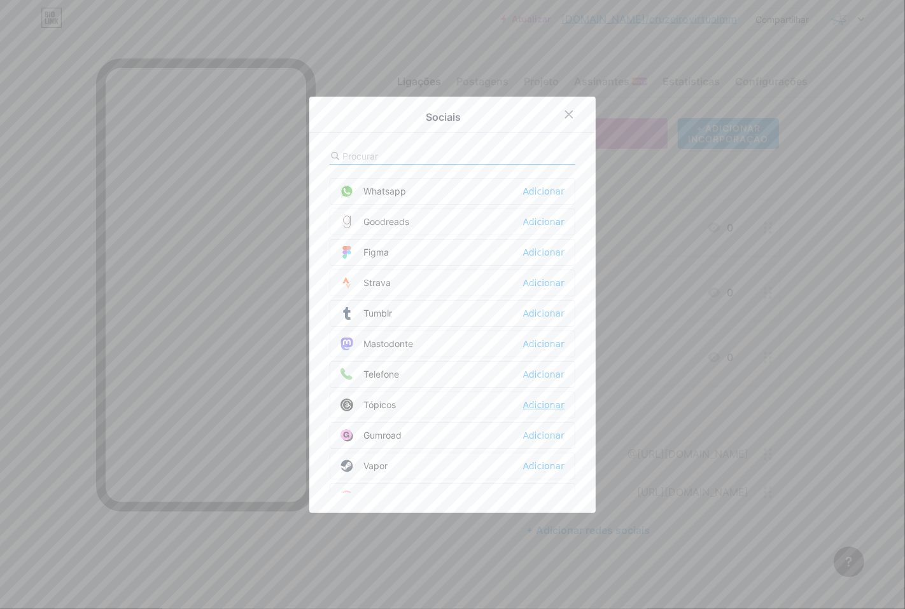
scroll to position [942, 0]
click at [539, 347] on font "Adicionar" at bounding box center [543, 346] width 41 height 10
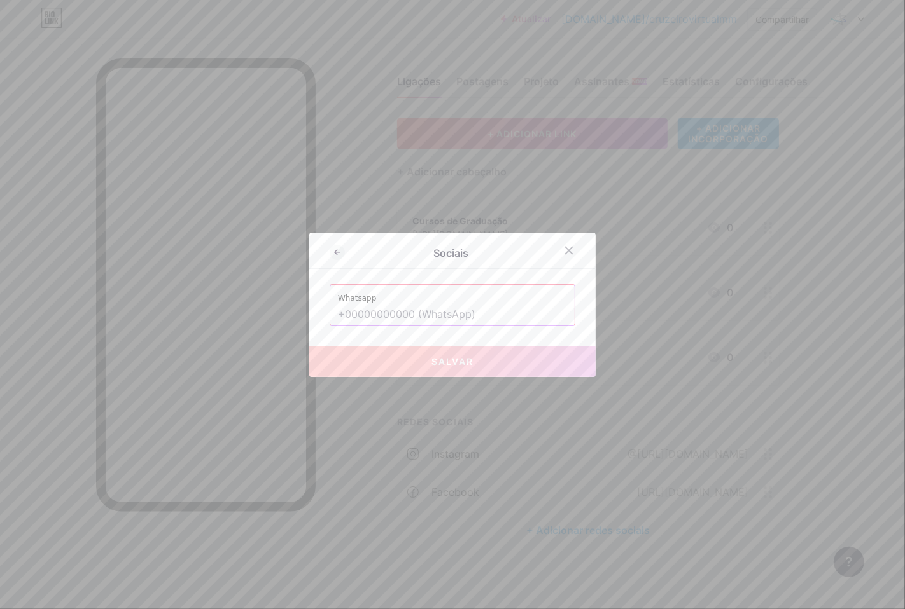
click at [395, 319] on input "text" at bounding box center [452, 315] width 229 height 22
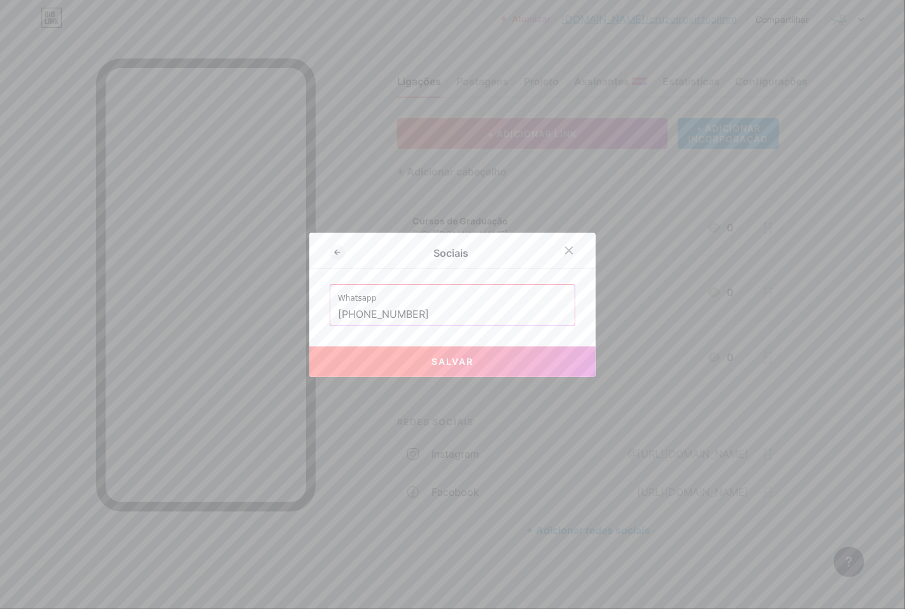
click at [463, 359] on font "Salvar" at bounding box center [452, 361] width 42 height 11
type input "[URL][DOMAIN_NAME][PHONE_NUMBER]"
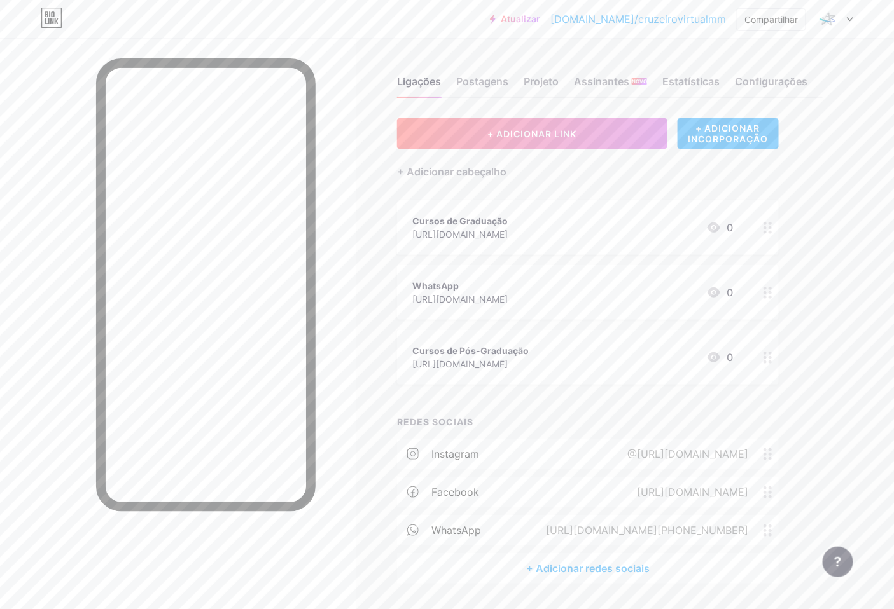
click at [768, 296] on circle at bounding box center [769, 297] width 3 height 3
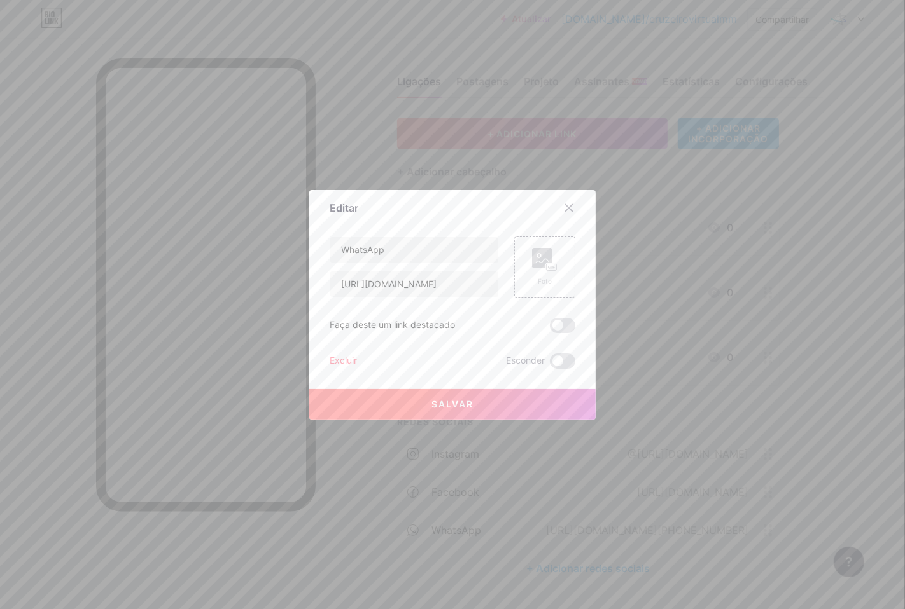
click at [344, 359] on font "Excluir" at bounding box center [343, 360] width 27 height 11
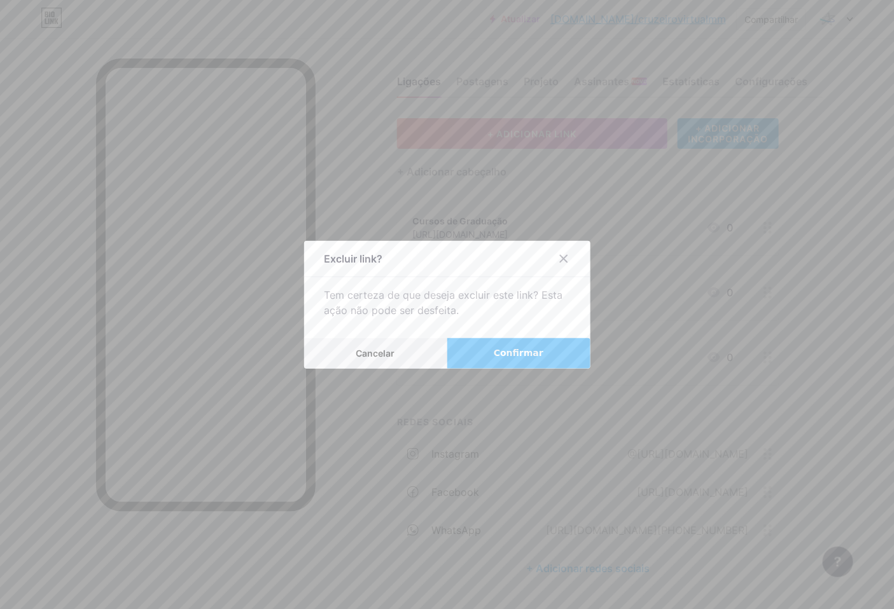
click at [497, 352] on font "Confirmar" at bounding box center [519, 353] width 50 height 10
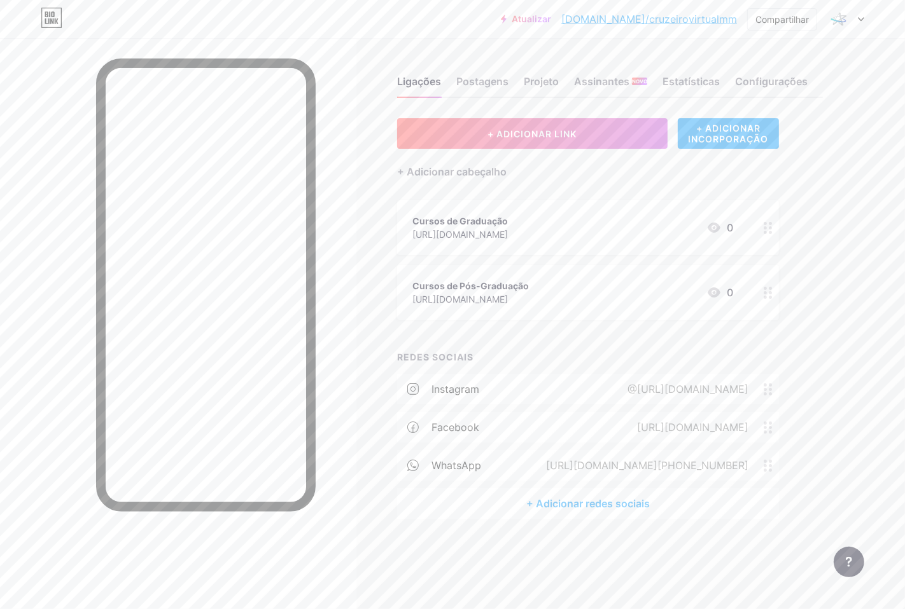
click at [619, 505] on font "+ Adicionar redes sociais" at bounding box center [587, 503] width 123 height 13
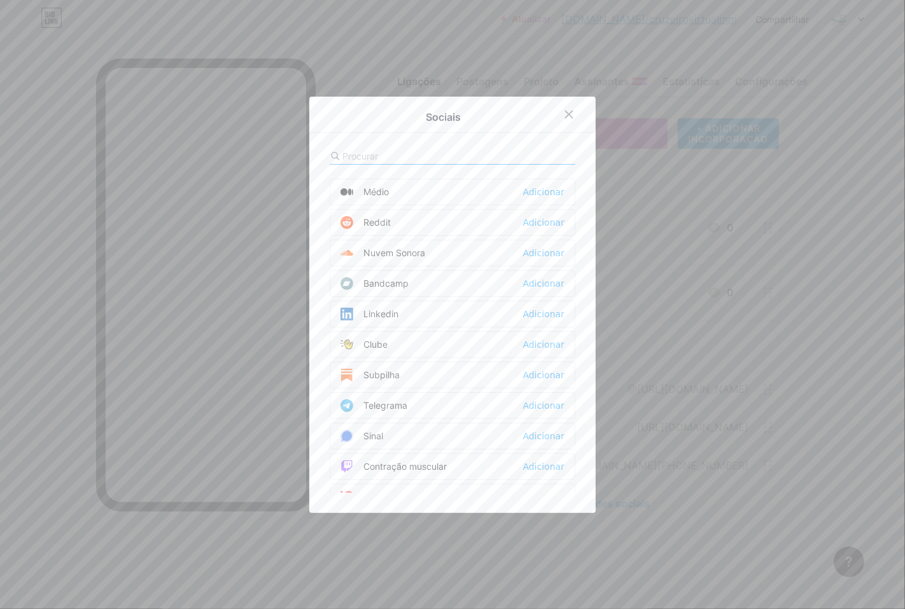
scroll to position [494, 0]
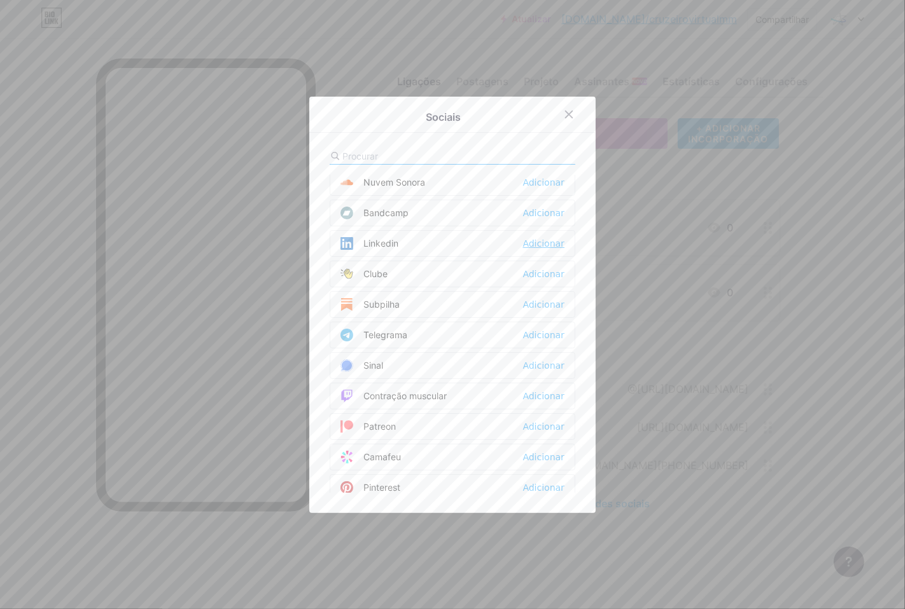
click at [528, 248] on font "Adicionar" at bounding box center [543, 244] width 41 height 10
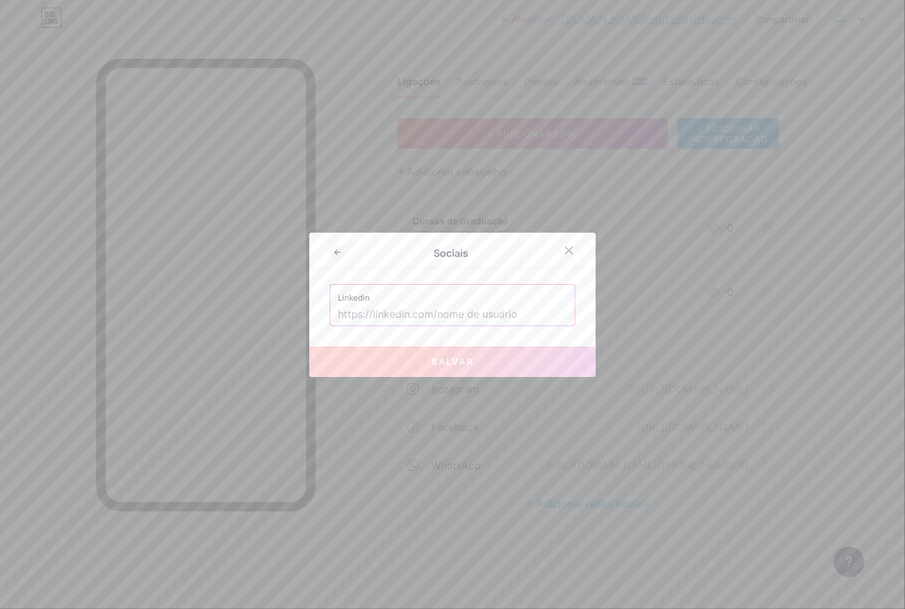
click at [492, 319] on input "text" at bounding box center [452, 315] width 229 height 22
paste input "[URL][DOMAIN_NAME]"
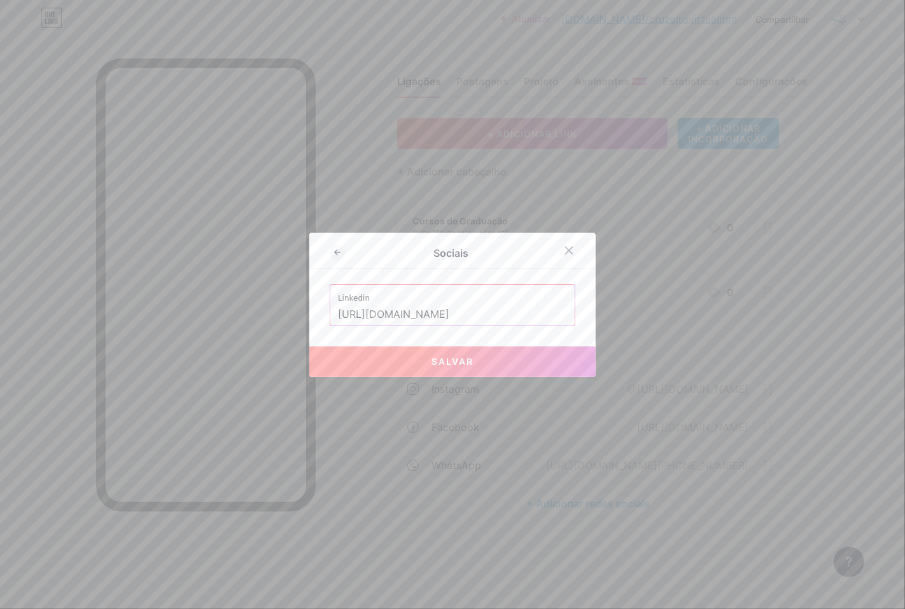
scroll to position [0, 163]
type input "[URL][DOMAIN_NAME]"
drag, startPoint x: 504, startPoint y: 356, endPoint x: 510, endPoint y: 342, distance: 15.7
click at [501, 356] on button "Salvar" at bounding box center [452, 362] width 286 height 31
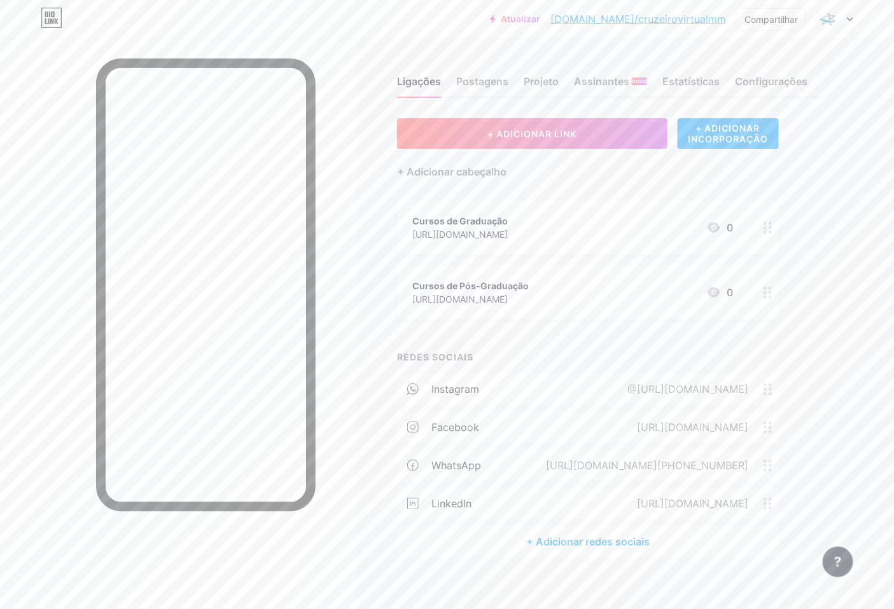
click at [595, 544] on font "+ Adicionar redes sociais" at bounding box center [587, 542] width 123 height 13
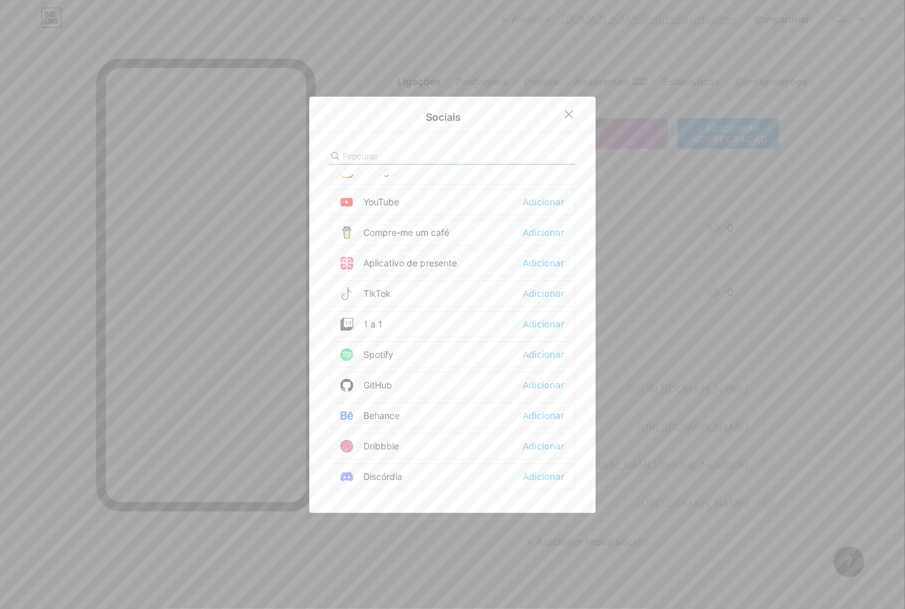
scroll to position [141, 0]
click at [814, 290] on div at bounding box center [452, 304] width 905 height 609
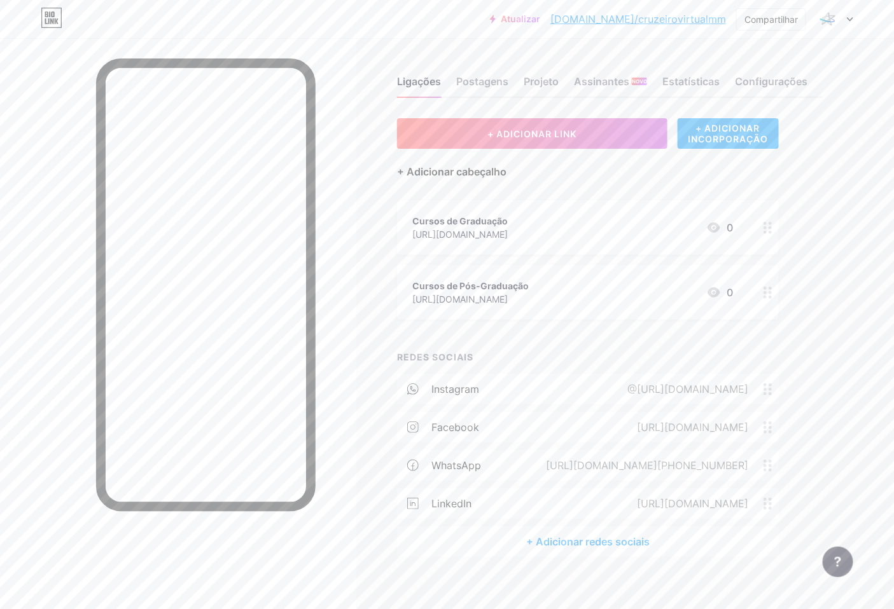
click at [476, 173] on font "+ Adicionar cabeçalho" at bounding box center [451, 171] width 109 height 13
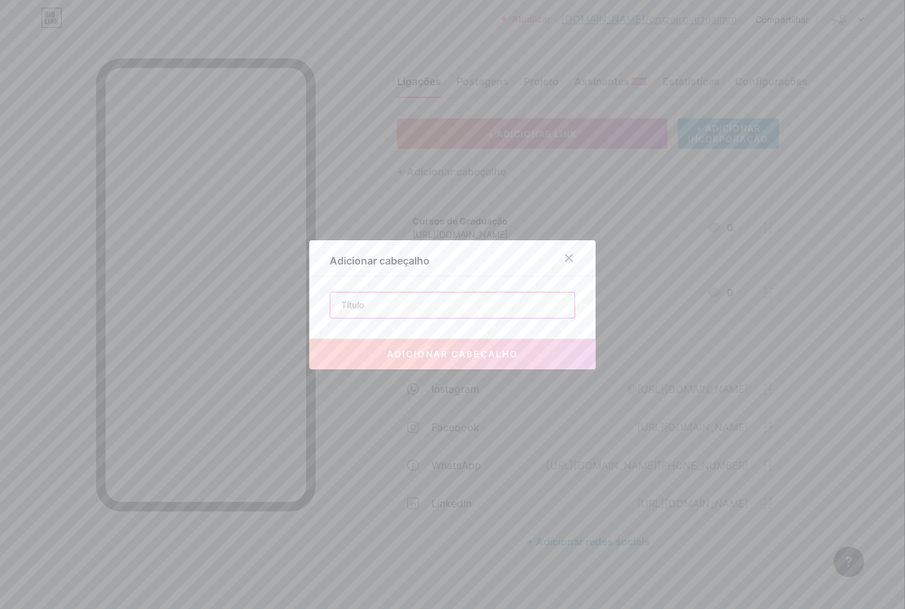
click at [456, 307] on input "text" at bounding box center [452, 305] width 244 height 25
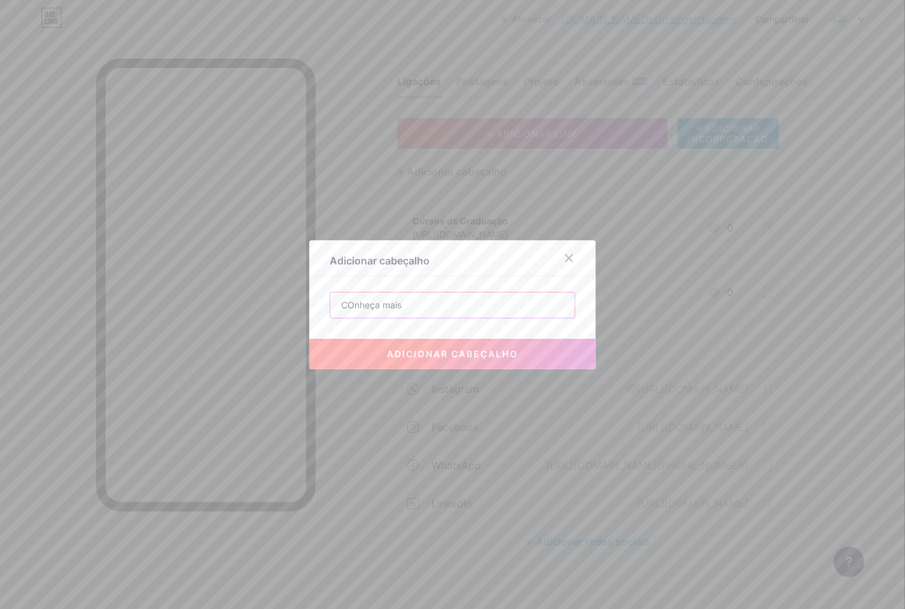
click at [352, 303] on input "COnheça mais" at bounding box center [452, 305] width 244 height 25
click at [496, 318] on div "Conheça mais adicionar cabeçalho" at bounding box center [453, 305] width 246 height 27
click at [499, 310] on input "Conheça mais" at bounding box center [452, 305] width 244 height 25
paste input "👇"
type input "Conheça mais 👇"
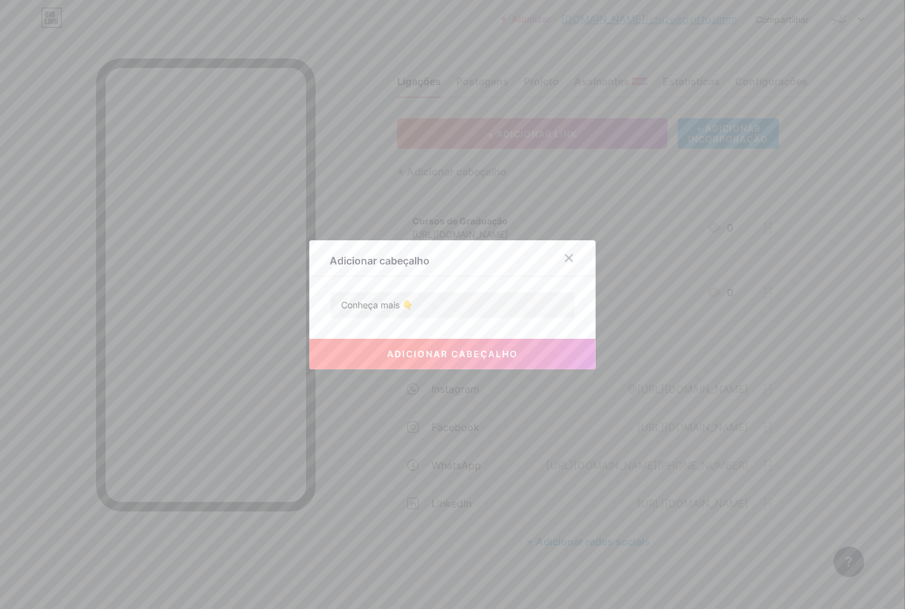
click at [473, 349] on font "adicionar cabeçalho" at bounding box center [452, 354] width 131 height 11
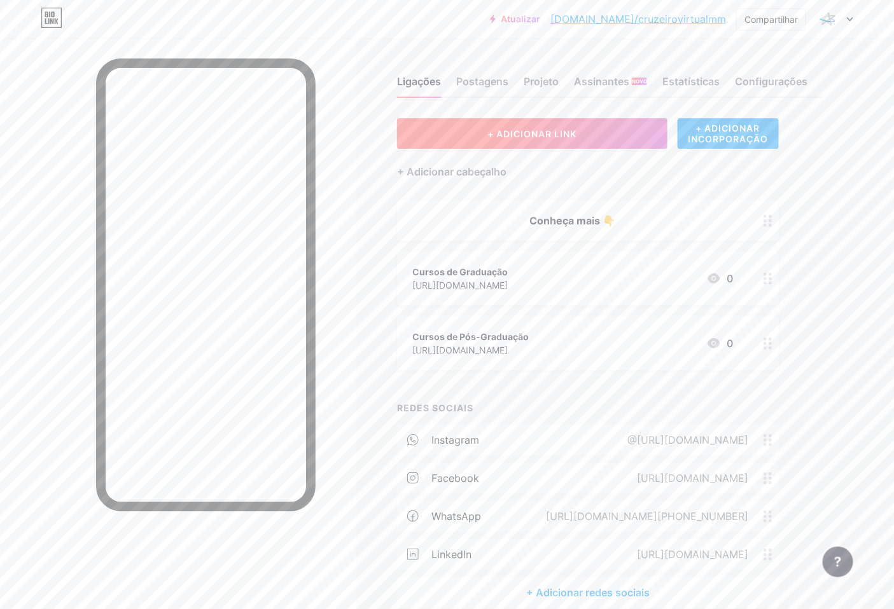
click at [506, 137] on font "+ ADICIONAR LINK" at bounding box center [531, 134] width 89 height 11
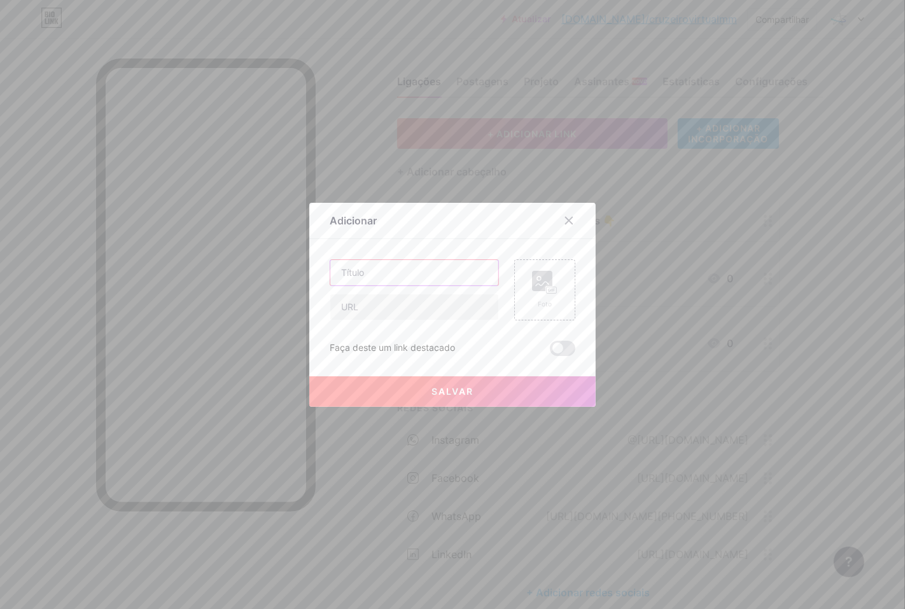
click at [422, 279] on input "text" at bounding box center [414, 272] width 168 height 25
type input "Cursos Livres"
click at [411, 303] on input "text" at bounding box center [414, 307] width 168 height 25
paste input "[URL][DOMAIN_NAME]"
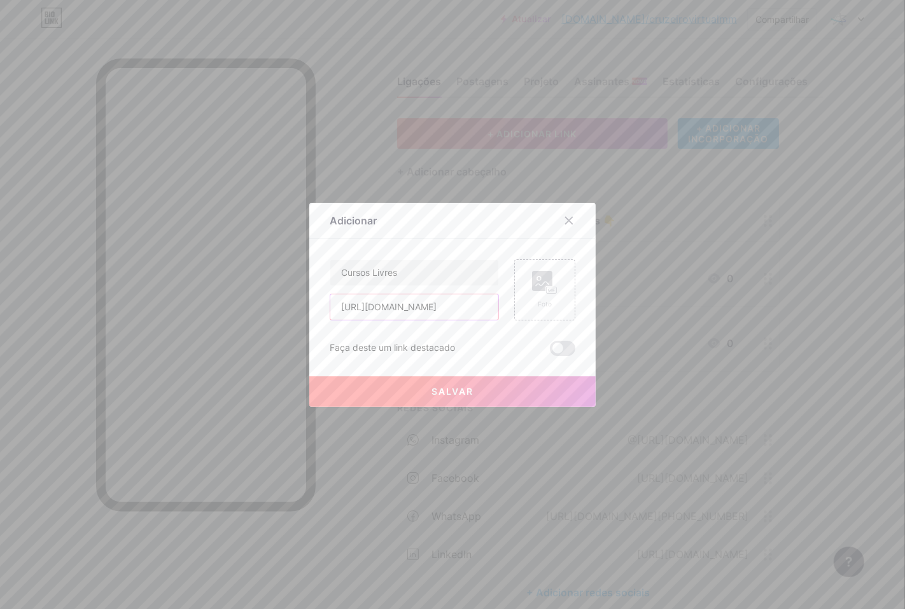
type input "[URL][DOMAIN_NAME]"
click at [448, 396] on font "Salvar" at bounding box center [452, 391] width 42 height 11
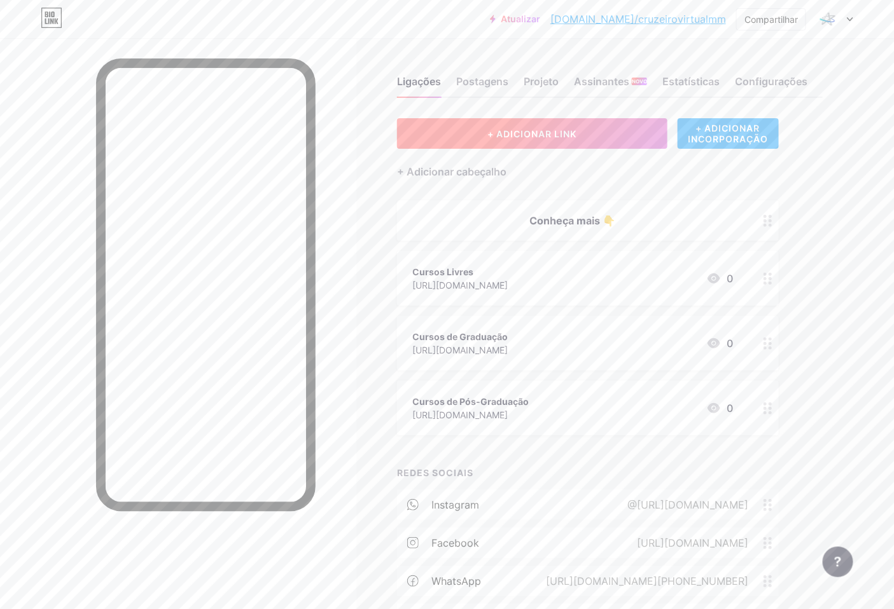
click at [570, 136] on font "+ ADICIONAR LINK" at bounding box center [531, 134] width 89 height 11
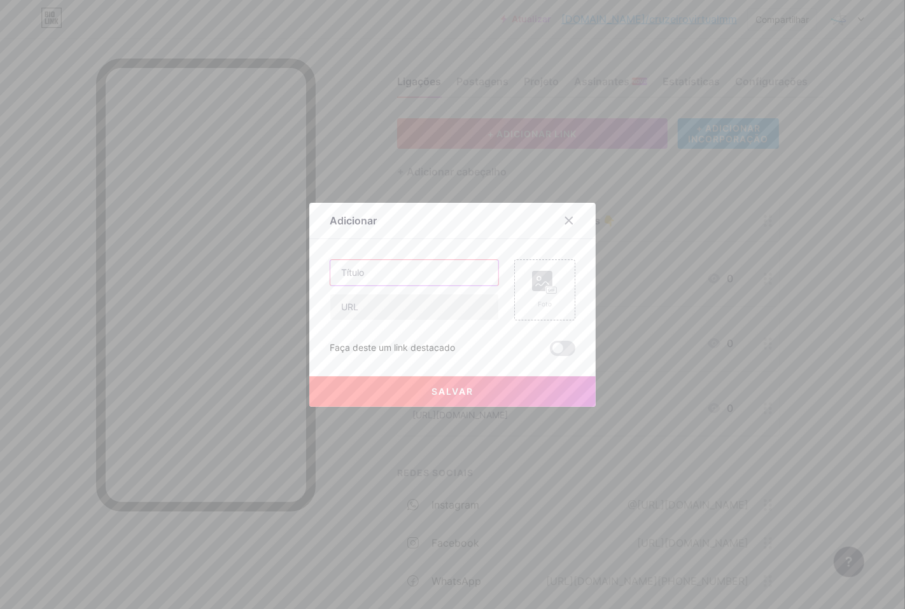
click at [439, 274] on input "text" at bounding box center [414, 272] width 168 height 25
type input "Cursos Profissionalizantes"
click at [448, 303] on input "text" at bounding box center [414, 307] width 168 height 25
paste input "[URL][DOMAIN_NAME]"
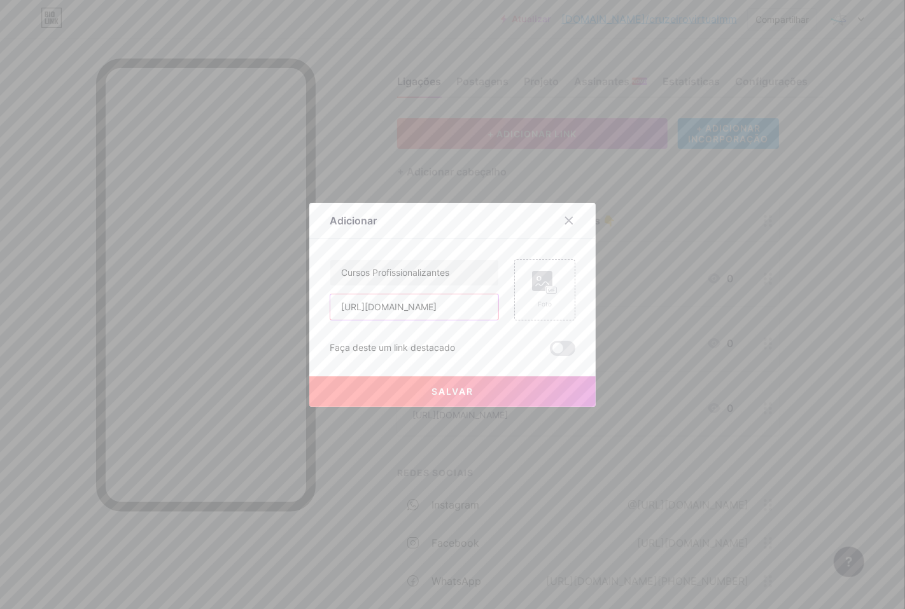
type input "[URL][DOMAIN_NAME]"
click at [478, 390] on button "Salvar" at bounding box center [452, 392] width 286 height 31
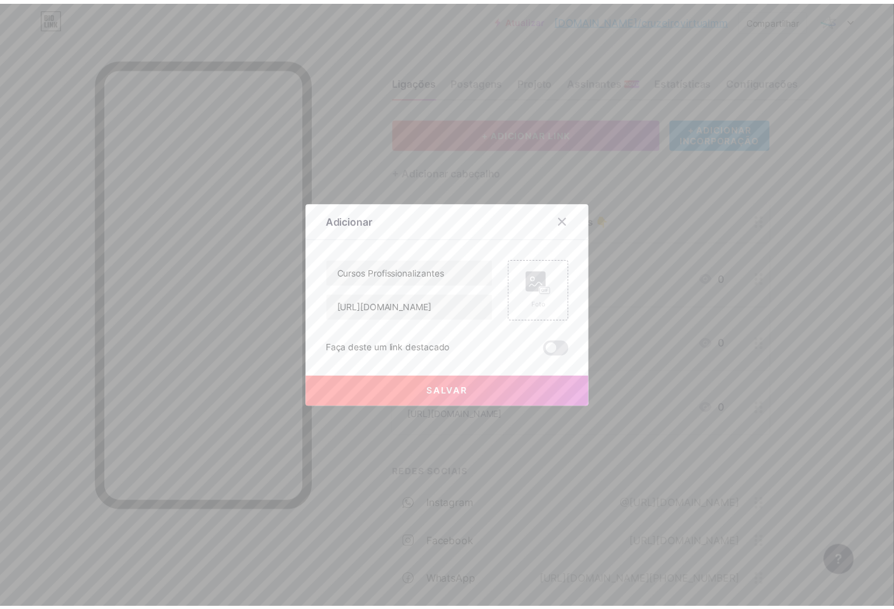
scroll to position [0, 0]
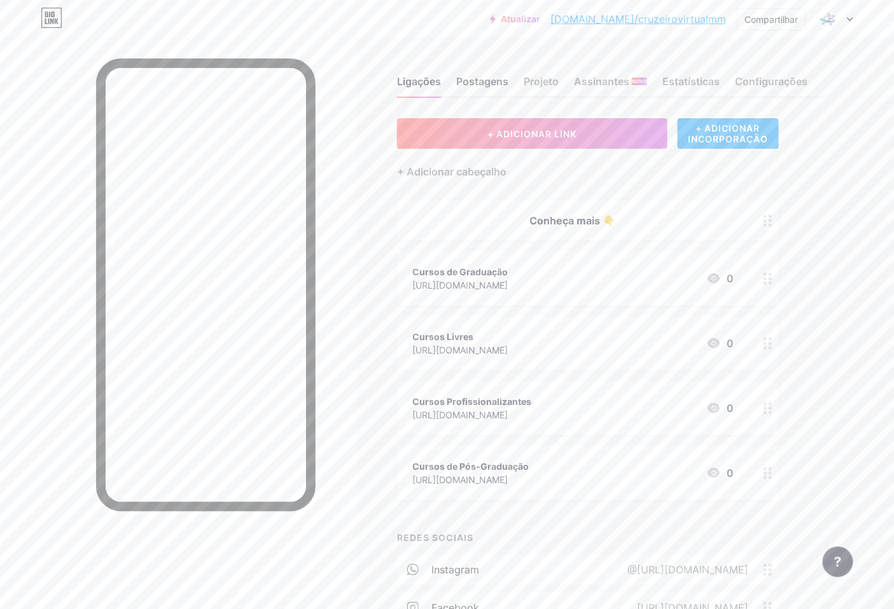
click at [489, 78] on font "Postagens" at bounding box center [482, 81] width 52 height 13
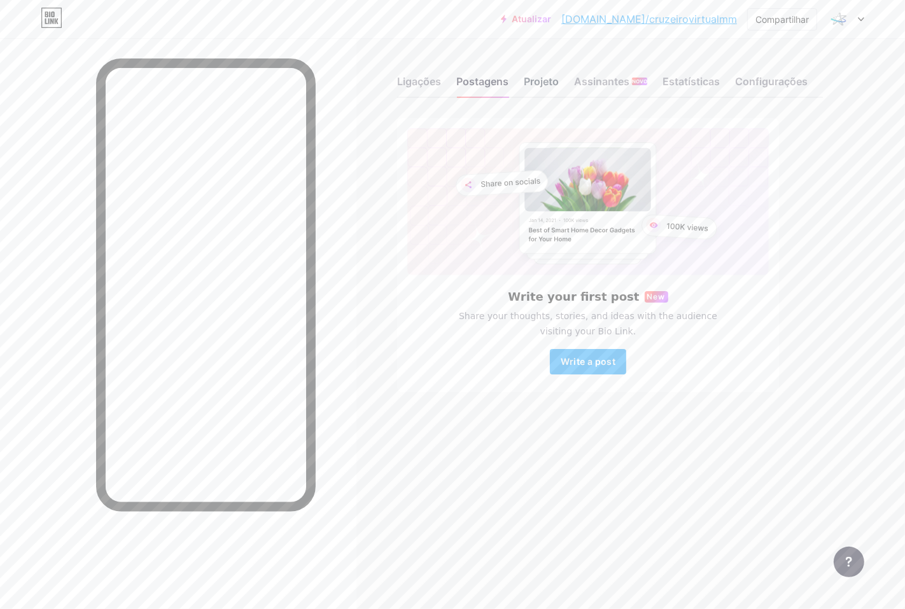
click at [549, 81] on font "Projeto" at bounding box center [541, 81] width 35 height 13
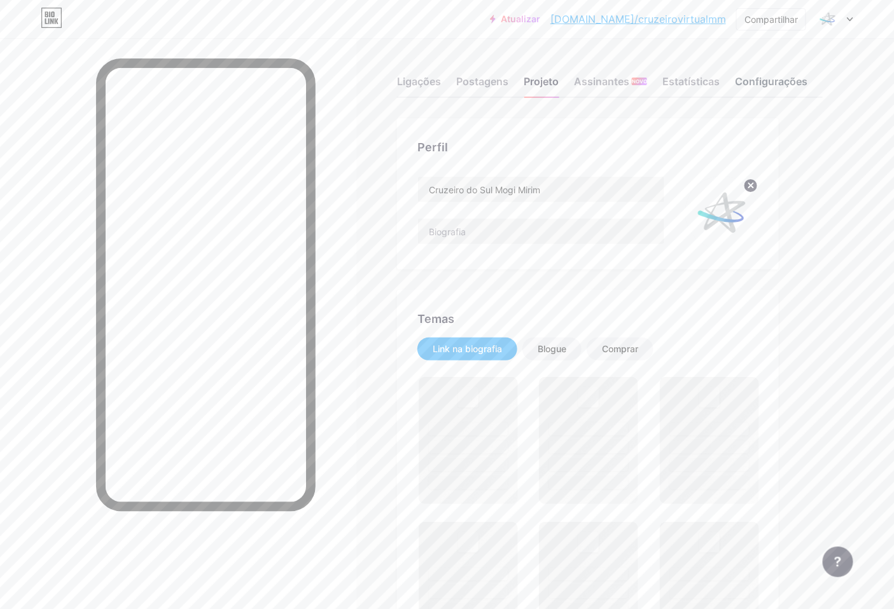
click at [764, 76] on font "Configurações" at bounding box center [771, 81] width 73 height 13
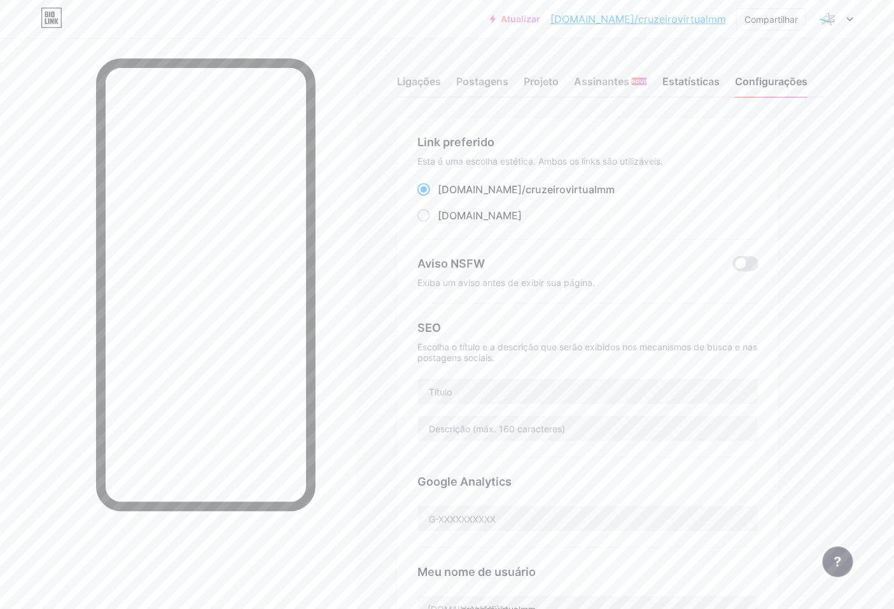
click at [692, 83] on font "Estatísticas" at bounding box center [690, 81] width 57 height 13
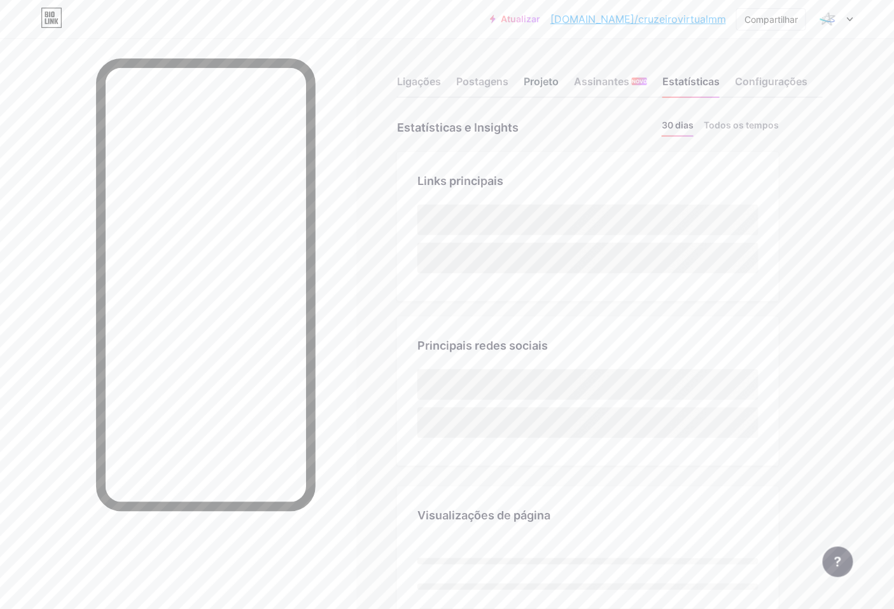
click at [528, 81] on font "Projeto" at bounding box center [541, 81] width 35 height 13
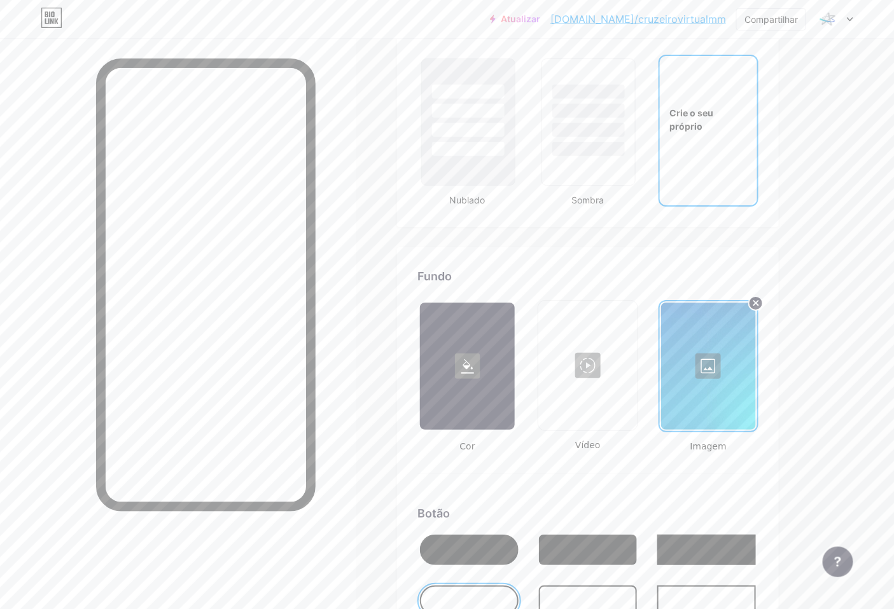
scroll to position [1696, 0]
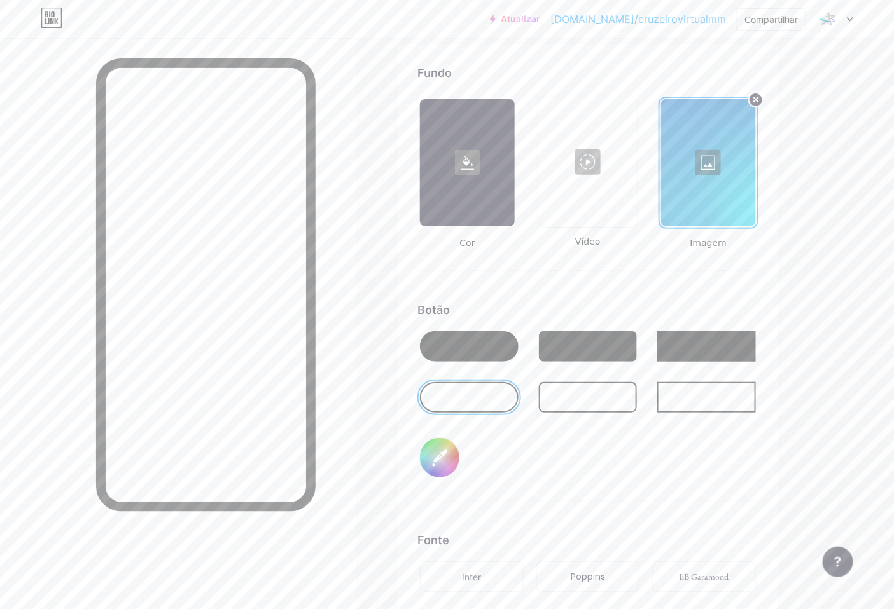
click at [710, 168] on div at bounding box center [708, 162] width 95 height 127
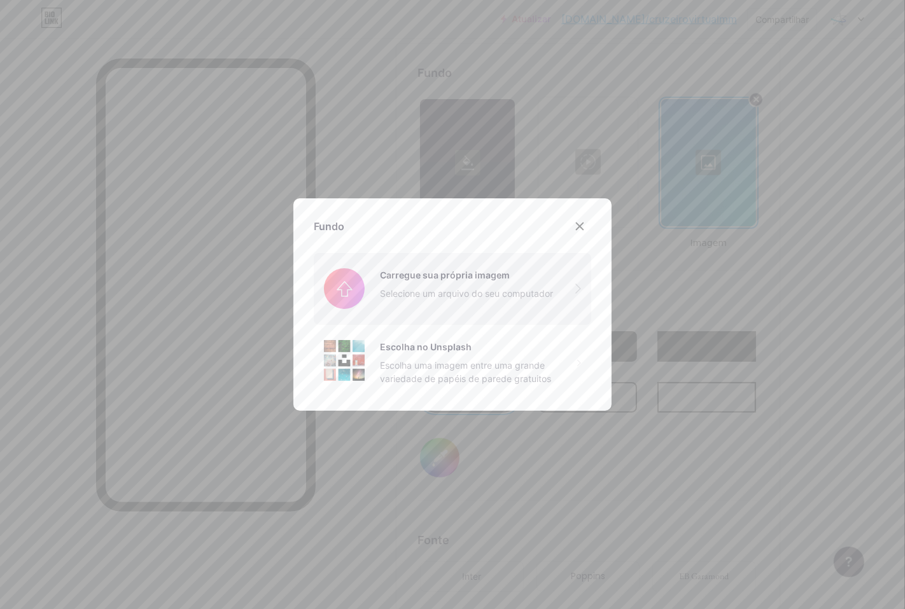
click at [447, 294] on input "file" at bounding box center [452, 288] width 277 height 71
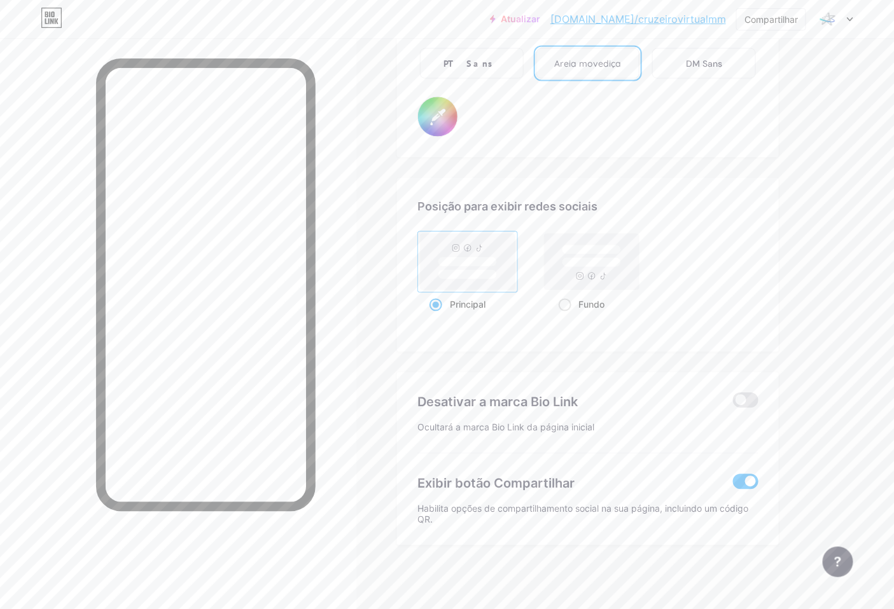
scroll to position [2313, 0]
click at [740, 400] on span at bounding box center [745, 400] width 25 height 15
click at [733, 403] on input "checkbox" at bounding box center [733, 403] width 0 height 0
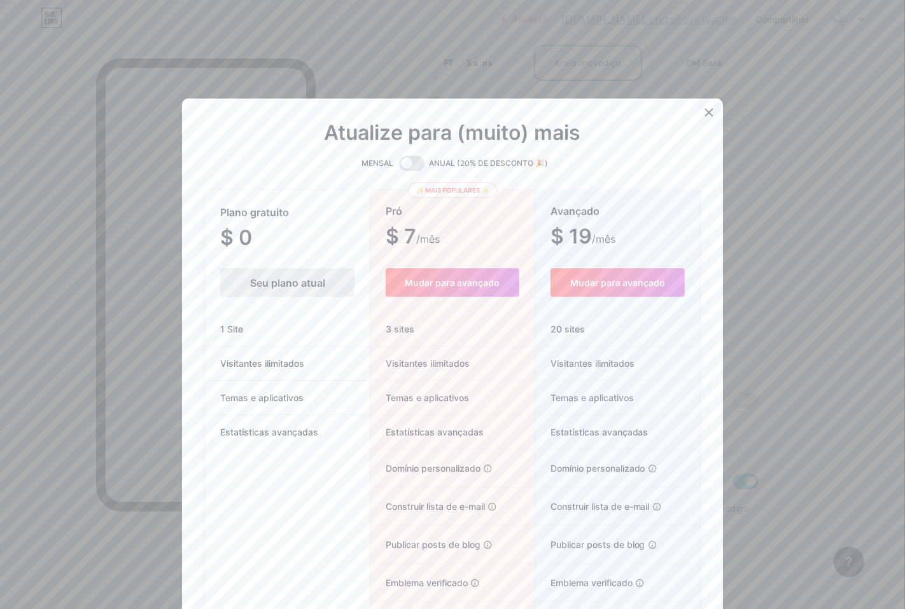
click at [706, 116] on icon at bounding box center [709, 113] width 10 height 10
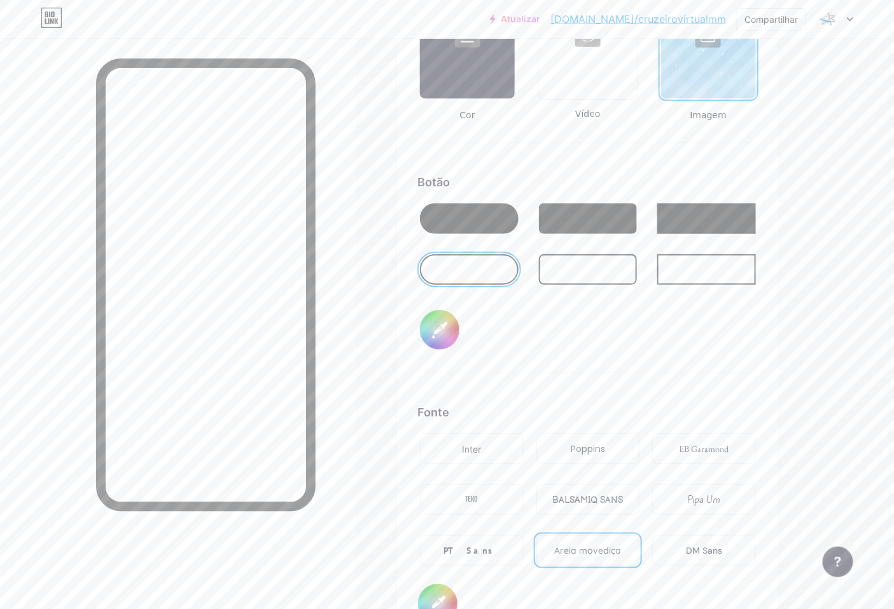
scroll to position [1818, 0]
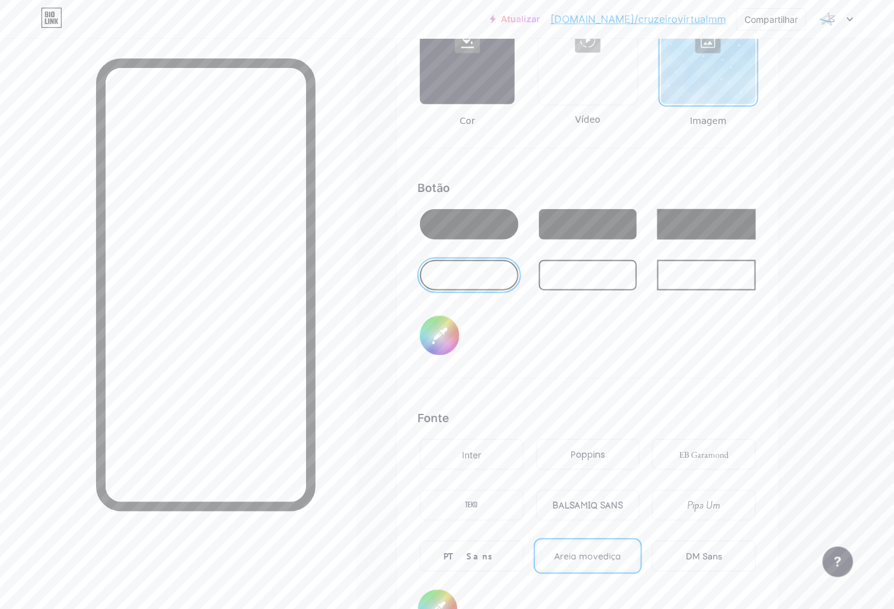
click at [436, 344] on input "#000000" at bounding box center [439, 335] width 39 height 39
type input "#050505"
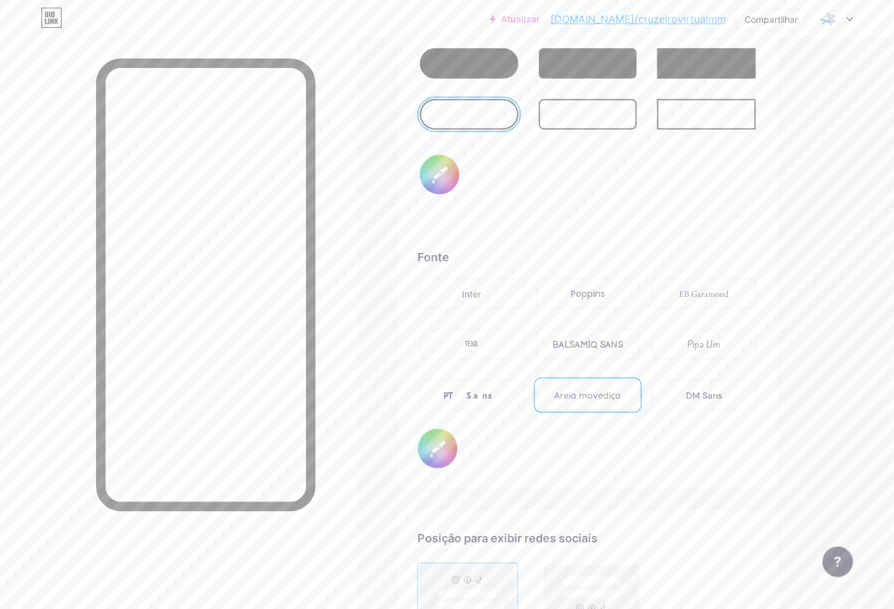
scroll to position [1767, 0]
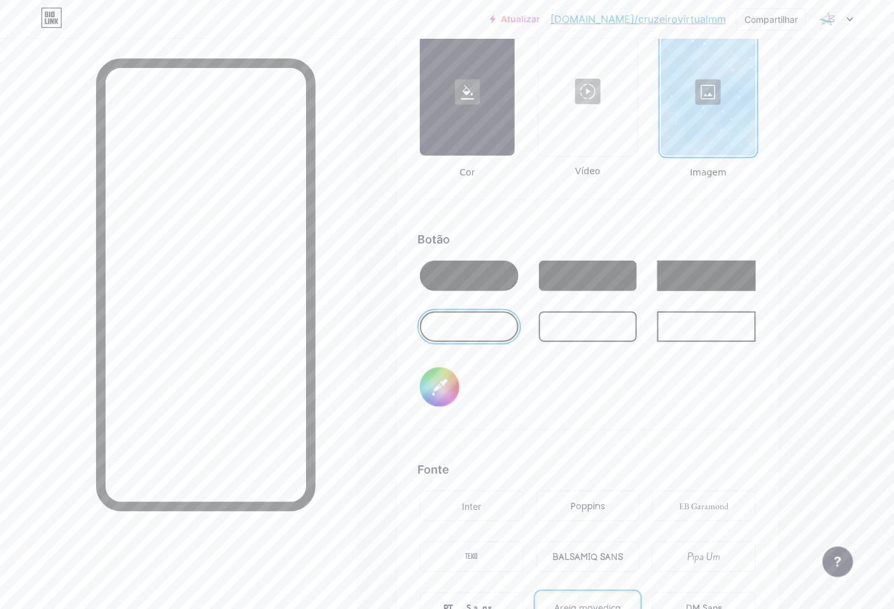
click at [480, 272] on div at bounding box center [469, 276] width 99 height 31
click at [619, 323] on div at bounding box center [588, 327] width 99 height 31
click at [459, 328] on div at bounding box center [469, 327] width 99 height 31
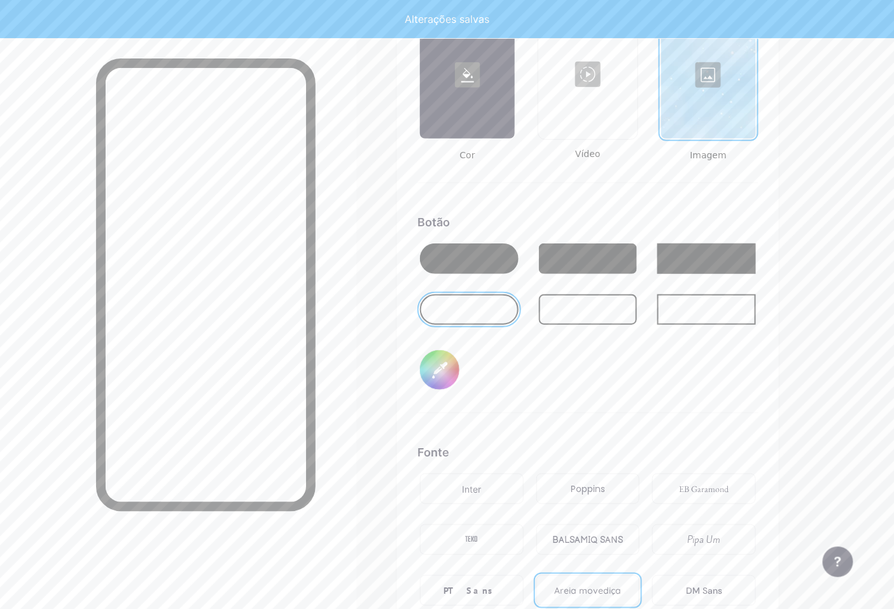
scroll to position [1908, 0]
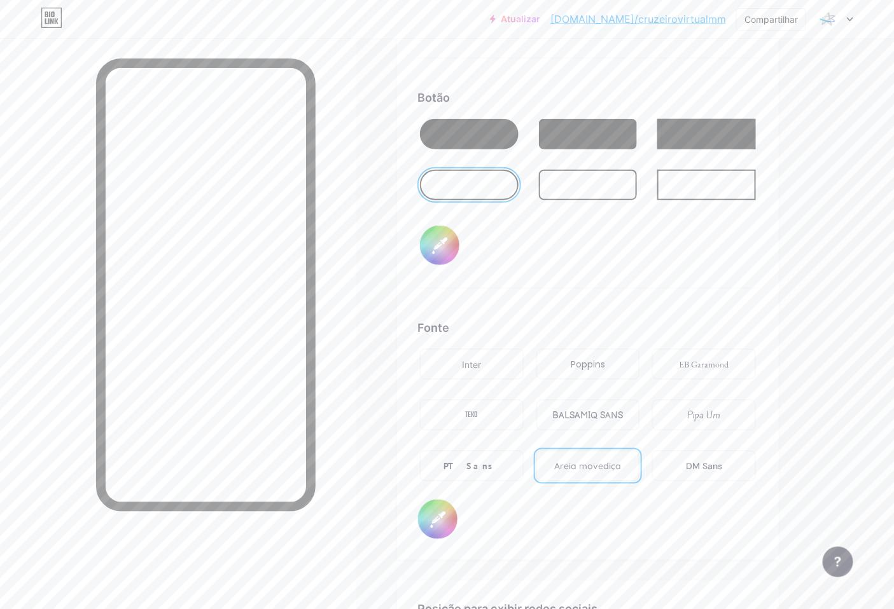
click at [442, 530] on input "#ffffff" at bounding box center [437, 519] width 39 height 39
type input "#000000"
click at [482, 471] on font "PT Sans" at bounding box center [471, 466] width 56 height 11
click at [590, 472] on font "Areia movediça" at bounding box center [587, 466] width 67 height 11
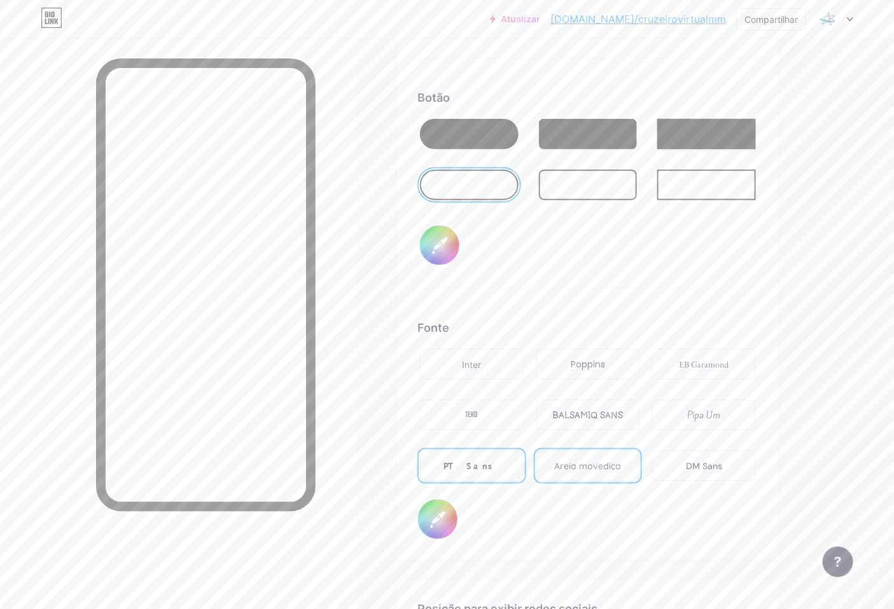
click at [706, 367] on font "EB Garamond" at bounding box center [704, 364] width 50 height 11
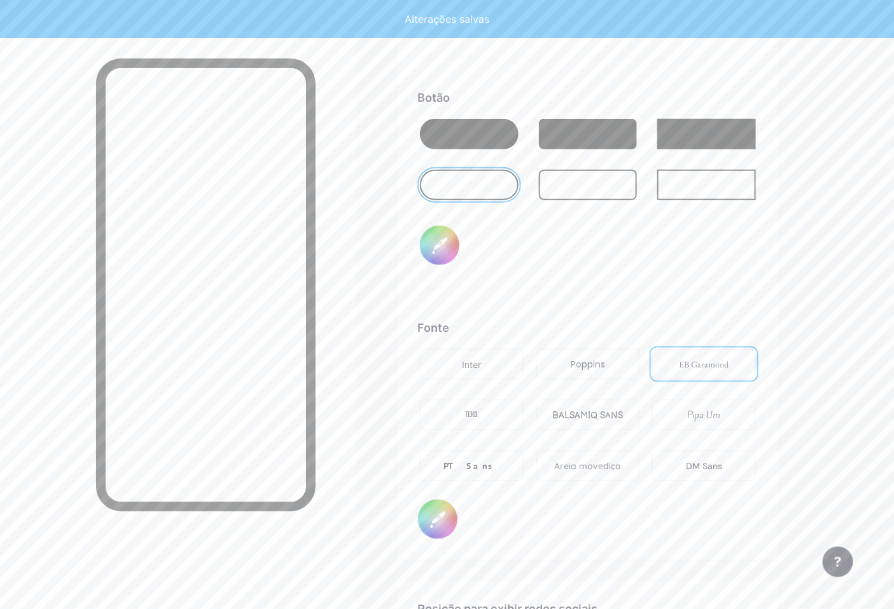
click at [566, 471] on font "Areia movediça" at bounding box center [587, 466] width 67 height 11
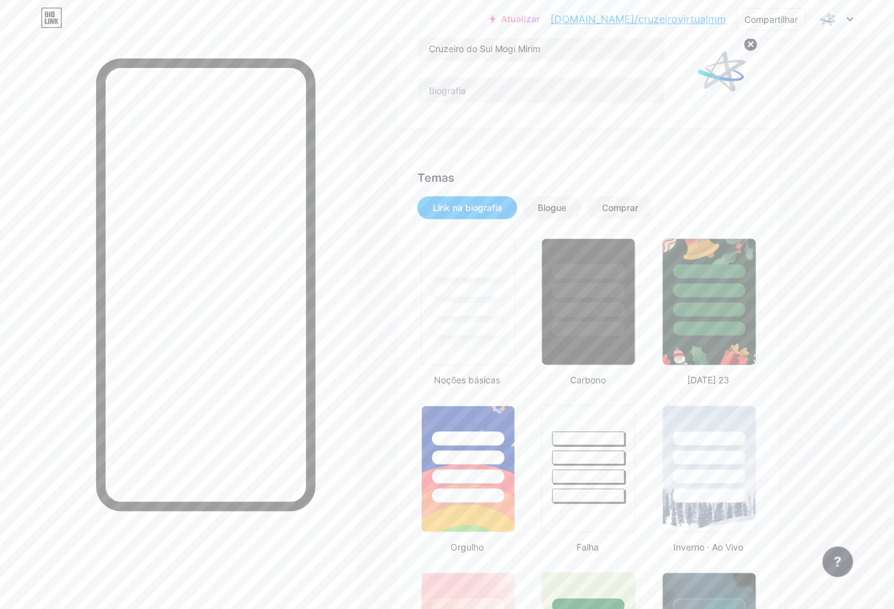
scroll to position [0, 0]
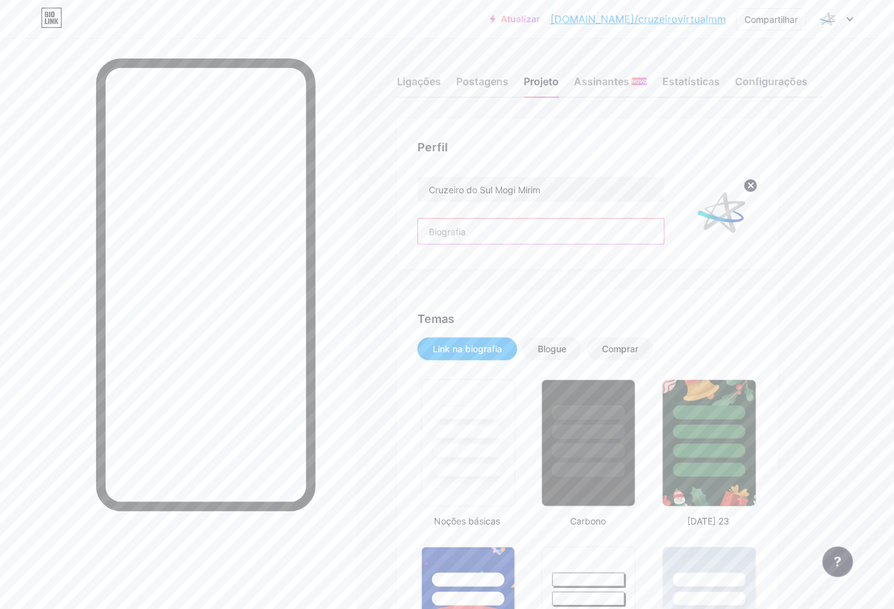
click at [488, 233] on input "text" at bounding box center [541, 231] width 246 height 25
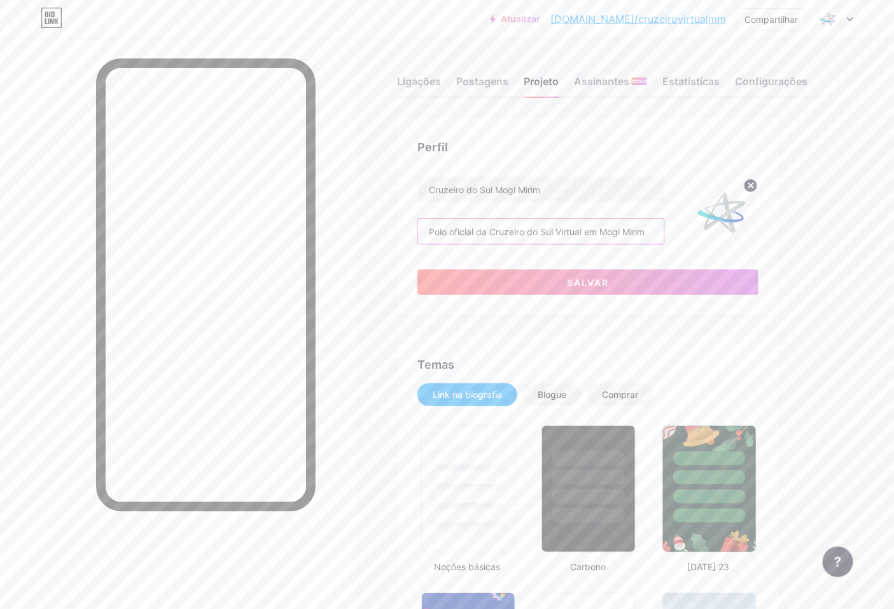
type input "Polo oficial da Cruzeiro do Sul Virtual em Mogi Mirim"
click at [584, 284] on font "Salvar" at bounding box center [588, 282] width 42 height 11
